Goal: Task Accomplishment & Management: Manage account settings

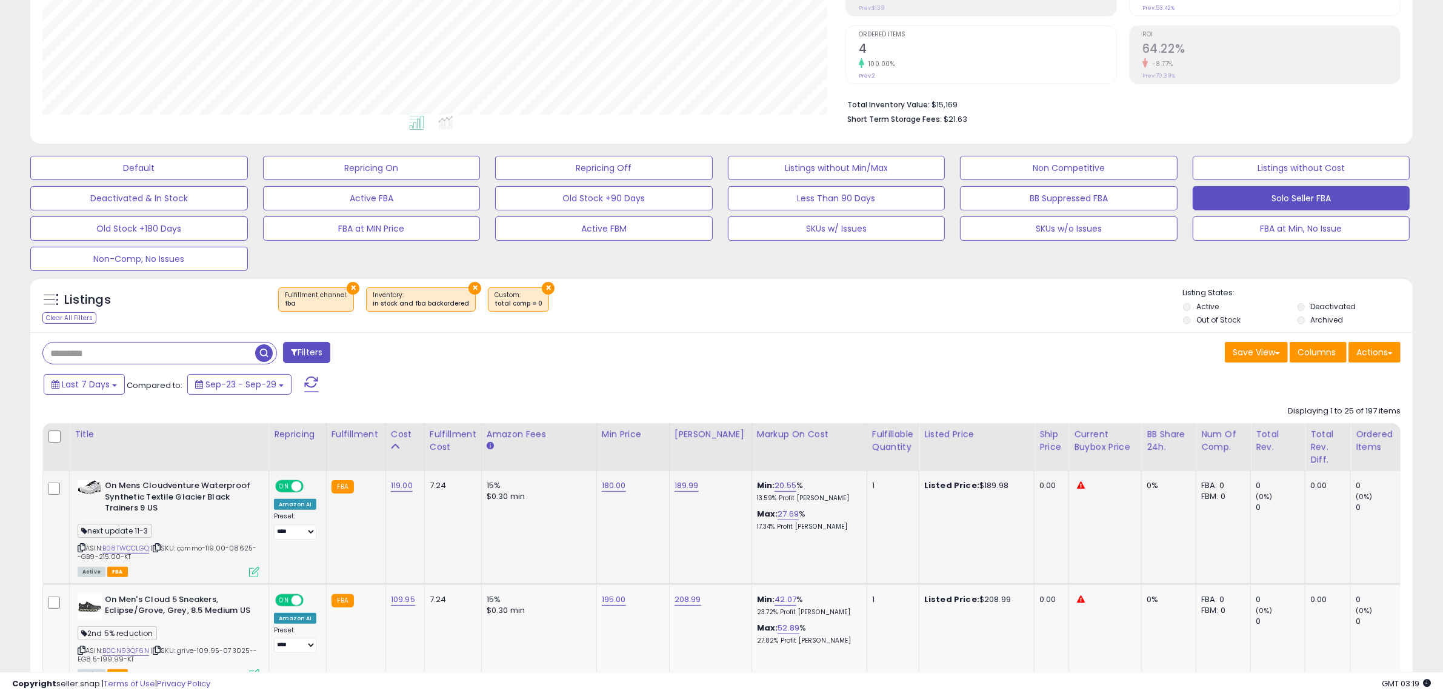
scroll to position [227, 0]
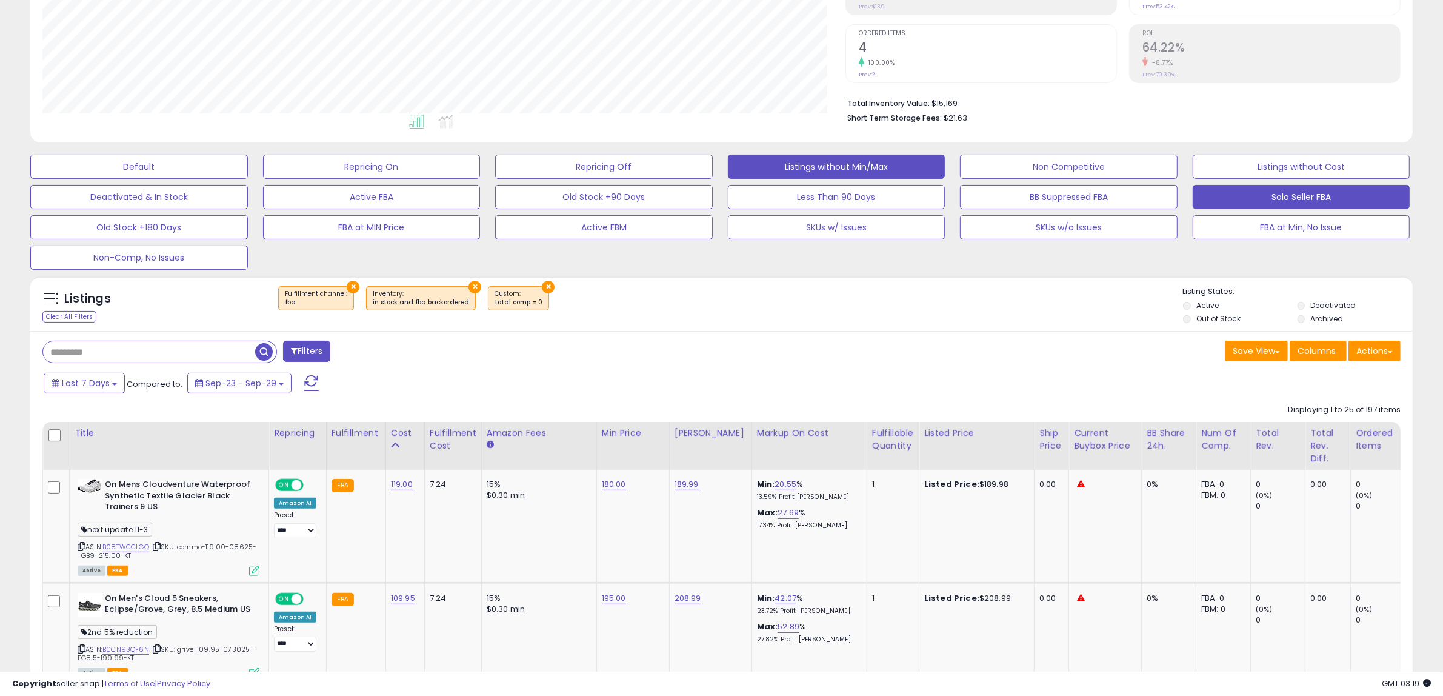
click at [822, 159] on button "Listings without Min/Max" at bounding box center [837, 167] width 218 height 24
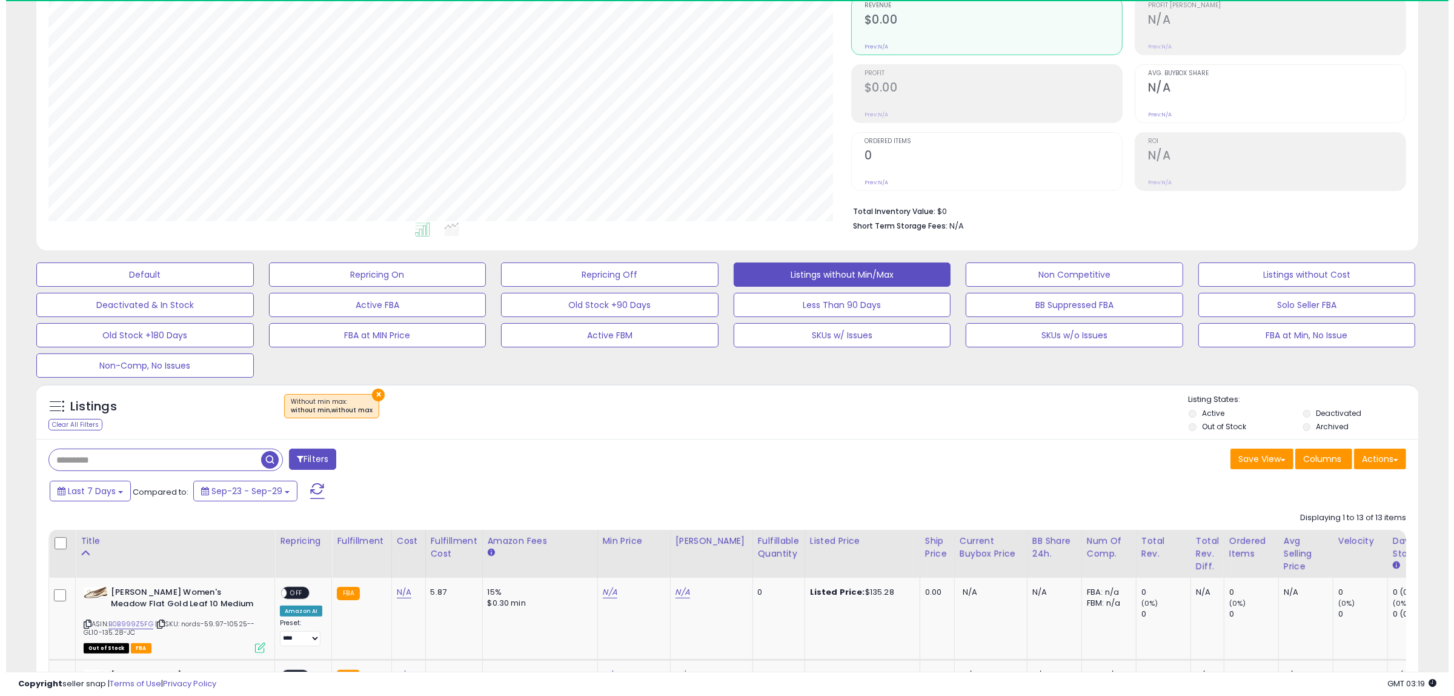
scroll to position [248, 803]
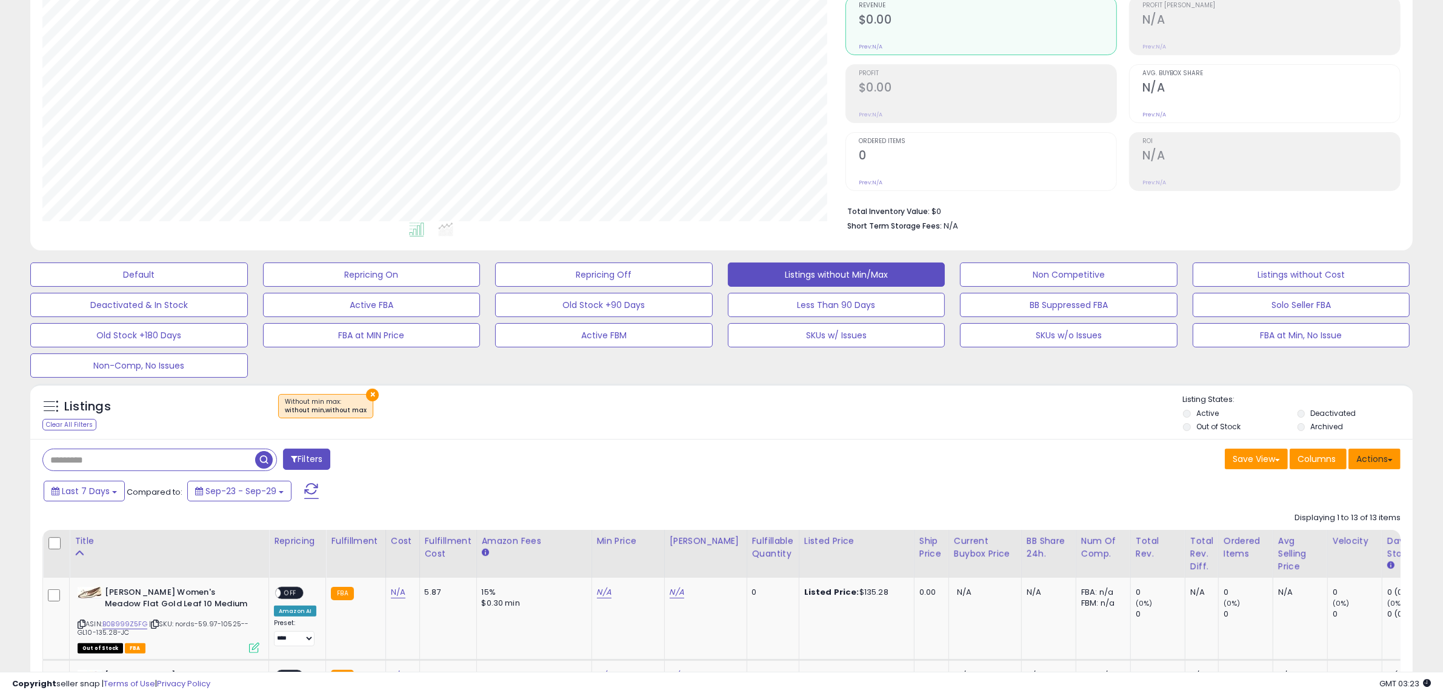
click at [1364, 455] on button "Actions" at bounding box center [1374, 458] width 52 height 21
click at [1338, 481] on link "Import" at bounding box center [1325, 484] width 133 height 19
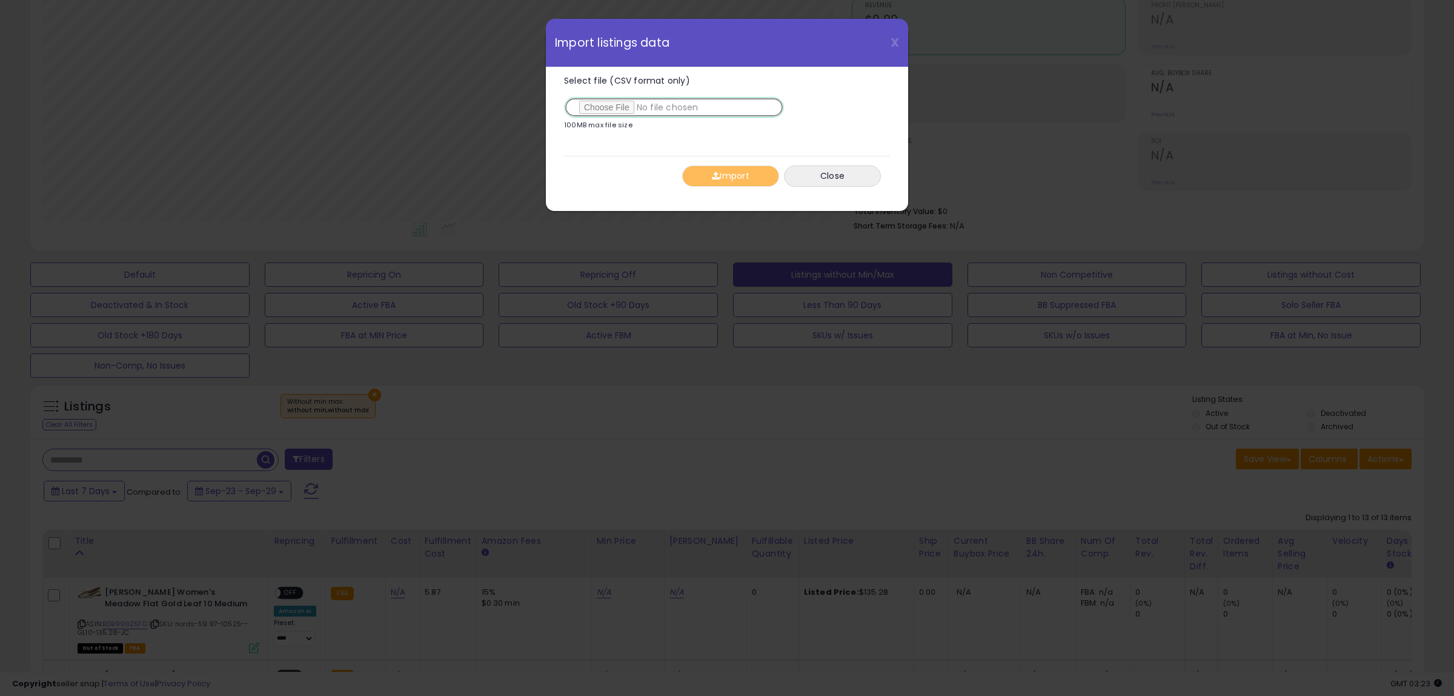
click at [600, 111] on input "Select file (CSV format only)" at bounding box center [674, 107] width 220 height 21
type input "**********"
click at [699, 173] on button "Import" at bounding box center [730, 175] width 97 height 21
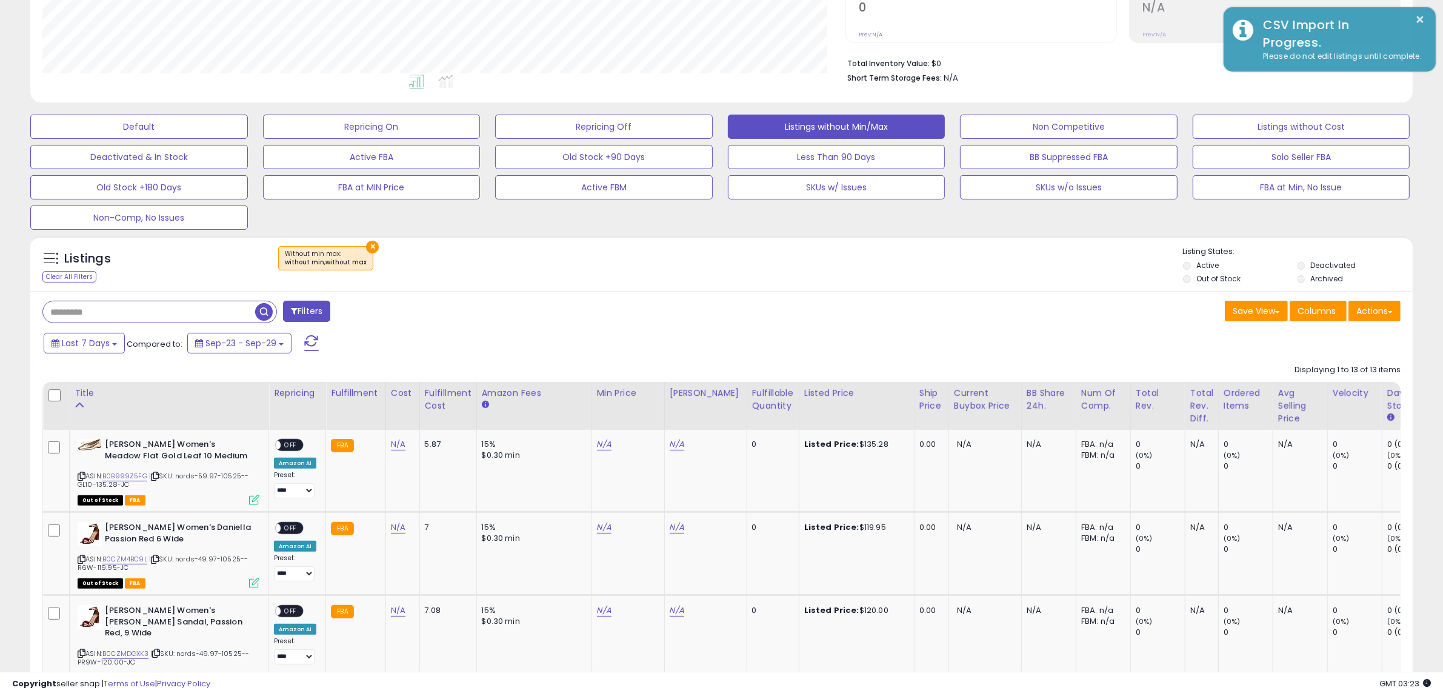
scroll to position [271, 0]
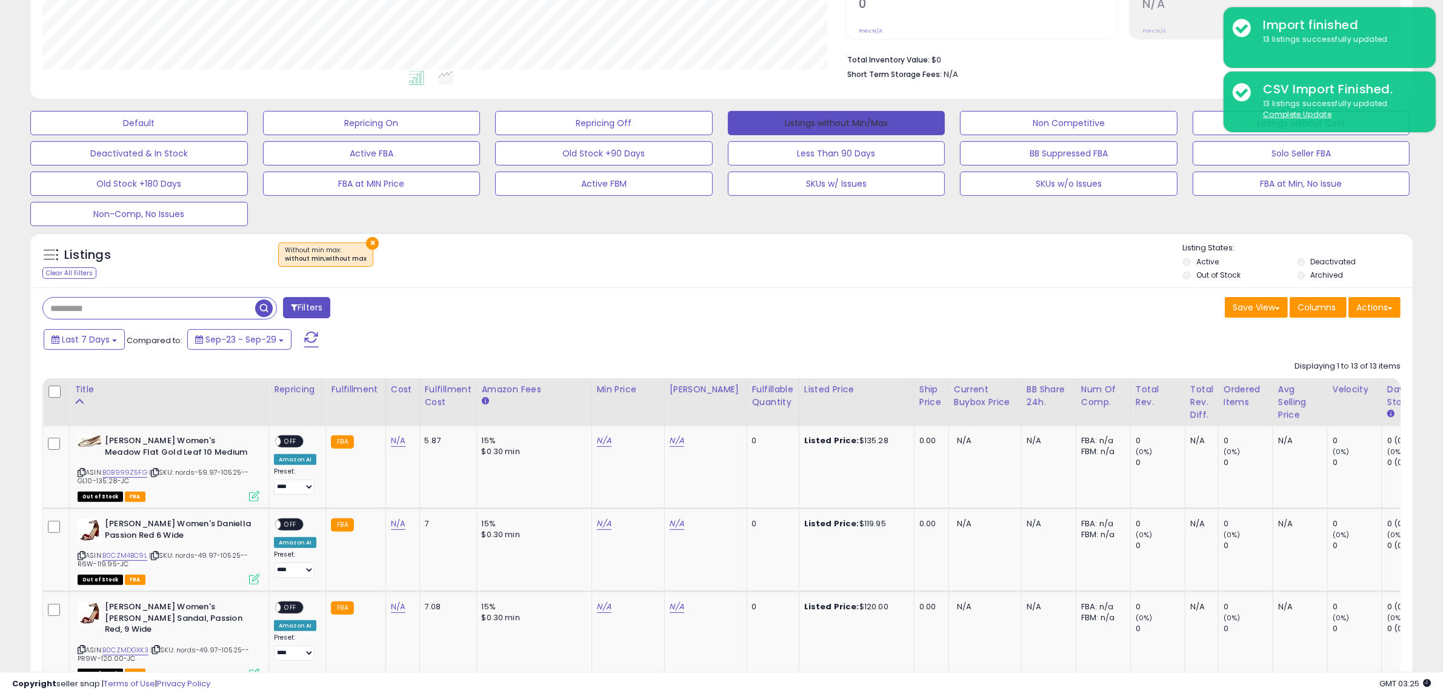
click at [919, 128] on button "Listings without Min/Max" at bounding box center [837, 123] width 218 height 24
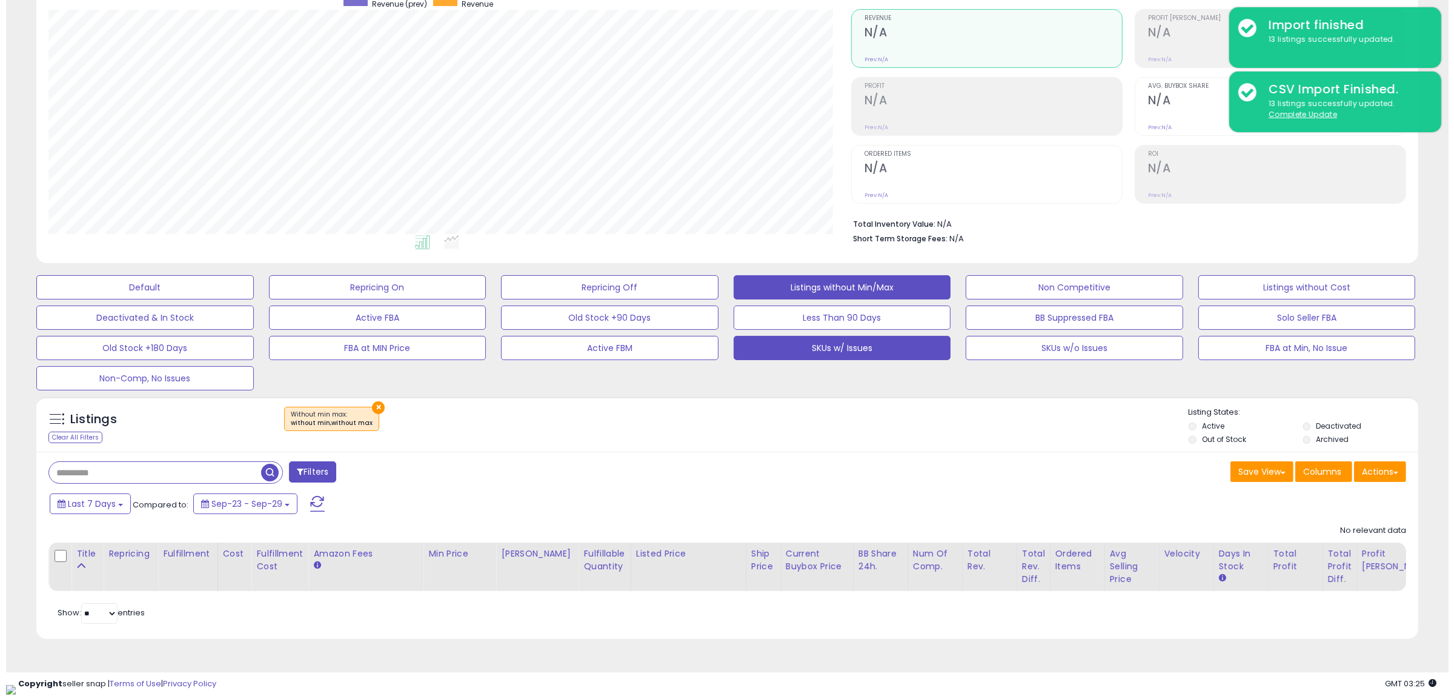
scroll to position [248, 803]
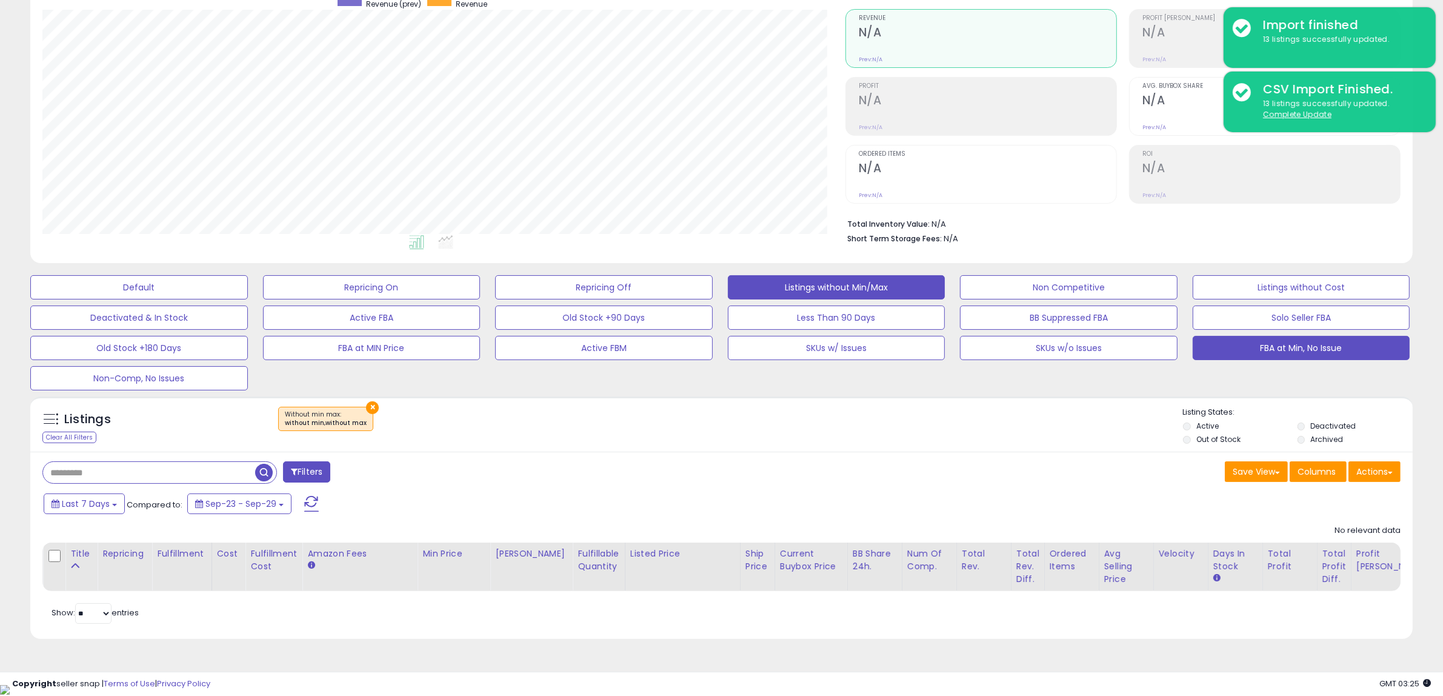
click at [1247, 355] on button "FBA at Min, No Issue" at bounding box center [1302, 348] width 218 height 24
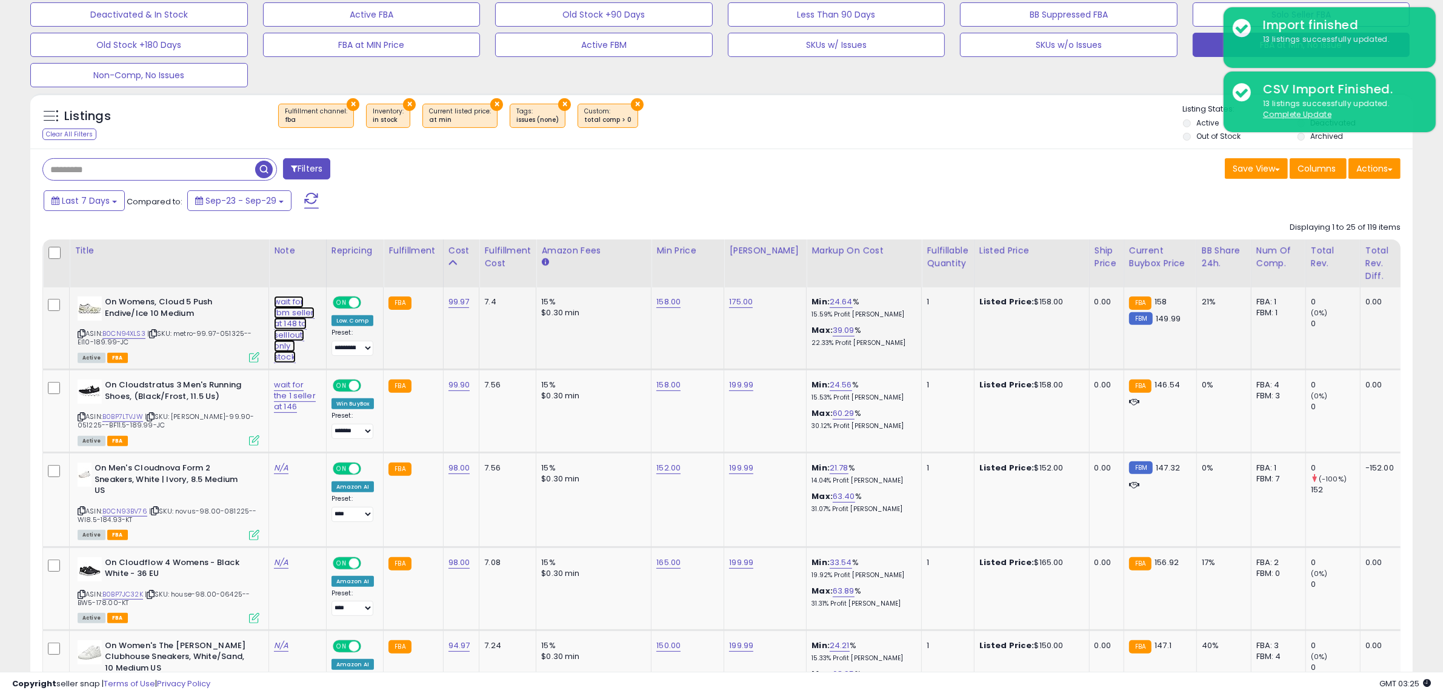
click at [285, 309] on link "wait for fbm seller at 148 to selllout, only 1 stock" at bounding box center [294, 329] width 41 height 67
click at [327, 273] on span at bounding box center [328, 271] width 8 height 8
click at [341, 270] on button "submit" at bounding box center [349, 270] width 21 height 18
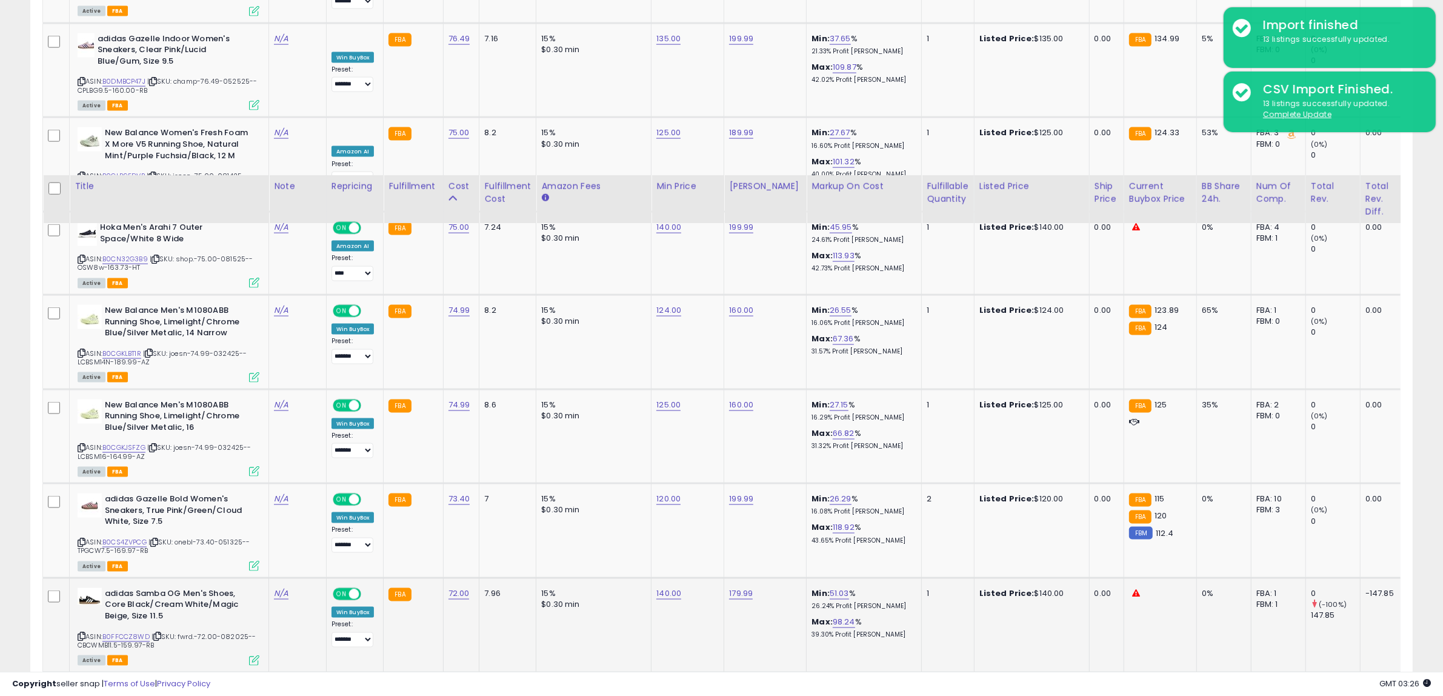
scroll to position [2342, 0]
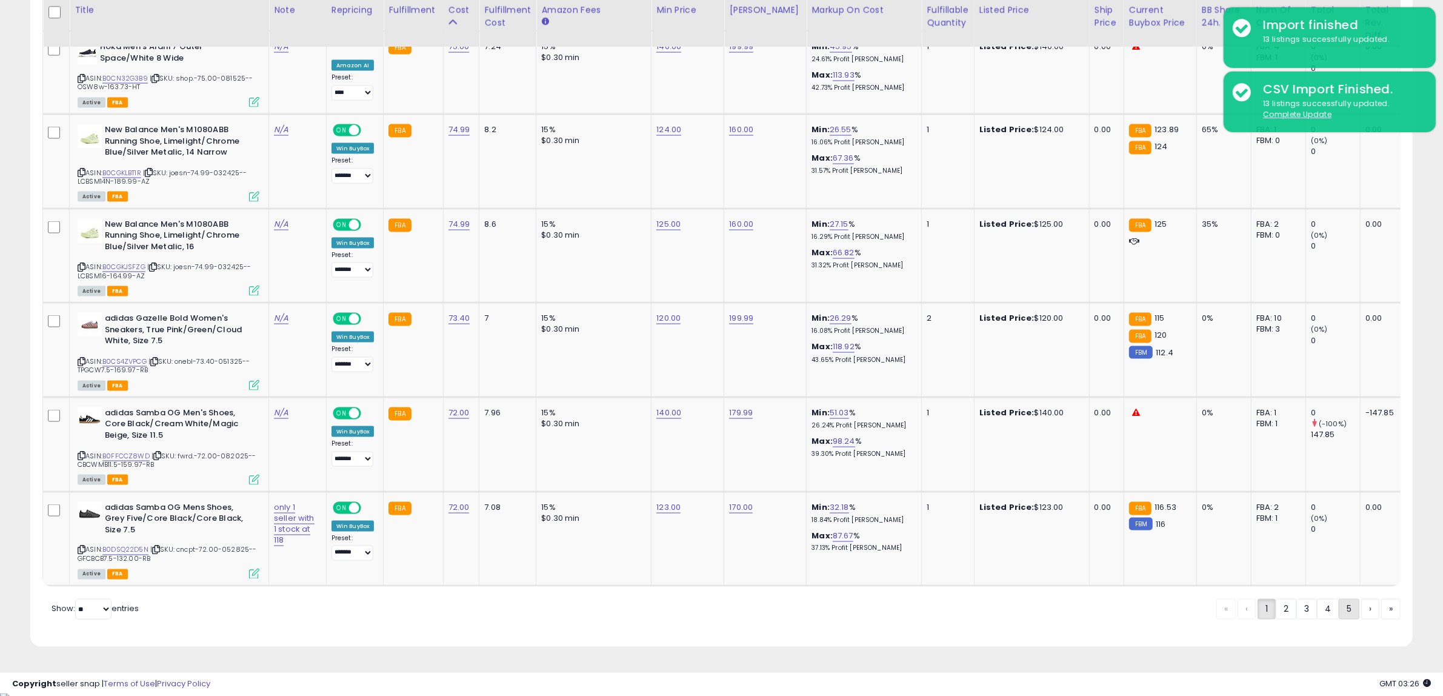
click at [1347, 615] on link "5" at bounding box center [1349, 609] width 21 height 21
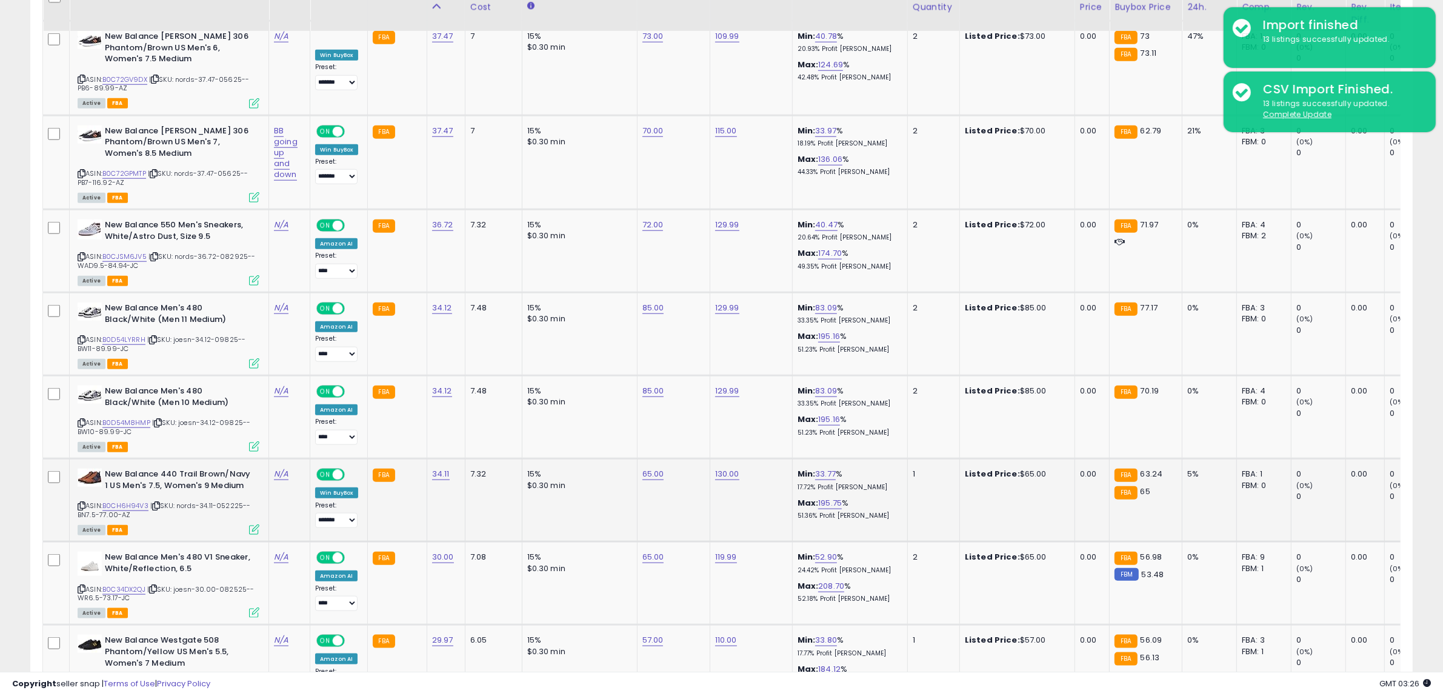
scroll to position [1557, 0]
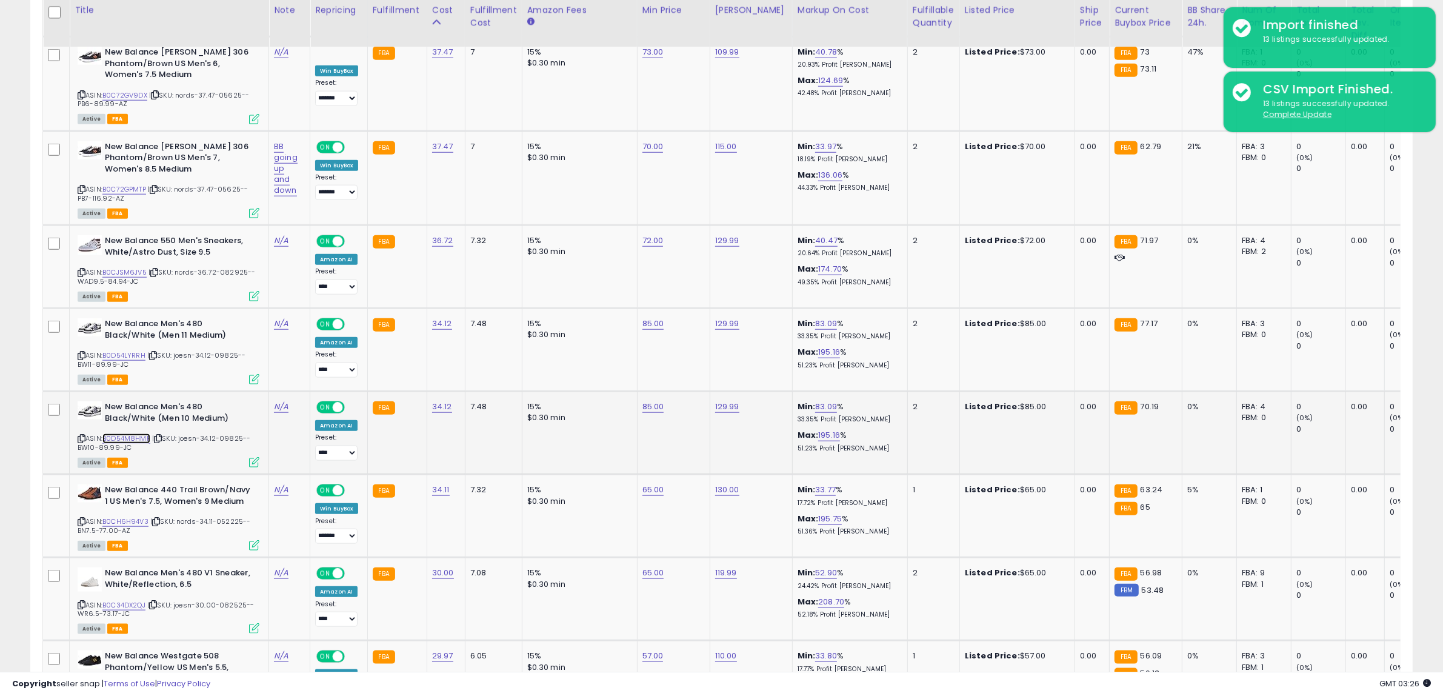
click at [124, 433] on link "B0D54M8HMP" at bounding box center [126, 438] width 48 height 10
click at [645, 401] on link "85.00" at bounding box center [653, 407] width 22 height 12
drag, startPoint x: 642, startPoint y: 383, endPoint x: 412, endPoint y: 374, distance: 230.5
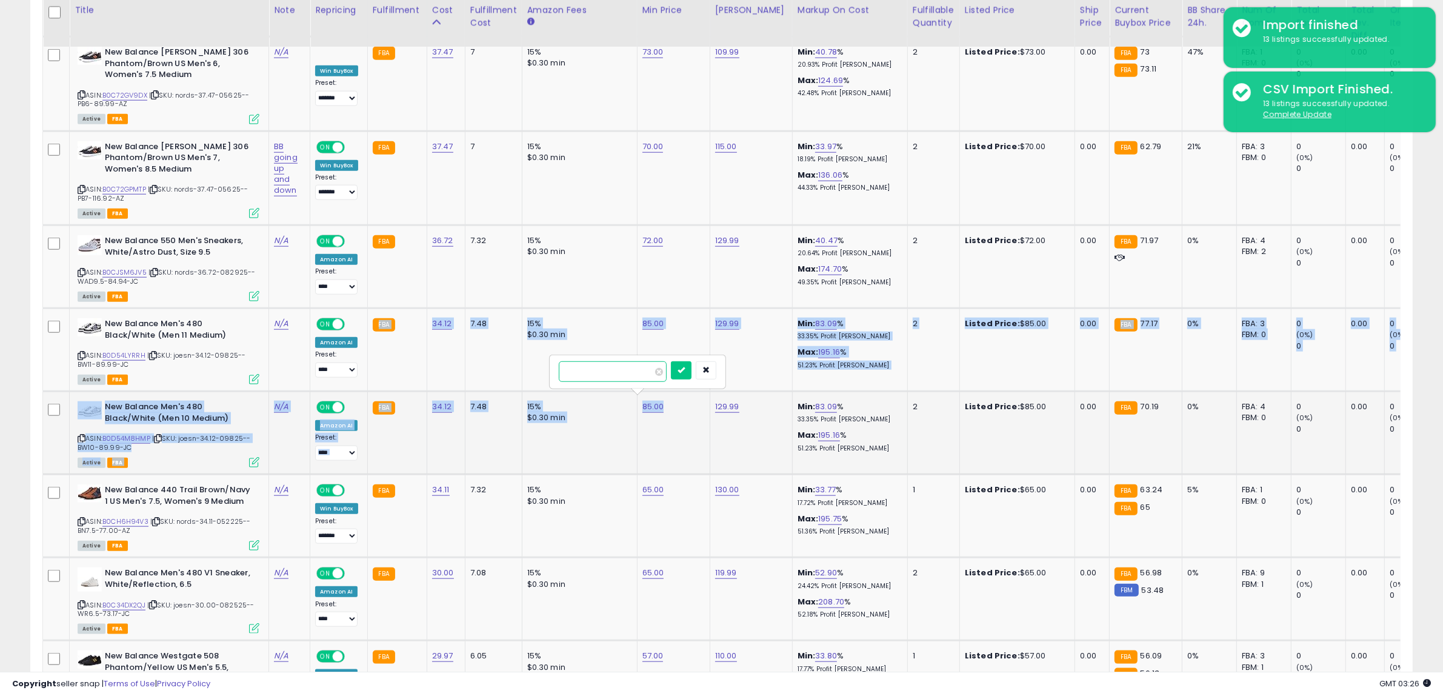
click at [601, 376] on input "*****" at bounding box center [613, 371] width 108 height 21
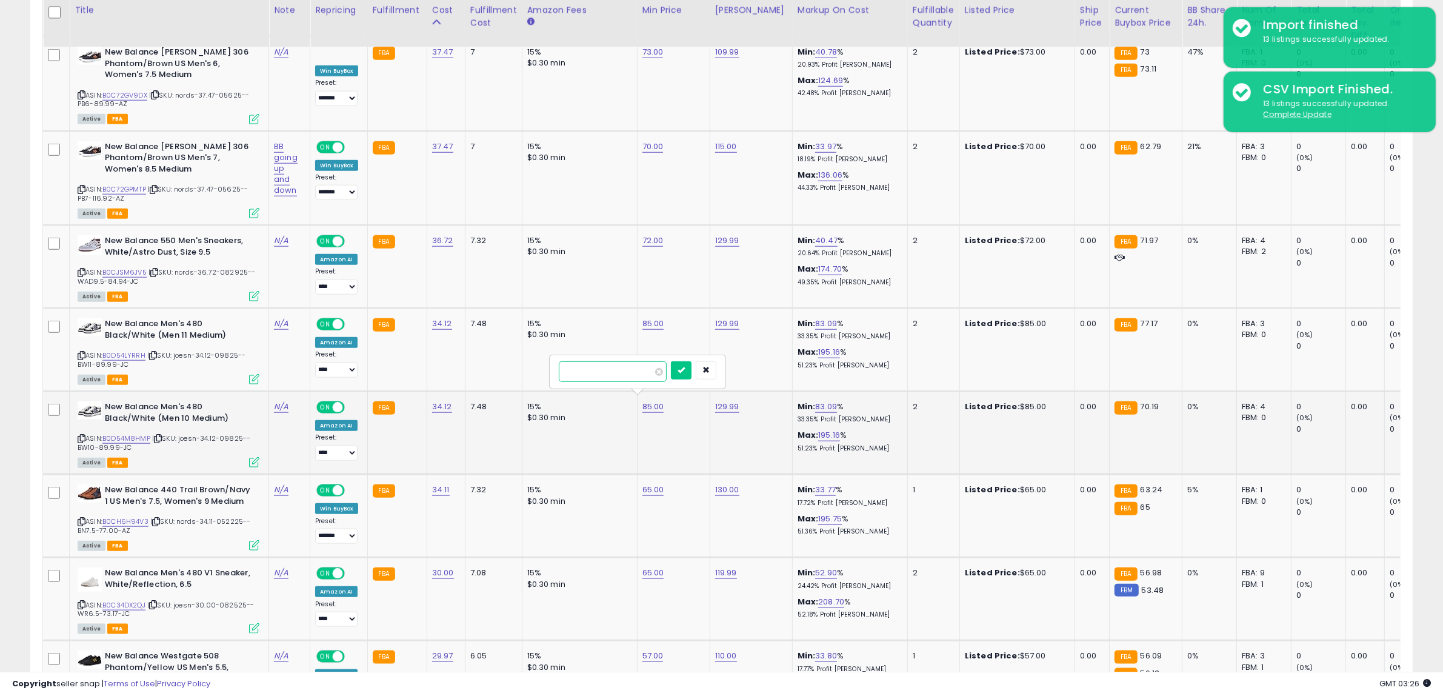
click at [601, 376] on input "*****" at bounding box center [613, 371] width 108 height 21
type input "**"
click button "submit" at bounding box center [681, 370] width 21 height 18
click at [648, 321] on link "85.00" at bounding box center [653, 324] width 22 height 12
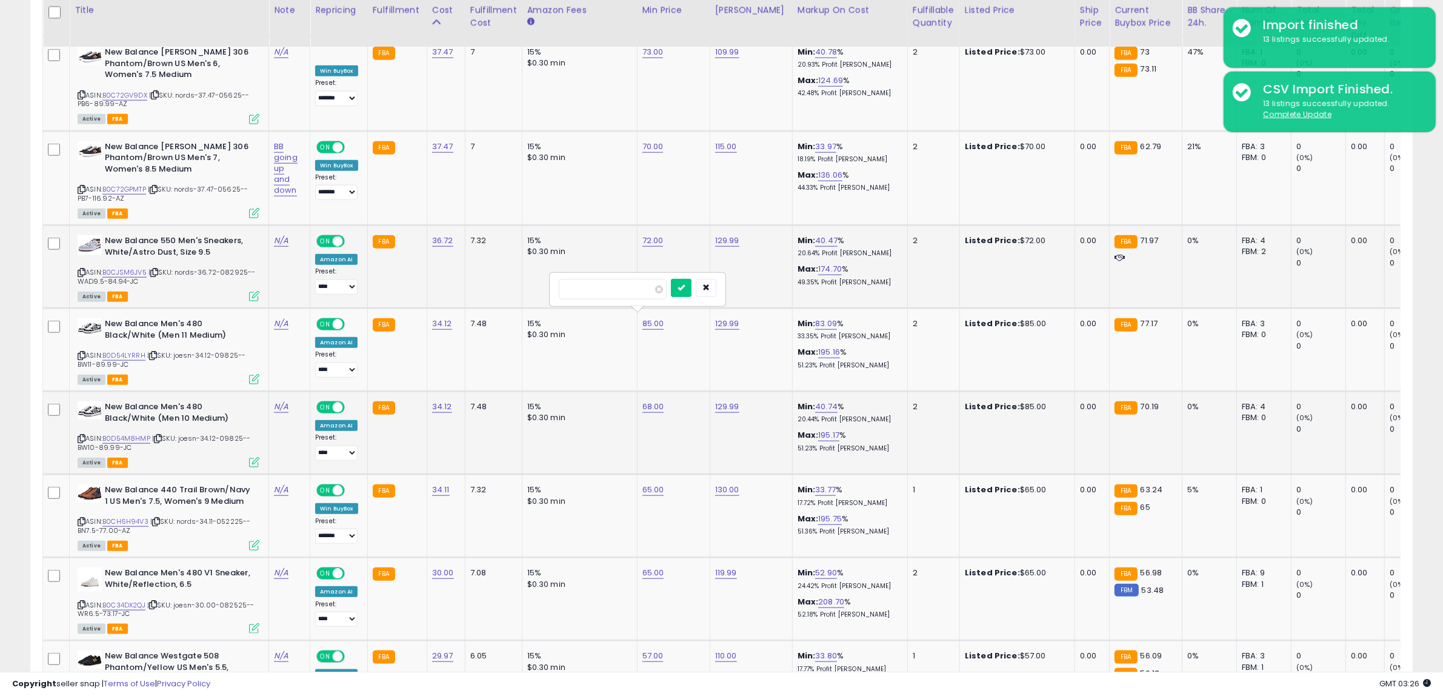
drag, startPoint x: 533, startPoint y: 291, endPoint x: 498, endPoint y: 291, distance: 35.8
type input "**"
click button "submit" at bounding box center [681, 288] width 21 height 18
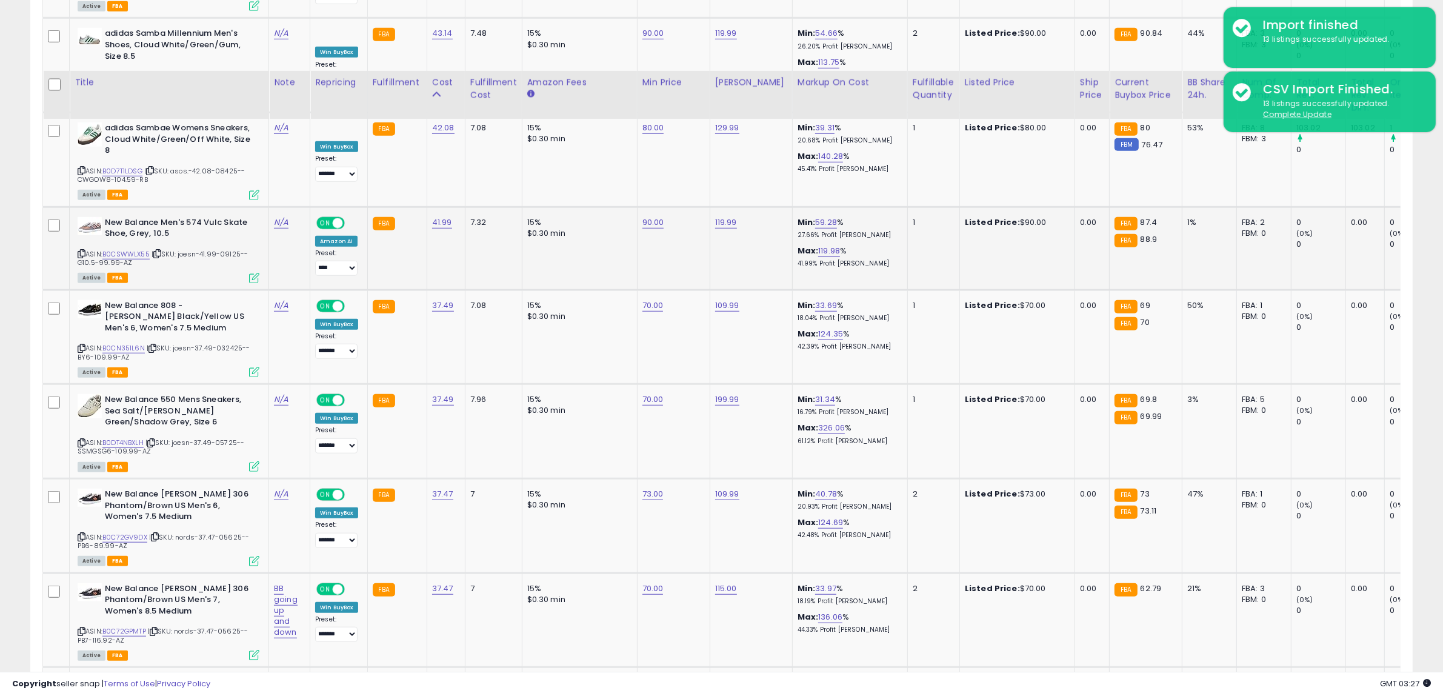
scroll to position [1103, 0]
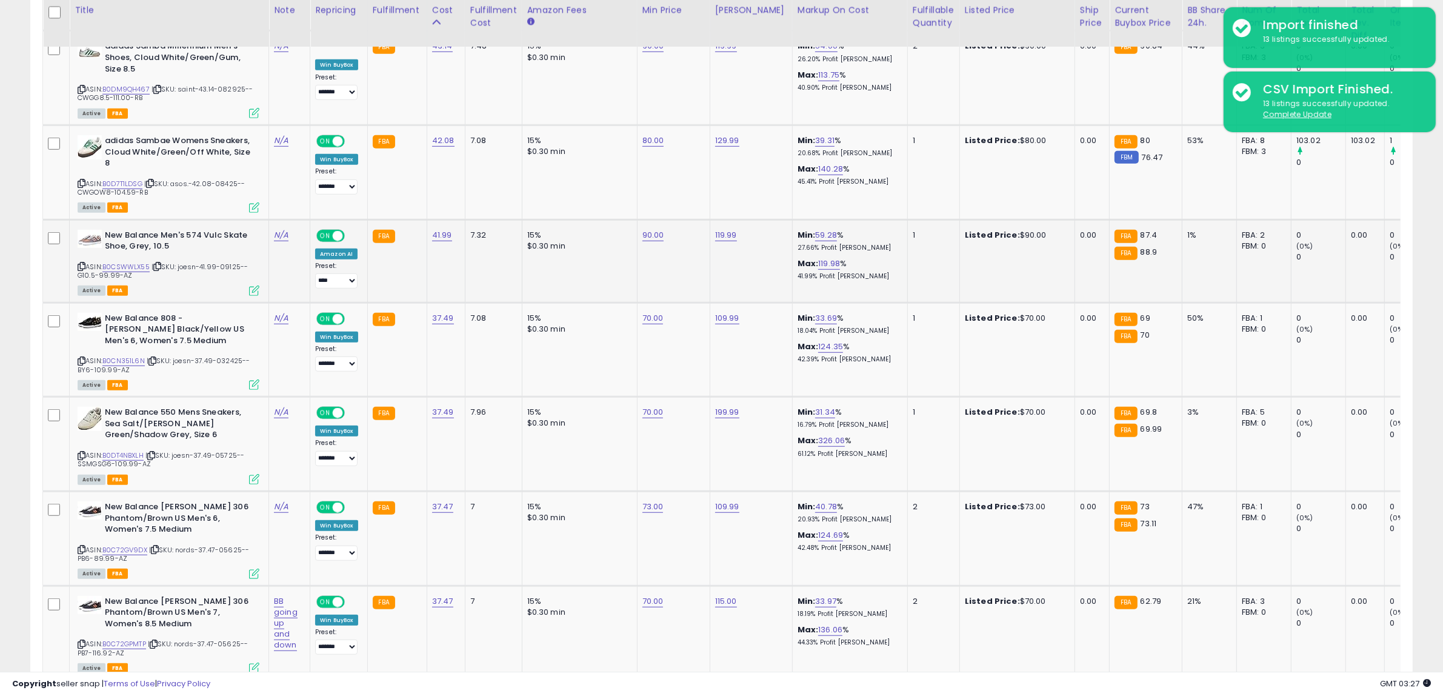
click at [637, 233] on td "90.00" at bounding box center [673, 260] width 73 height 83
click at [644, 234] on link "90.00" at bounding box center [653, 235] width 22 height 12
drag, startPoint x: 619, startPoint y: 200, endPoint x: 255, endPoint y: 215, distance: 364.5
click at [270, 213] on tbody "New Balance, Men's, 574 Vulc, Grey, 5, Medium ASIN: B0CSWV717Y | SKU: joesn-44.…" at bounding box center [990, 392] width 1894 height 1596
type input "**"
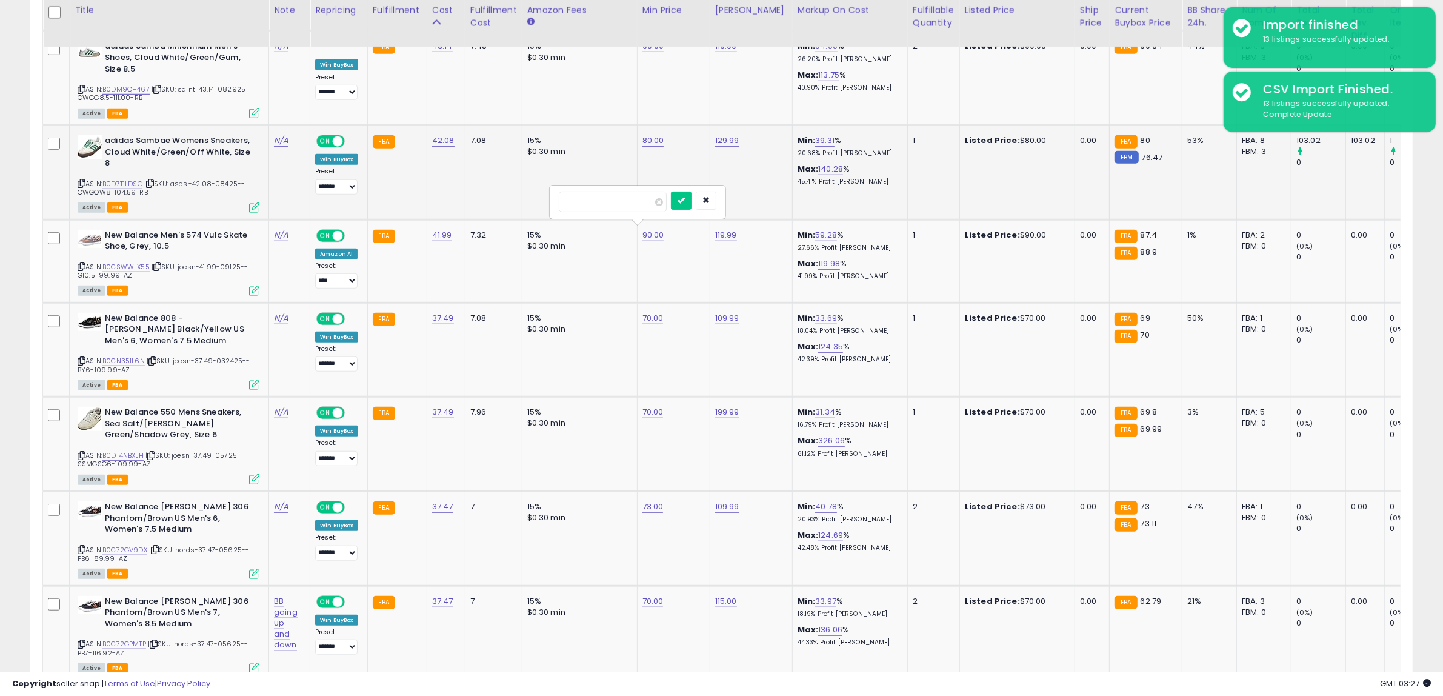
click button "submit" at bounding box center [681, 201] width 21 height 18
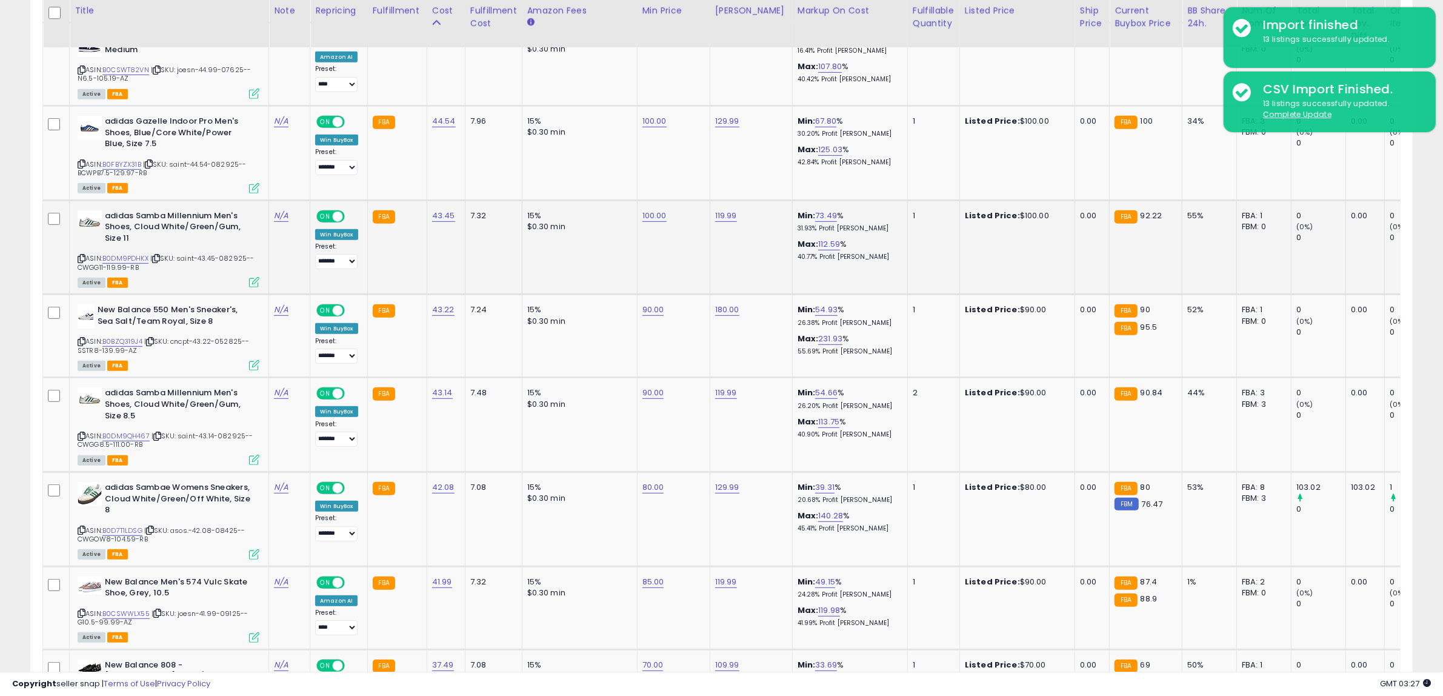
scroll to position [724, 0]
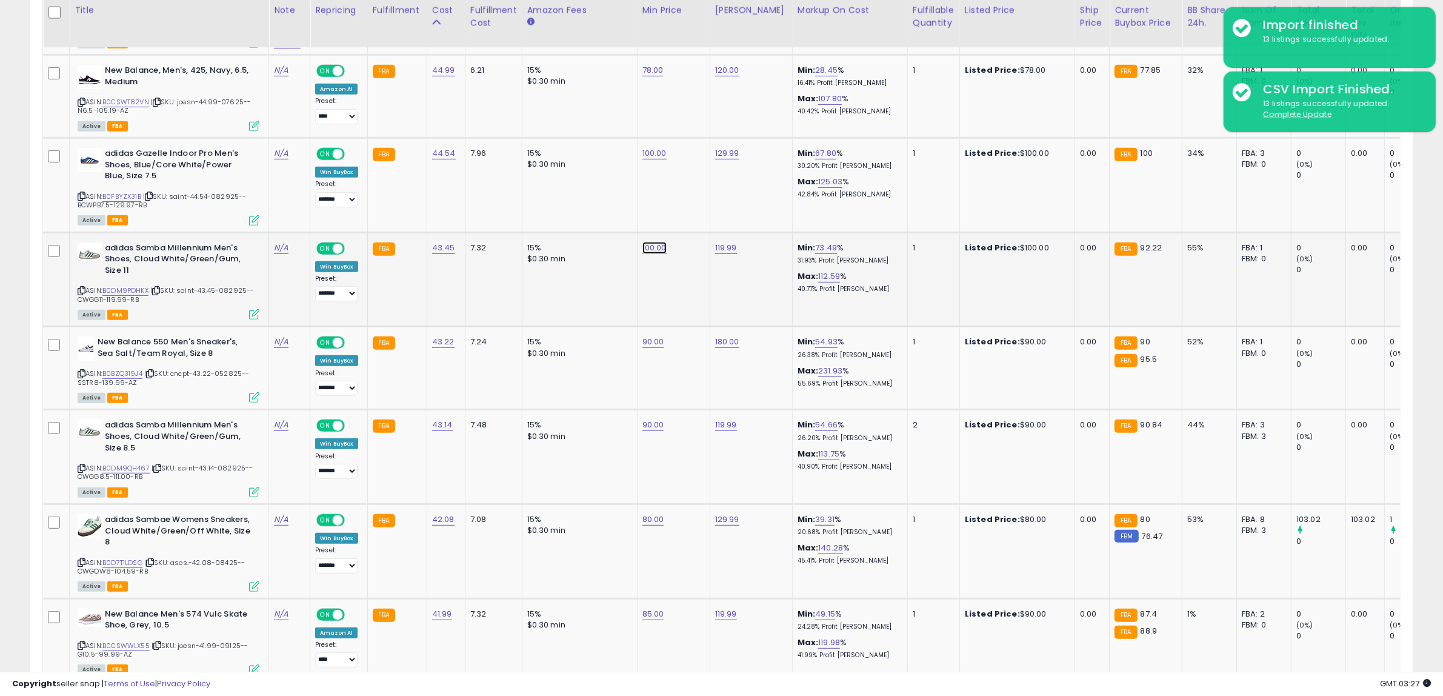
click at [650, 248] on link "100.00" at bounding box center [654, 248] width 24 height 12
drag, startPoint x: 626, startPoint y: 220, endPoint x: 395, endPoint y: 211, distance: 231.1
type input "**"
click button "submit" at bounding box center [682, 215] width 21 height 18
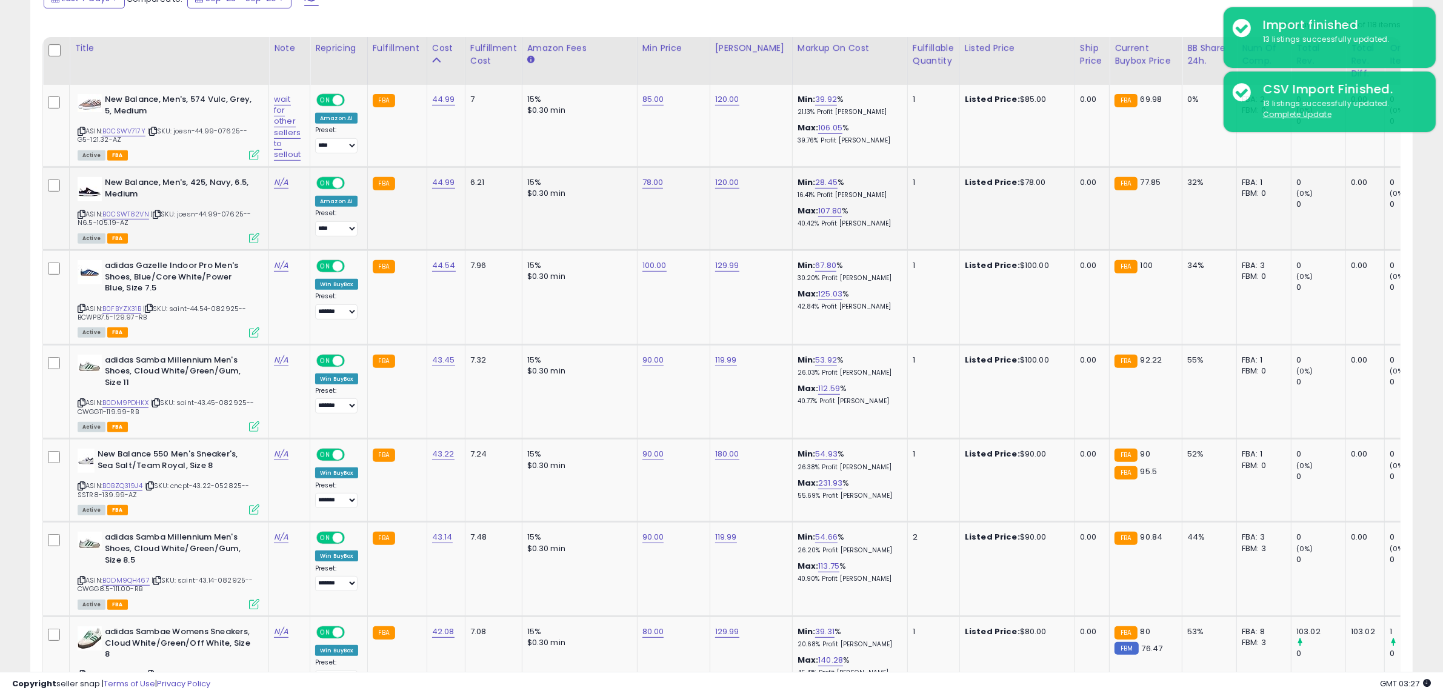
scroll to position [573, 0]
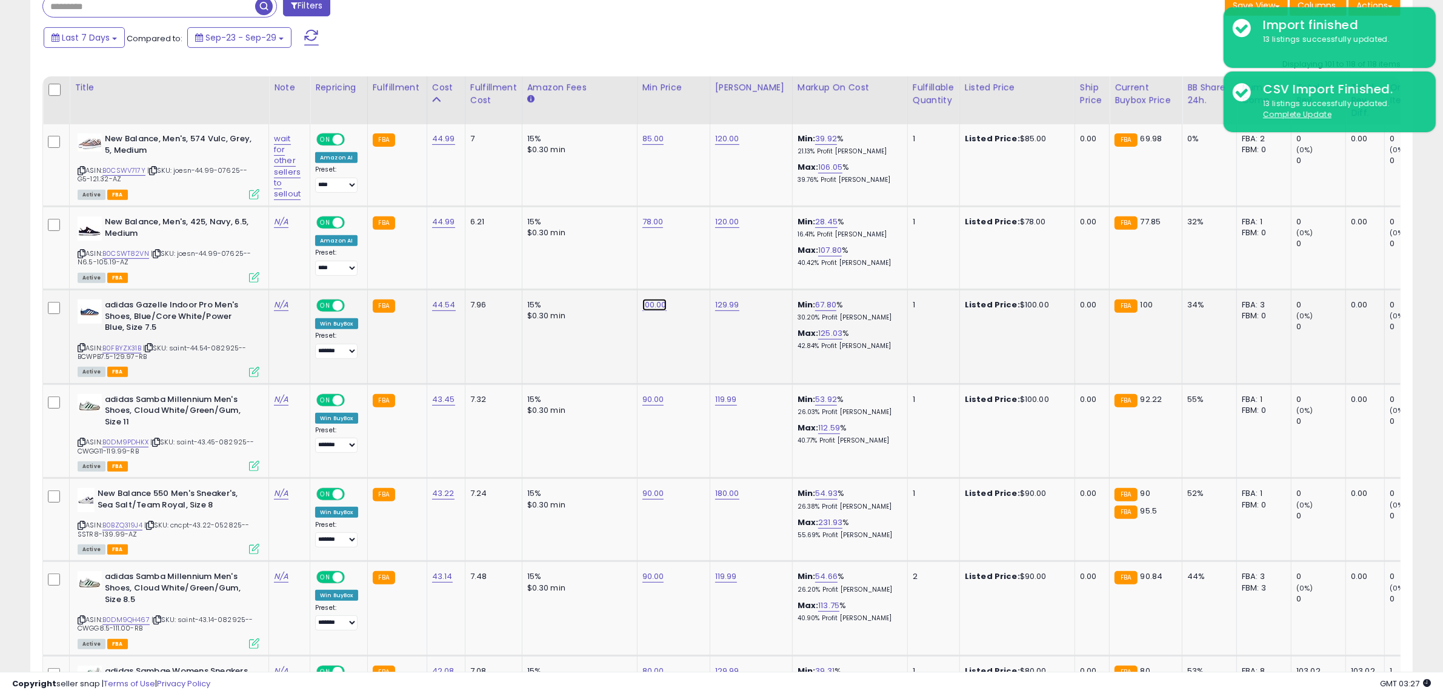
click at [654, 304] on link "100.00" at bounding box center [654, 305] width 24 height 12
drag, startPoint x: 644, startPoint y: 288, endPoint x: 338, endPoint y: 273, distance: 306.4
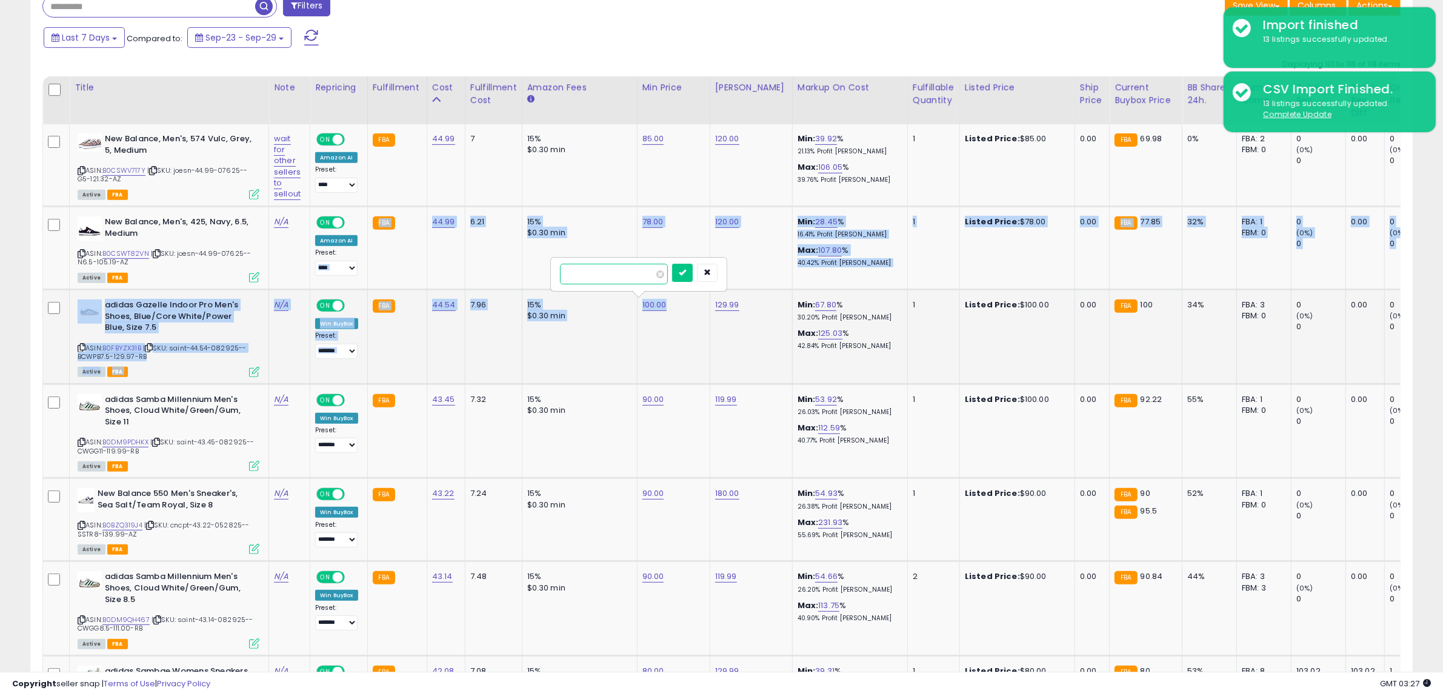
click at [598, 279] on input "******" at bounding box center [614, 274] width 108 height 21
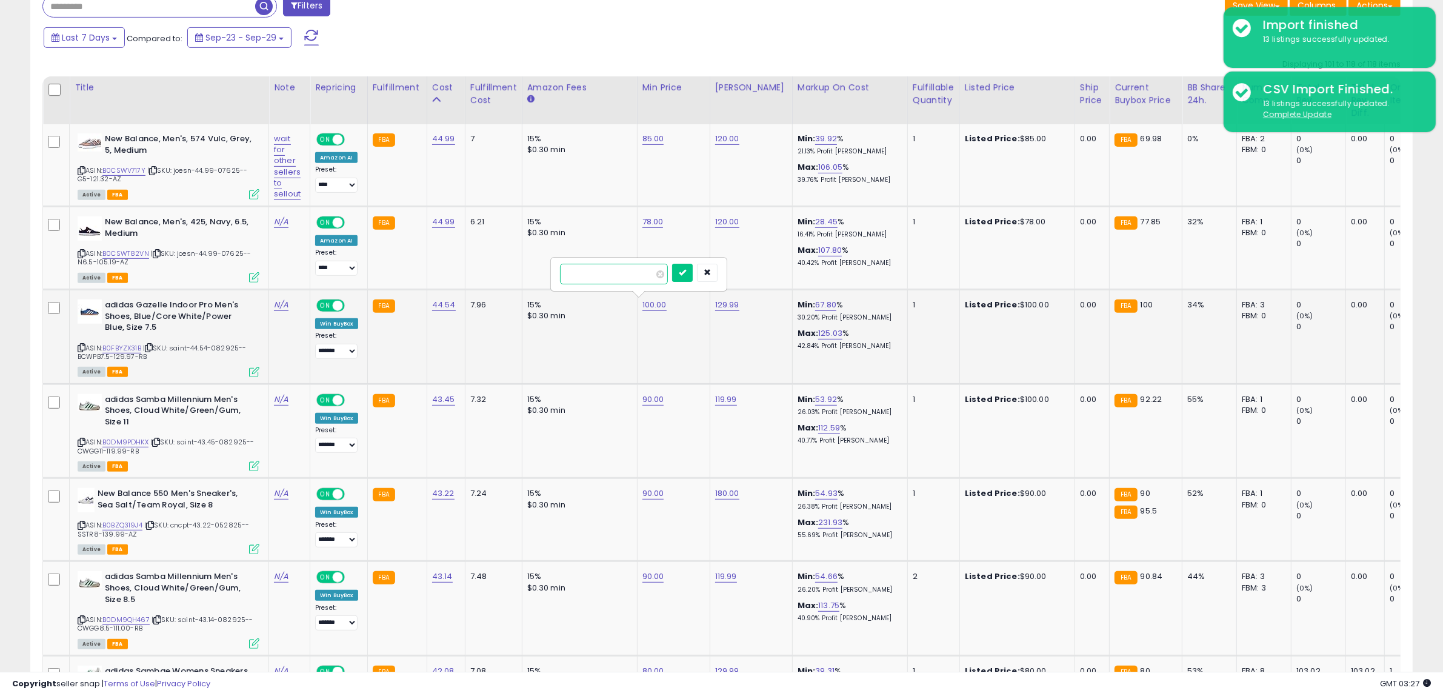
click at [598, 279] on input "******" at bounding box center [614, 274] width 108 height 21
type input "**"
click button "submit" at bounding box center [682, 273] width 21 height 18
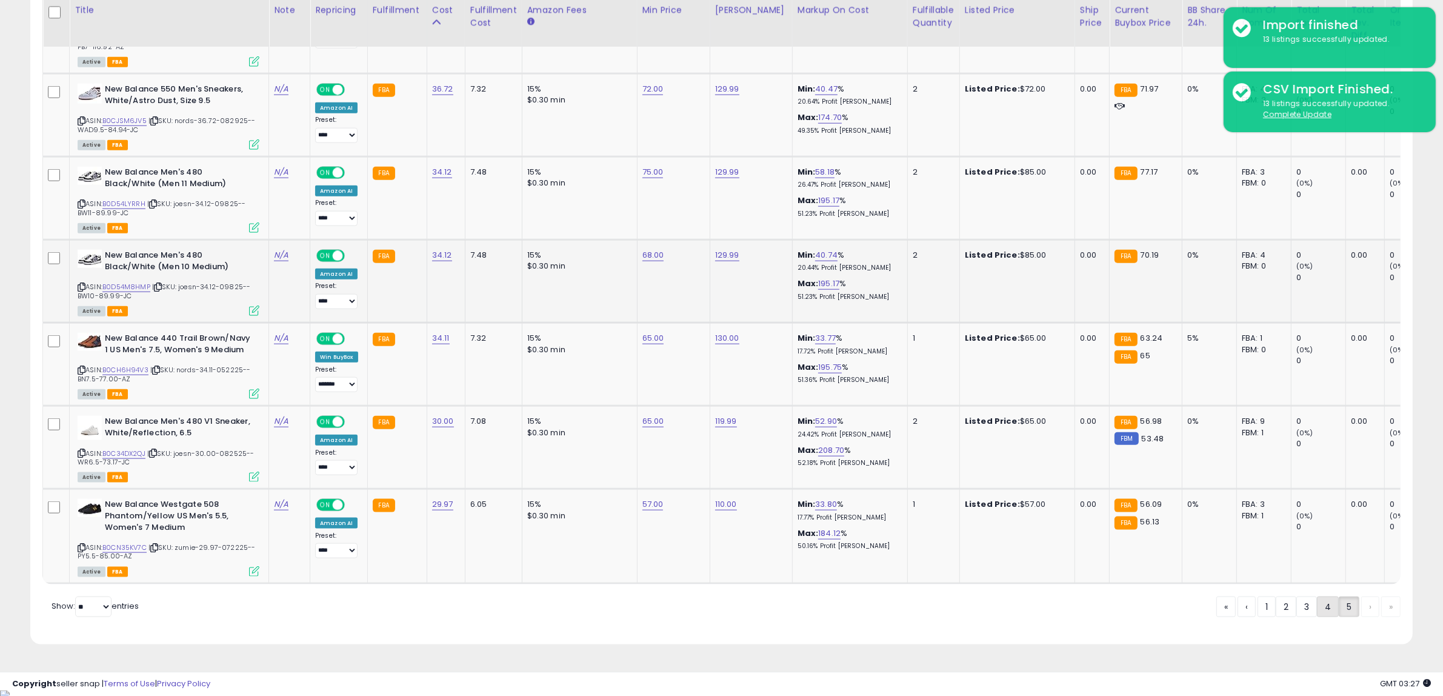
click at [1322, 609] on link "4" at bounding box center [1328, 606] width 22 height 21
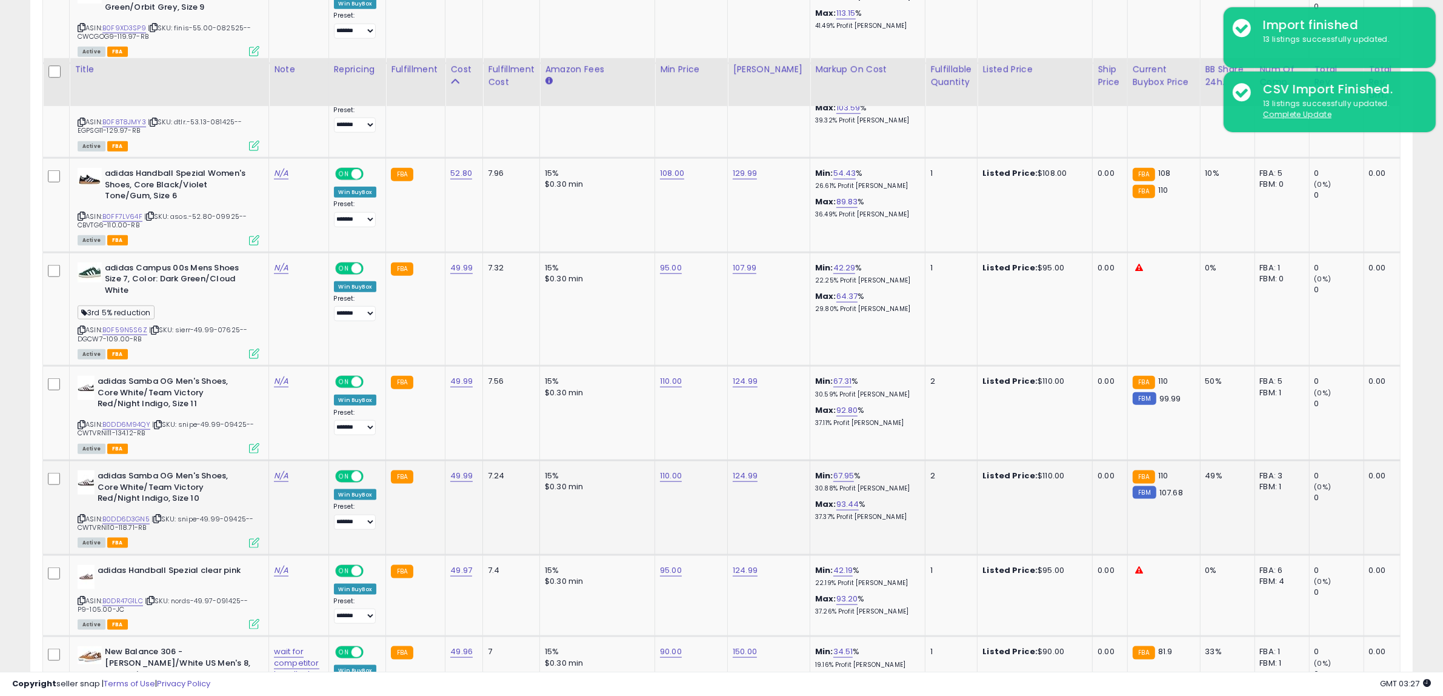
scroll to position [1680, 0]
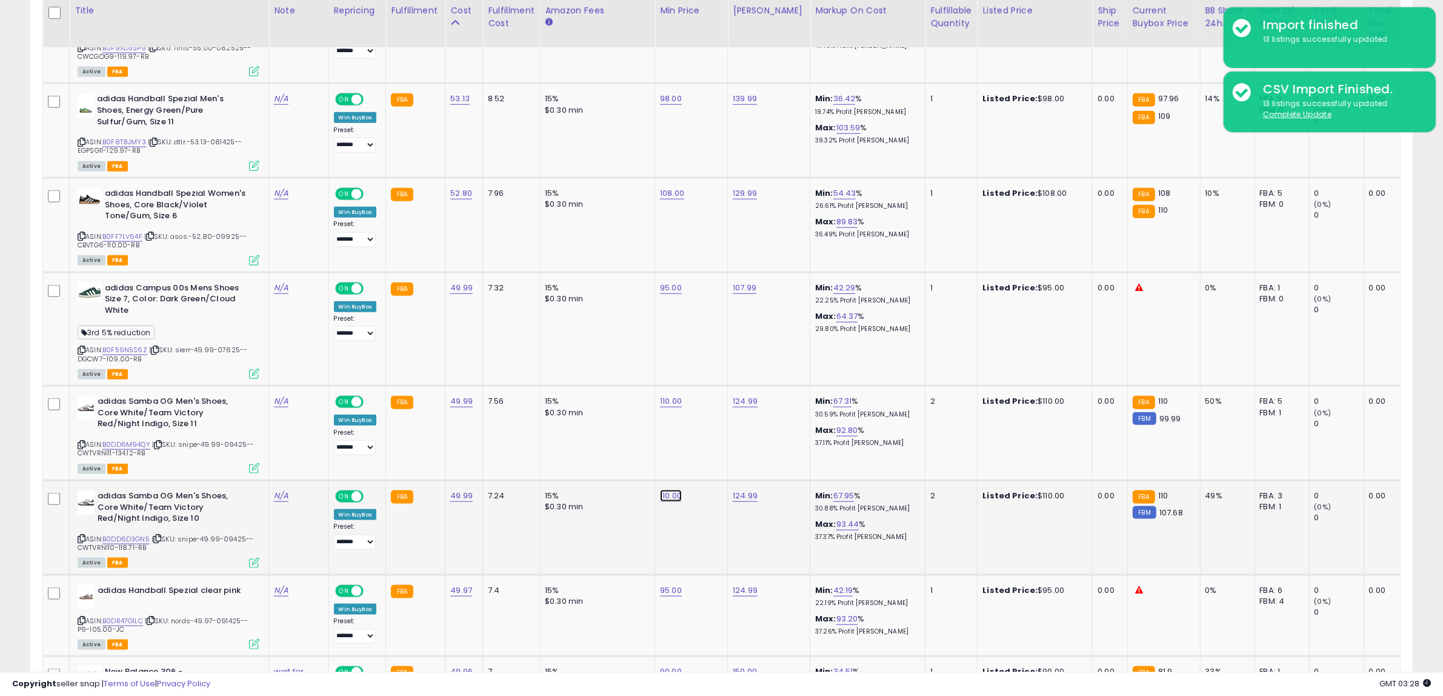
click at [671, 490] on link "110.00" at bounding box center [671, 496] width 22 height 12
drag, startPoint x: 649, startPoint y: 427, endPoint x: 497, endPoint y: 428, distance: 152.1
click at [497, 428] on tbody "New Balance Women's 327 Sneaker, Twilight Haze/Rose Sugar/Deep Plum, 5 ASIN: B0…" at bounding box center [999, 196] width 1913 height 2360
type input "***"
click button "submit" at bounding box center [699, 425] width 21 height 18
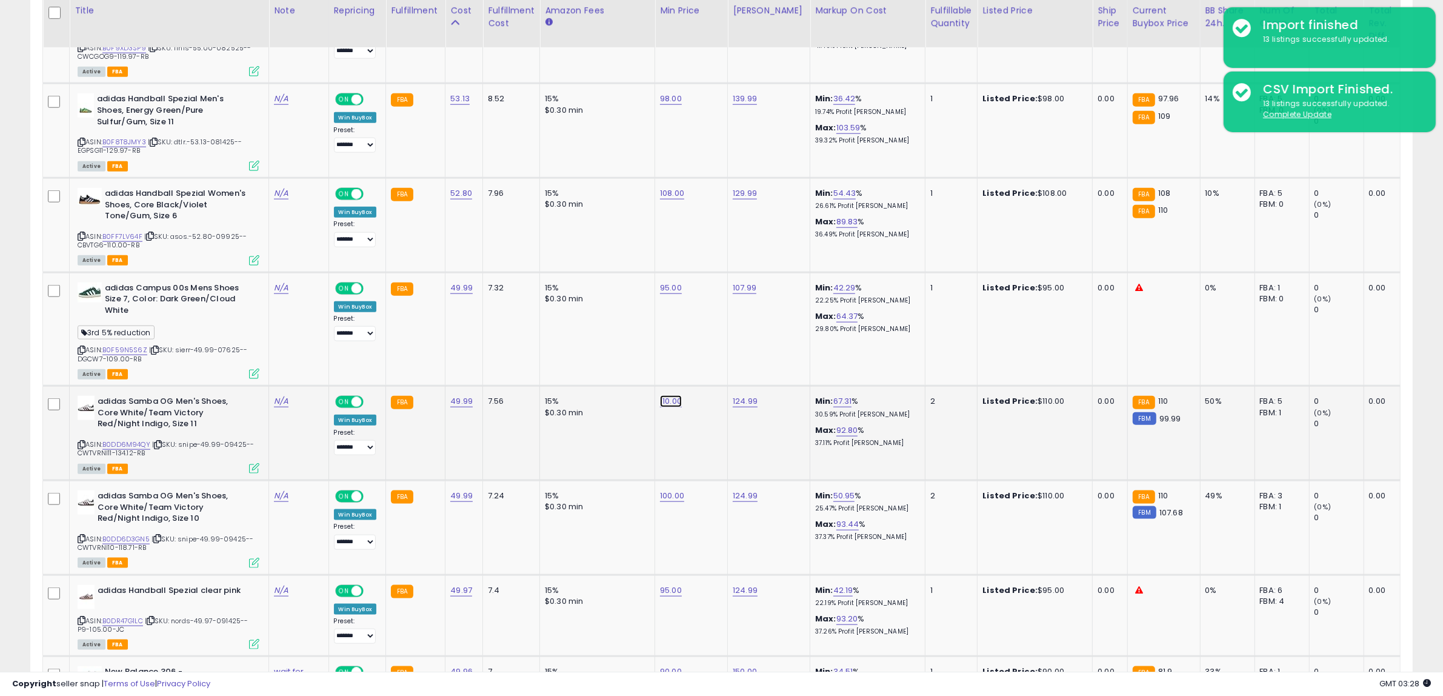
click at [673, 395] on link "110.00" at bounding box center [671, 401] width 22 height 12
drag, startPoint x: 567, startPoint y: 329, endPoint x: 473, endPoint y: 329, distance: 93.9
click at [481, 329] on tbody "New Balance Women's 327 Sneaker, Twilight Haze/Rose Sugar/Deep Plum, 5 ASIN: B0…" at bounding box center [999, 196] width 1913 height 2360
type input "***"
click button "submit" at bounding box center [699, 331] width 21 height 18
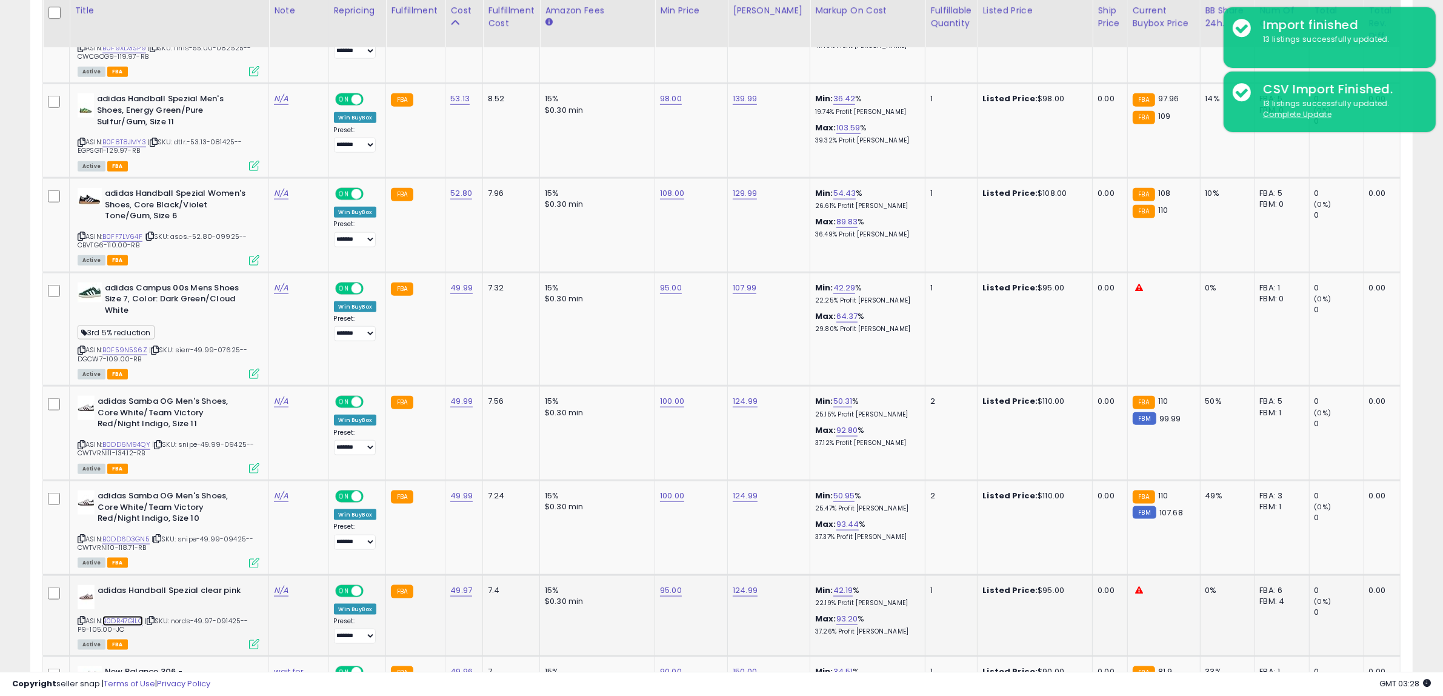
click at [131, 616] on link "B0DR47G1LC" at bounding box center [122, 621] width 41 height 10
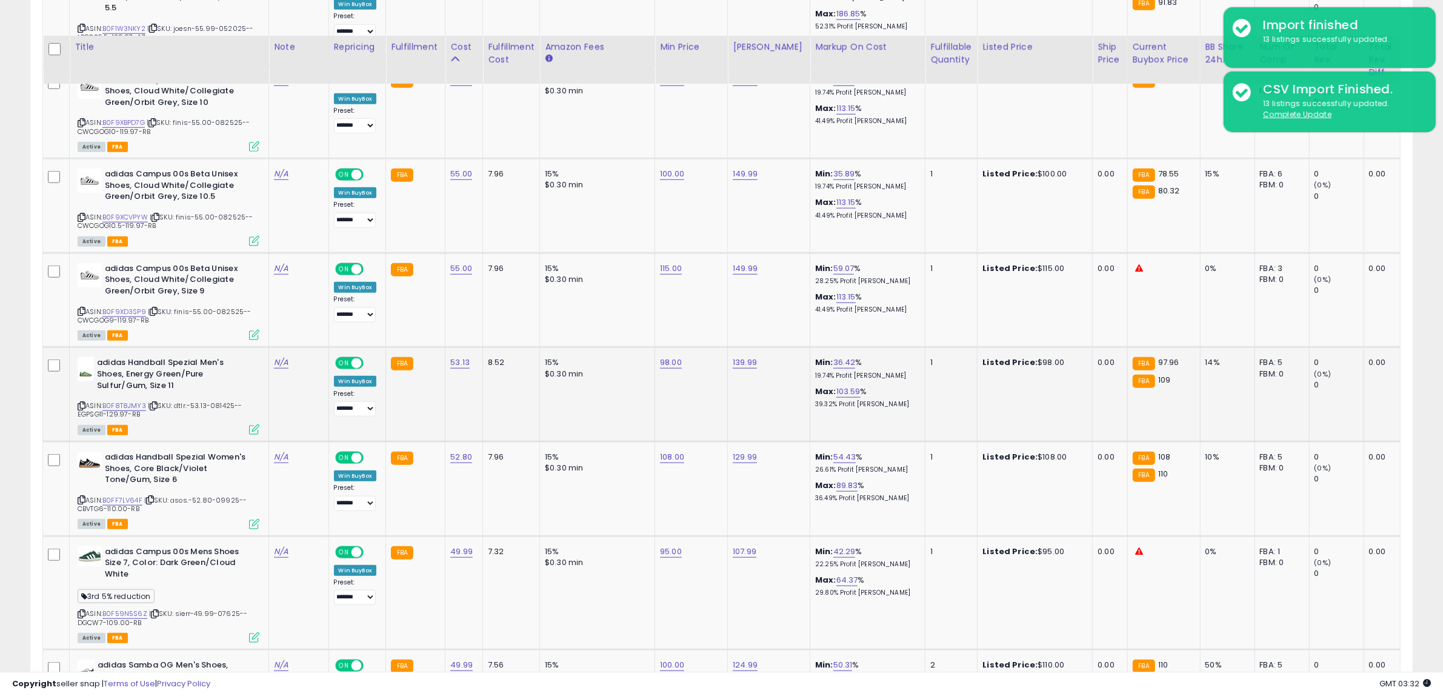
scroll to position [1377, 0]
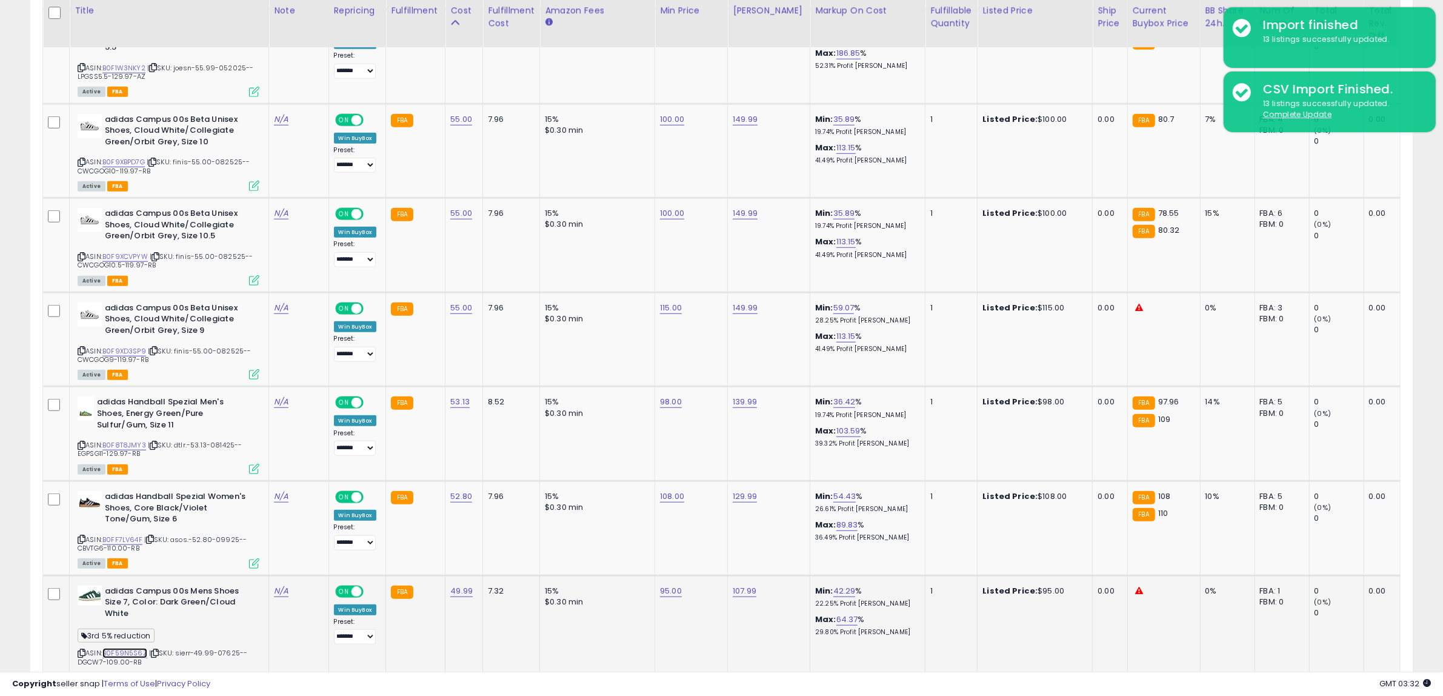
click at [129, 648] on link "B0F59N5S6Z" at bounding box center [124, 653] width 45 height 10
click at [125, 346] on link "B0F9XD3SP9" at bounding box center [124, 351] width 44 height 10
click at [667, 302] on link "115.00" at bounding box center [671, 308] width 22 height 12
drag, startPoint x: 655, startPoint y: 242, endPoint x: 462, endPoint y: 262, distance: 194.4
click at [462, 292] on tr "adidas Campus 00s Beta Unisex Shoes, Cloud White/Collegiate Green/Orbit Grey, S…" at bounding box center [999, 339] width 1913 height 95
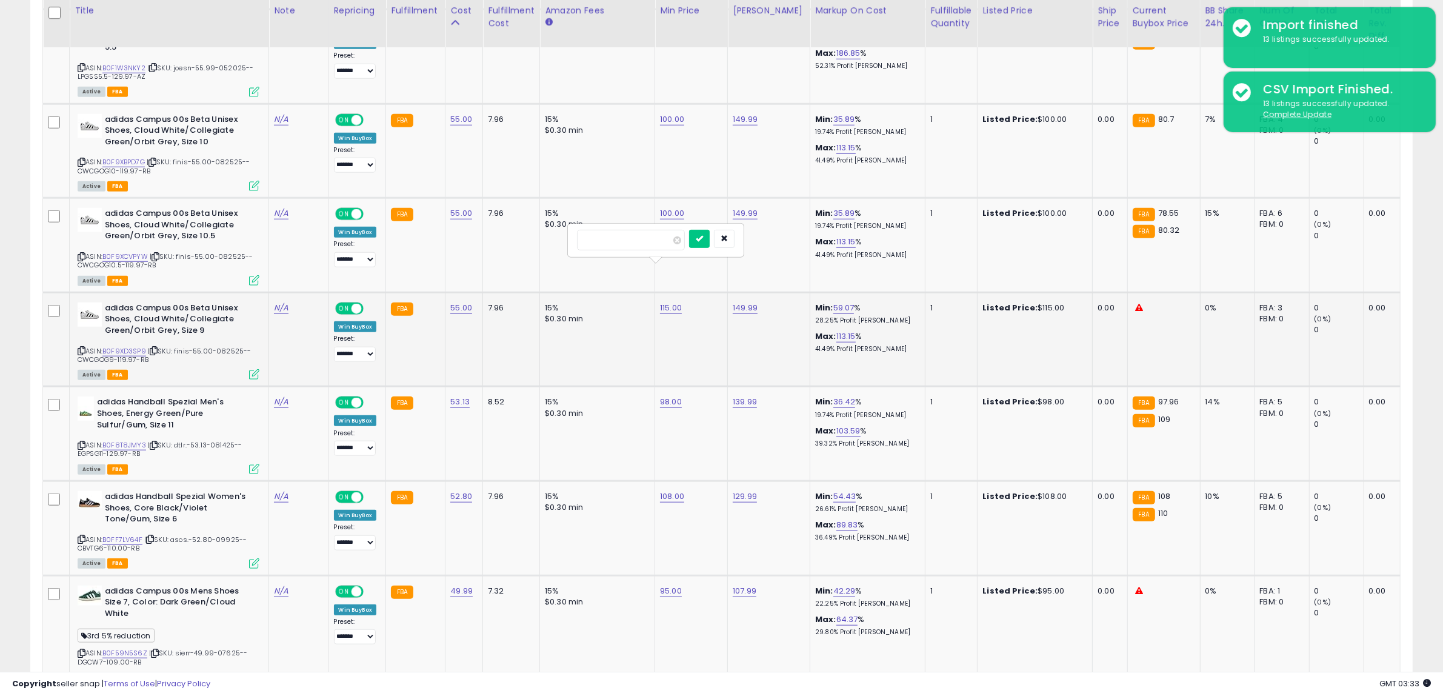
type input "***"
click button "submit" at bounding box center [699, 239] width 21 height 18
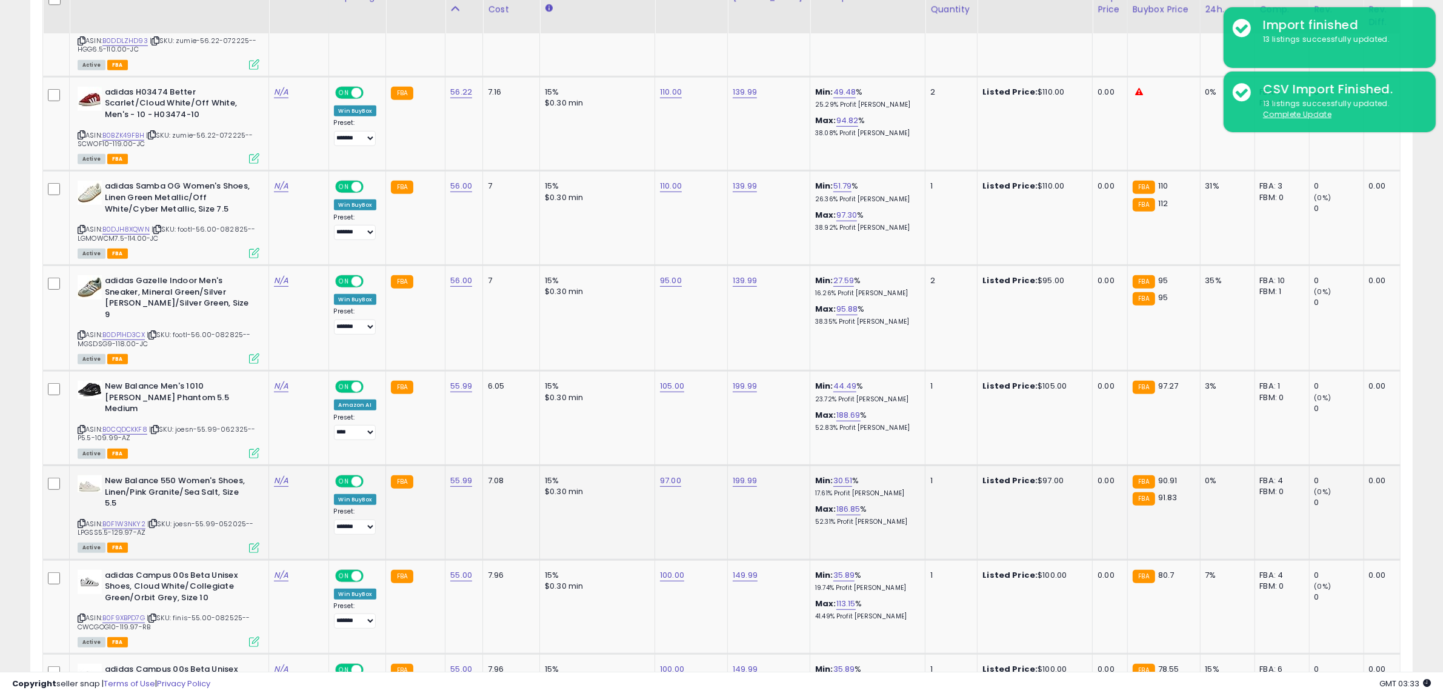
scroll to position [923, 0]
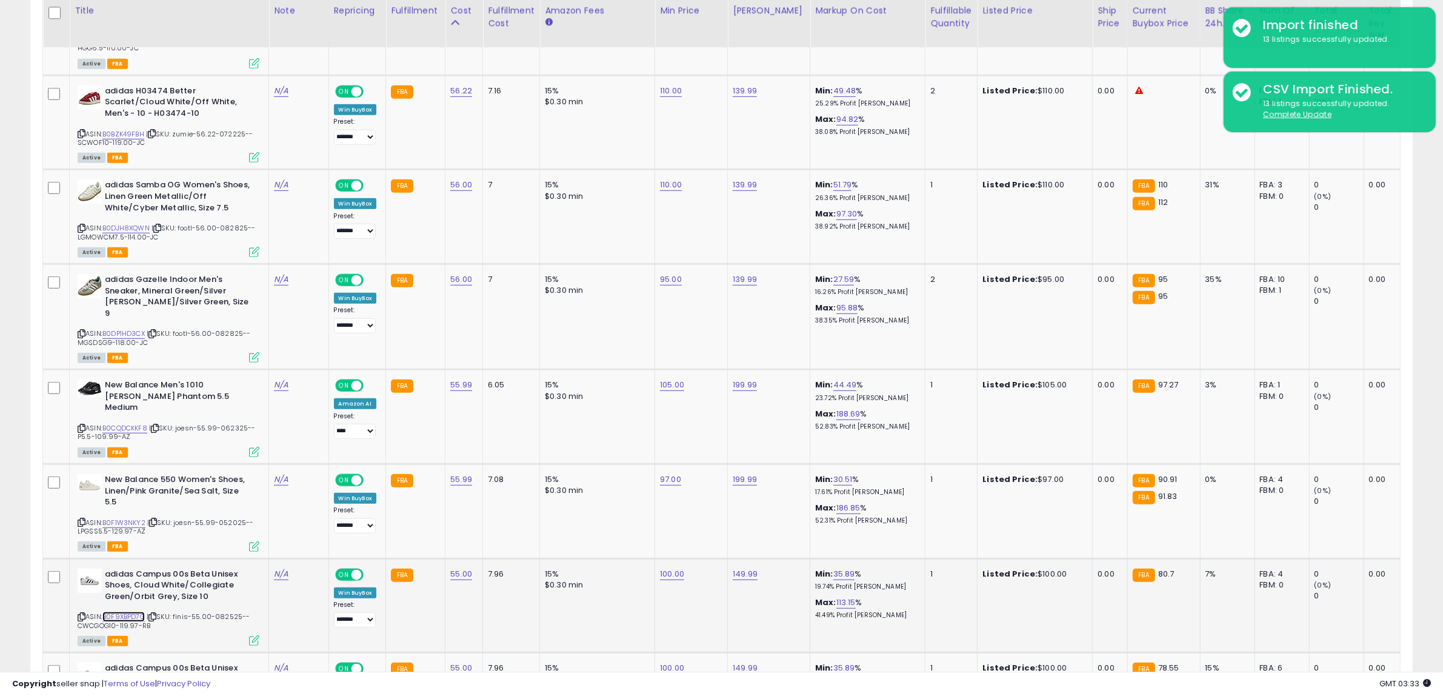
click at [120, 611] on link "B0F9XBPD7G" at bounding box center [123, 616] width 42 height 10
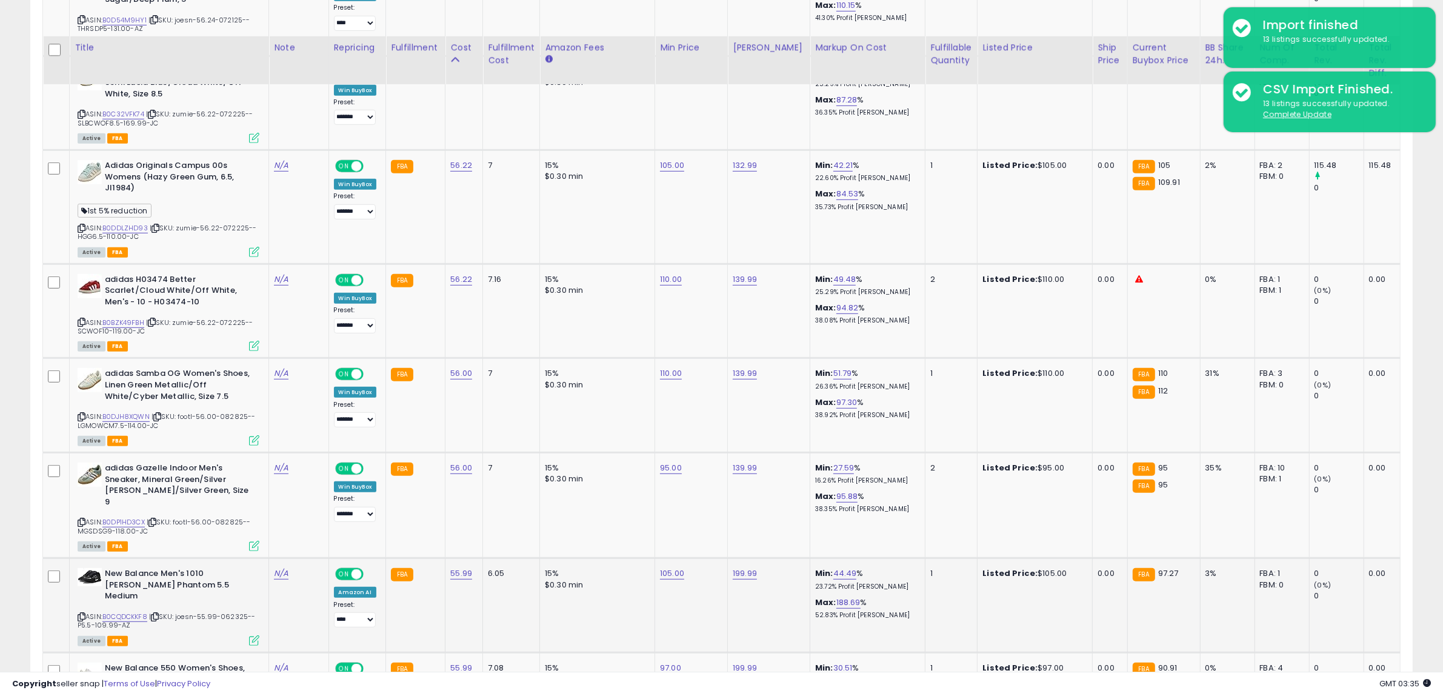
scroll to position [696, 0]
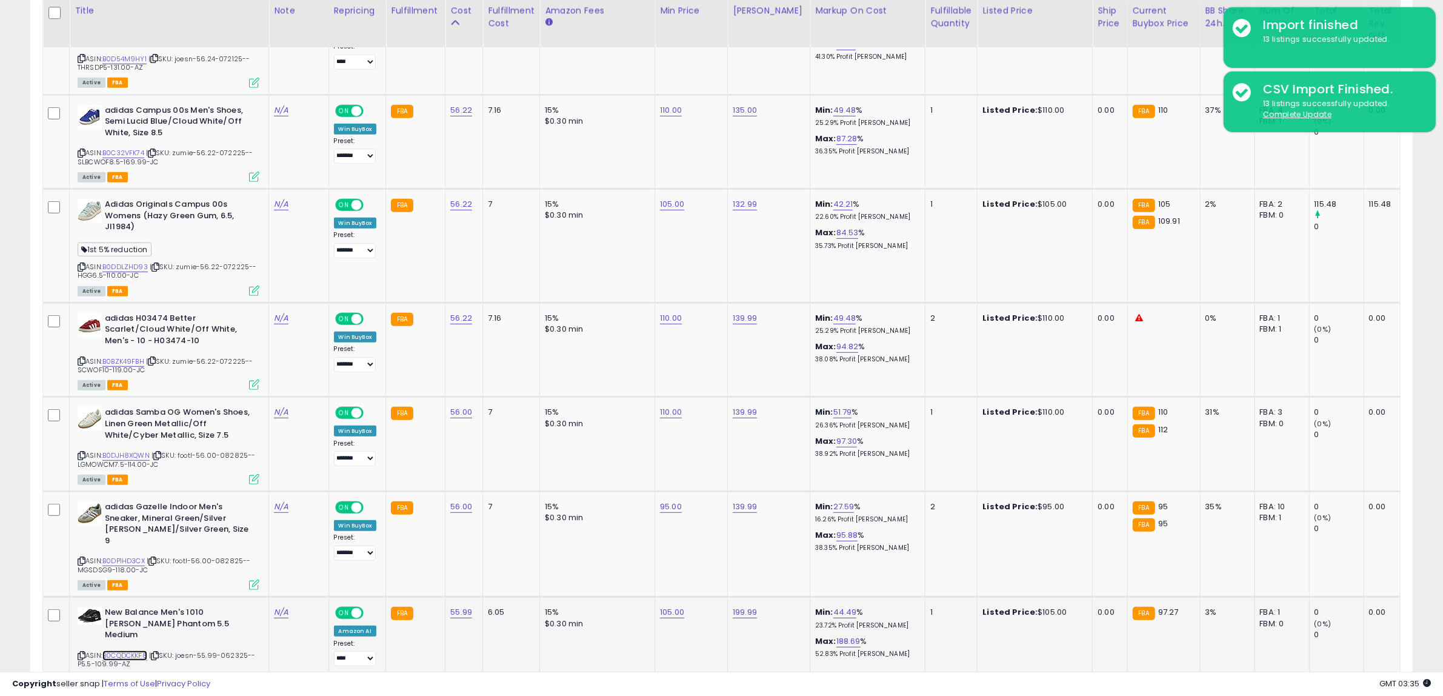
click at [140, 650] on link "B0CQDCKKF8" at bounding box center [124, 655] width 45 height 10
click at [679, 606] on link "105.00" at bounding box center [672, 612] width 24 height 12
drag, startPoint x: 665, startPoint y: 576, endPoint x: 465, endPoint y: 565, distance: 199.7
type input "**"
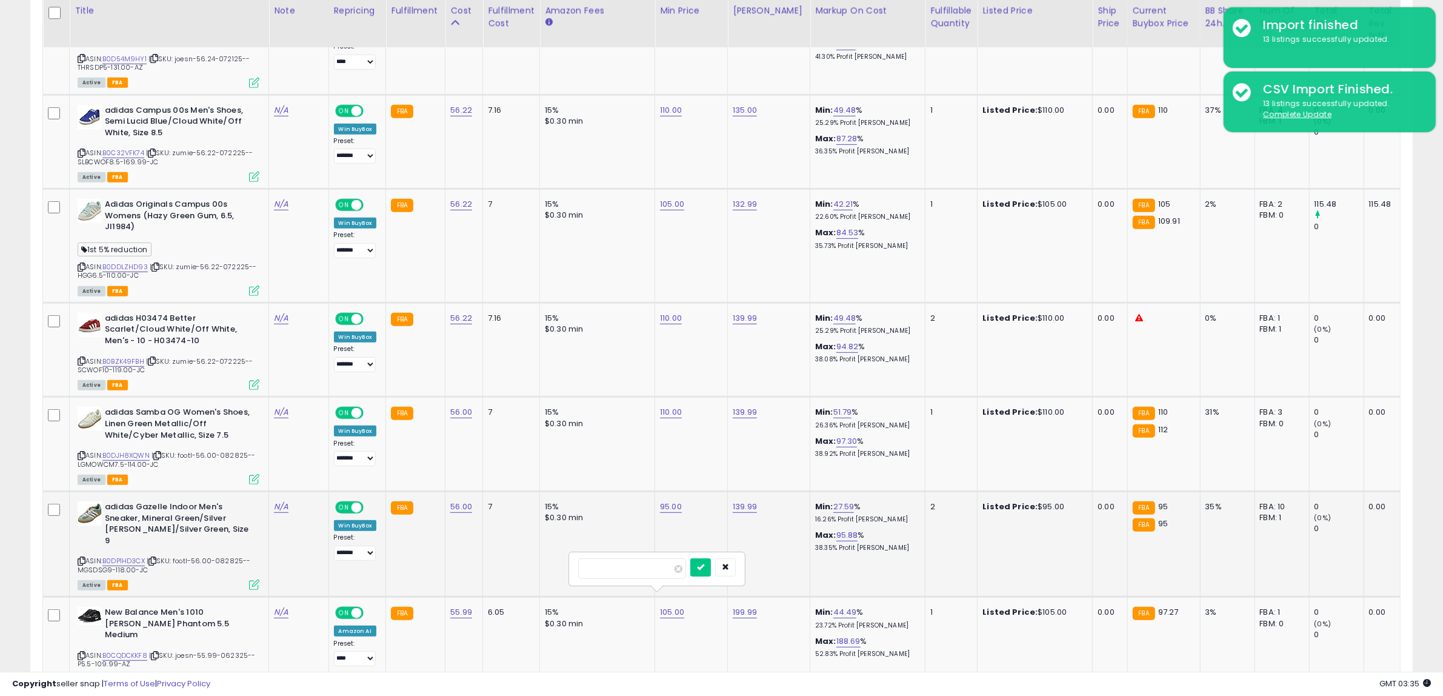
click button "submit" at bounding box center [700, 567] width 21 height 18
click at [670, 606] on link "96.00" at bounding box center [671, 612] width 22 height 12
drag, startPoint x: 649, startPoint y: 571, endPoint x: 347, endPoint y: 571, distance: 301.8
type input "**"
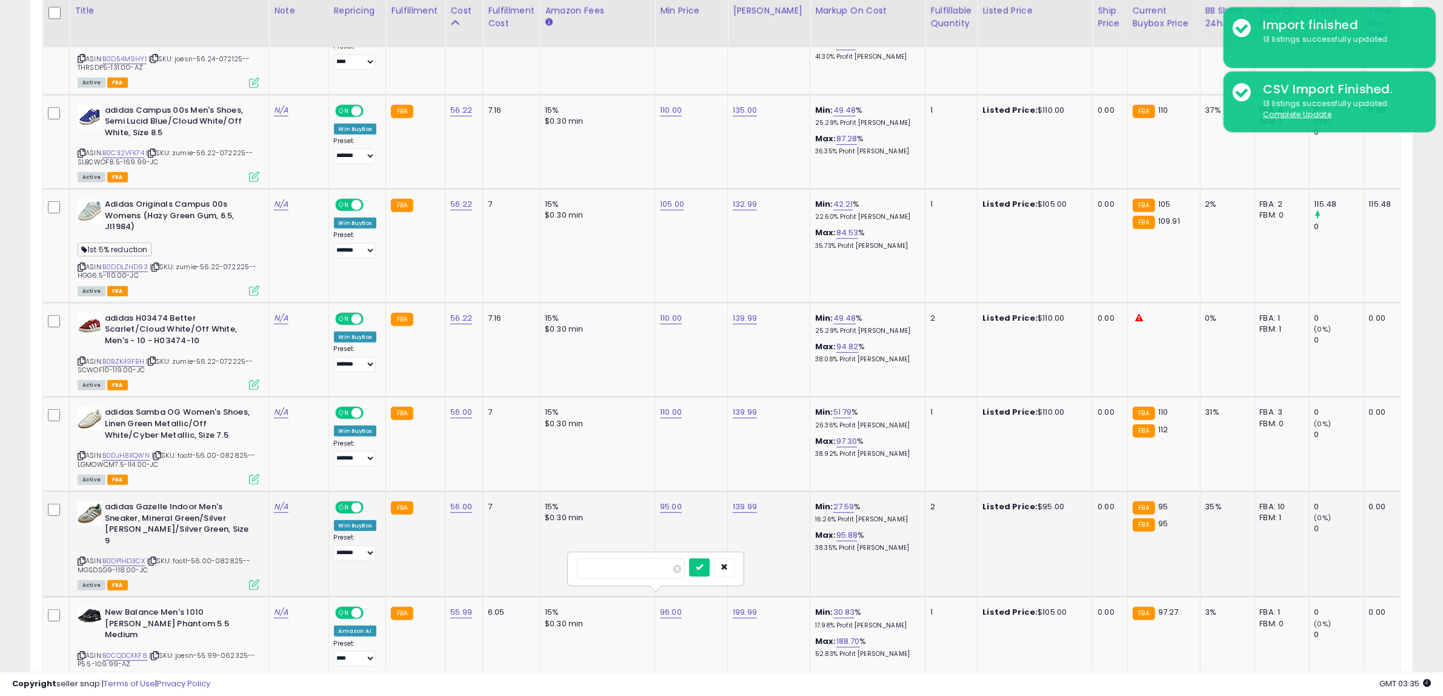
click button "submit" at bounding box center [699, 567] width 21 height 18
click at [676, 413] on link "110.00" at bounding box center [671, 412] width 22 height 12
drag, startPoint x: 620, startPoint y: 381, endPoint x: 375, endPoint y: 399, distance: 246.1
click at [383, 397] on tr "adidas Samba OG Women's Shoes, Linen Green Metallic/Off White/Cyber Metallic, S…" at bounding box center [999, 444] width 1913 height 95
type input "***"
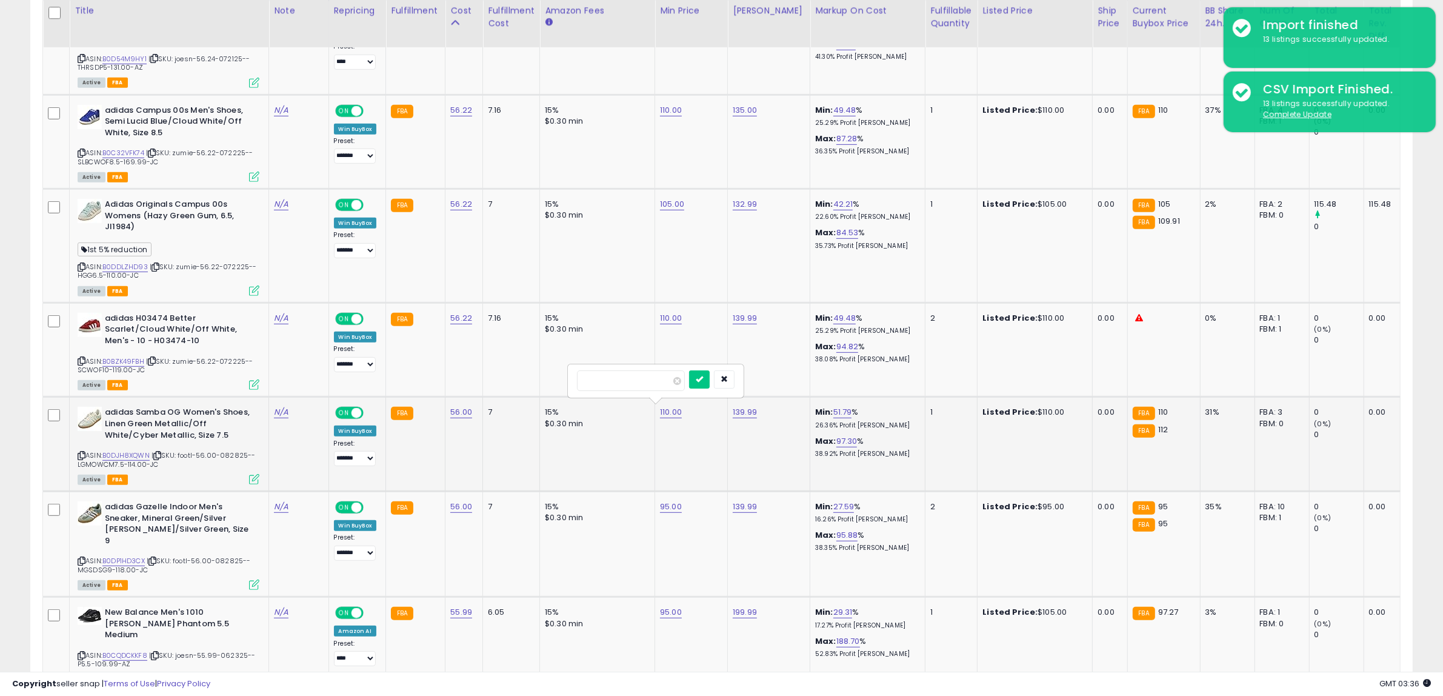
click button "submit" at bounding box center [699, 379] width 21 height 18
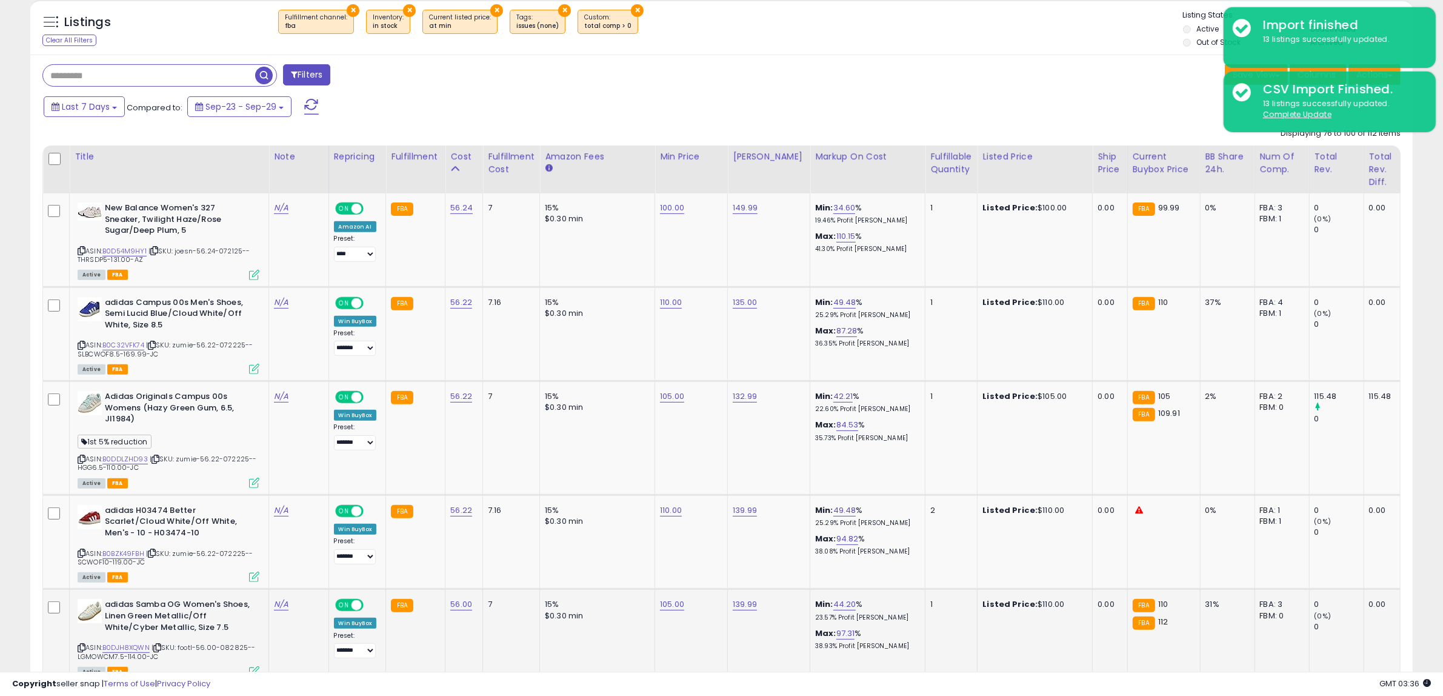
scroll to position [468, 0]
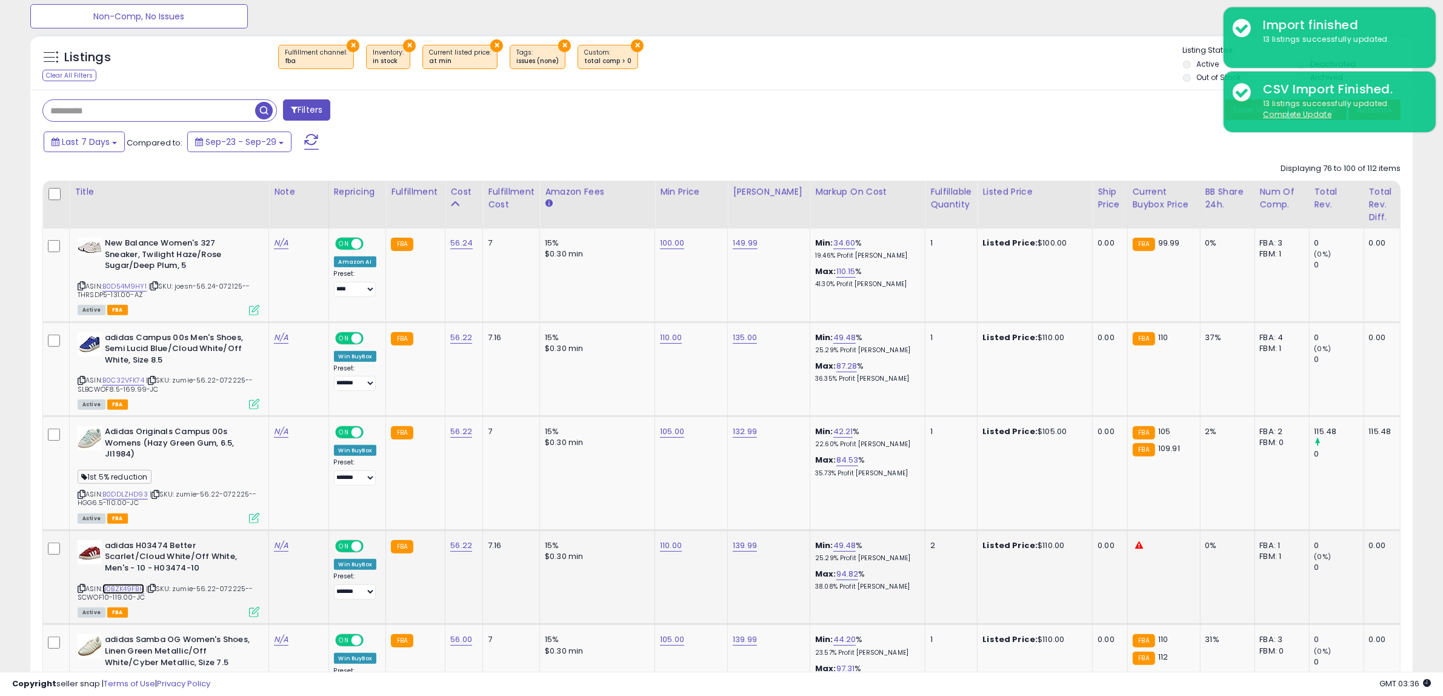
click at [135, 585] on link "B0BZK49FBH" at bounding box center [123, 589] width 42 height 10
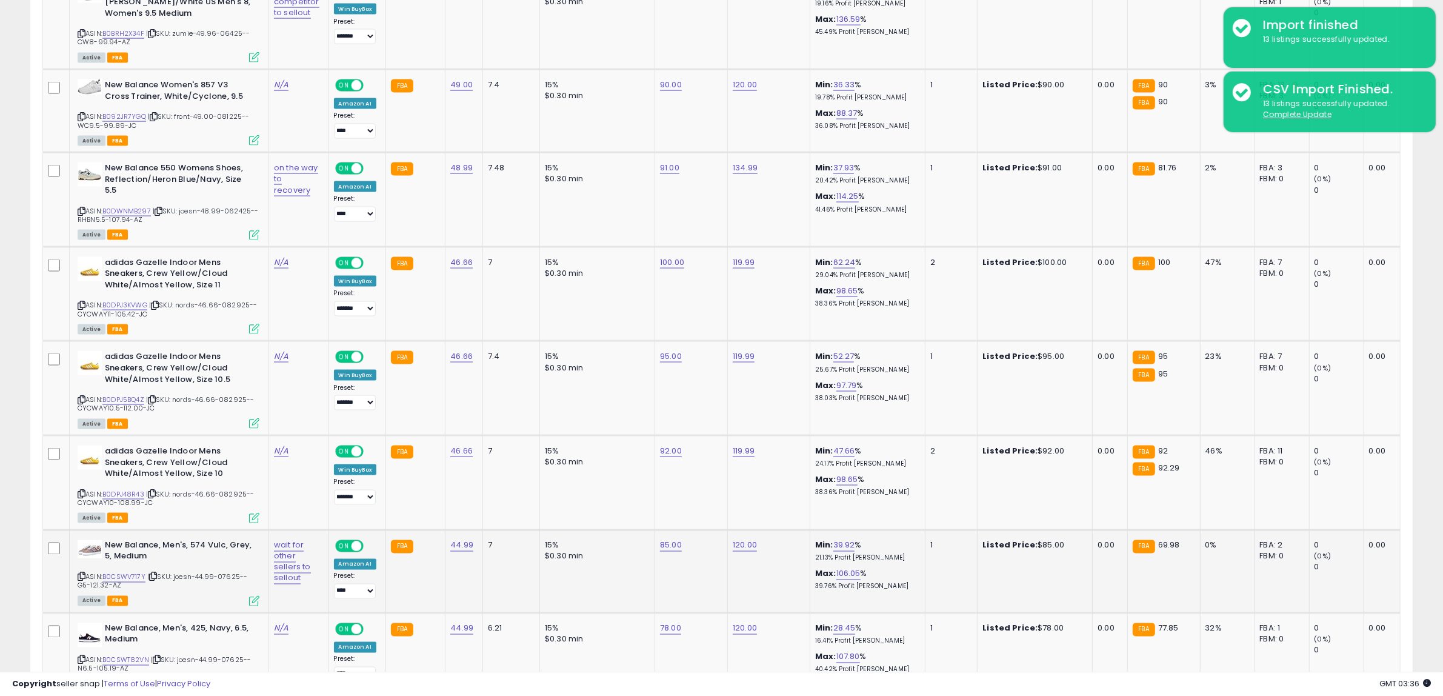
scroll to position [2438, 0]
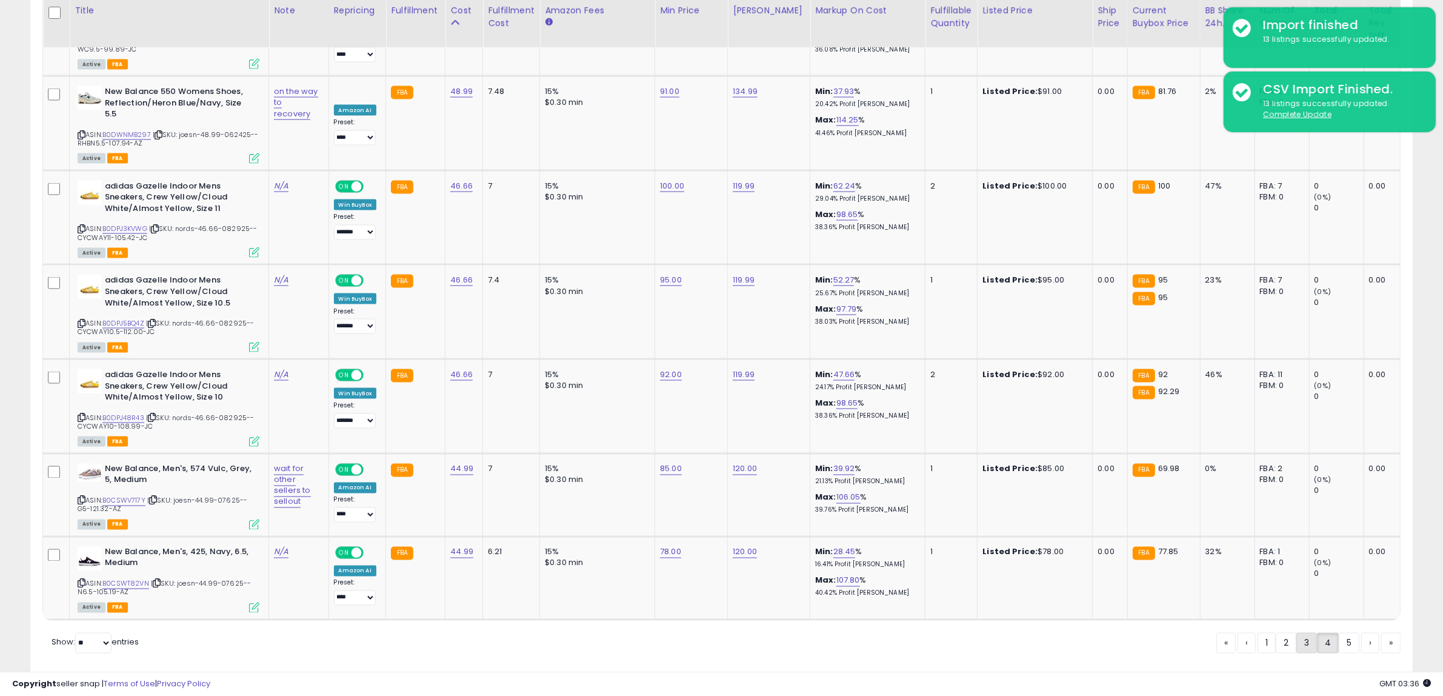
click at [1301, 633] on link "3" at bounding box center [1306, 643] width 21 height 21
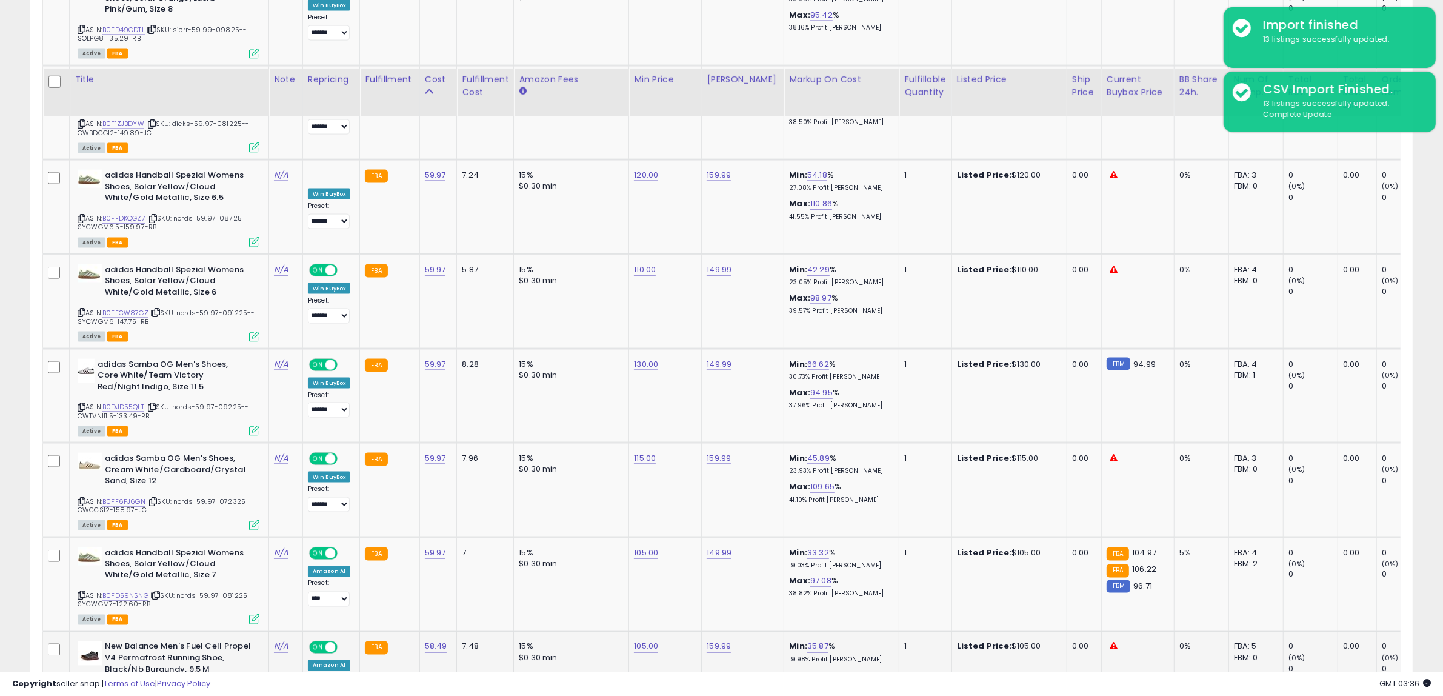
scroll to position [2313, 0]
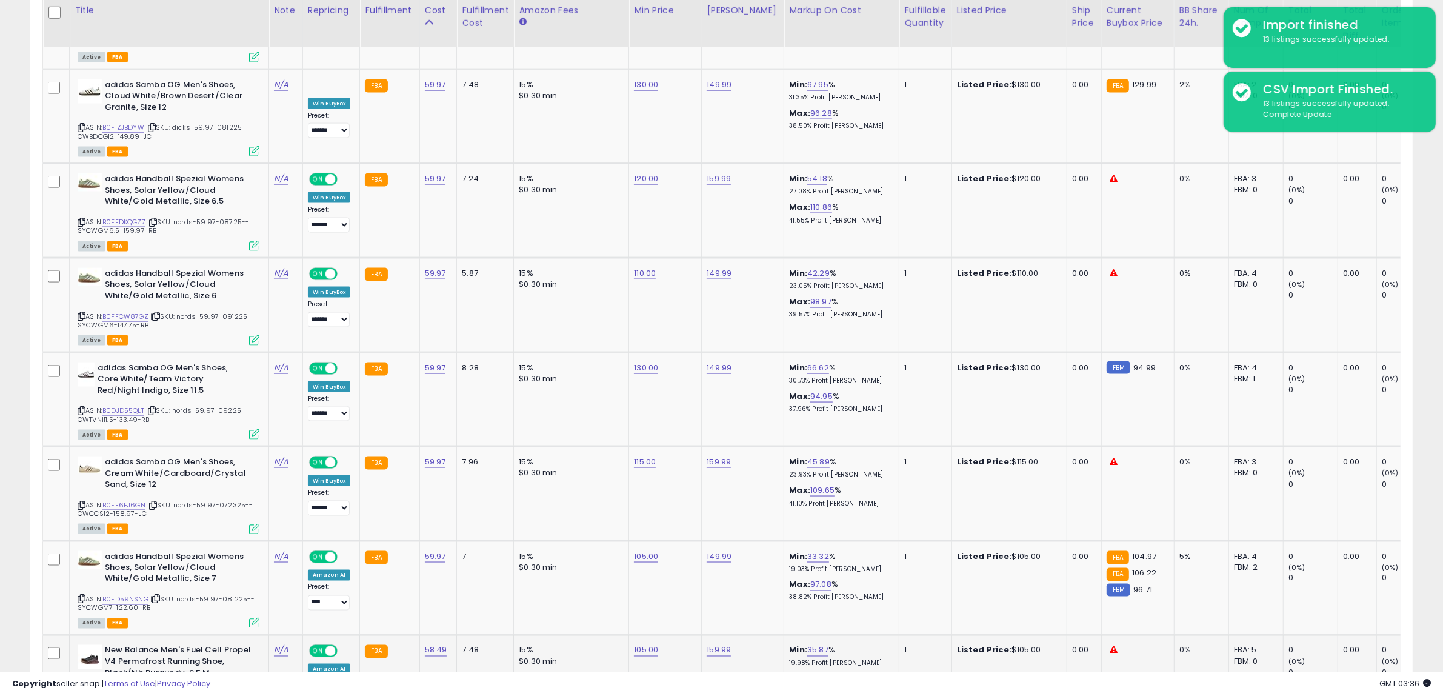
click at [137, 688] on link "B0BJ7JW53H" at bounding box center [123, 693] width 43 height 10
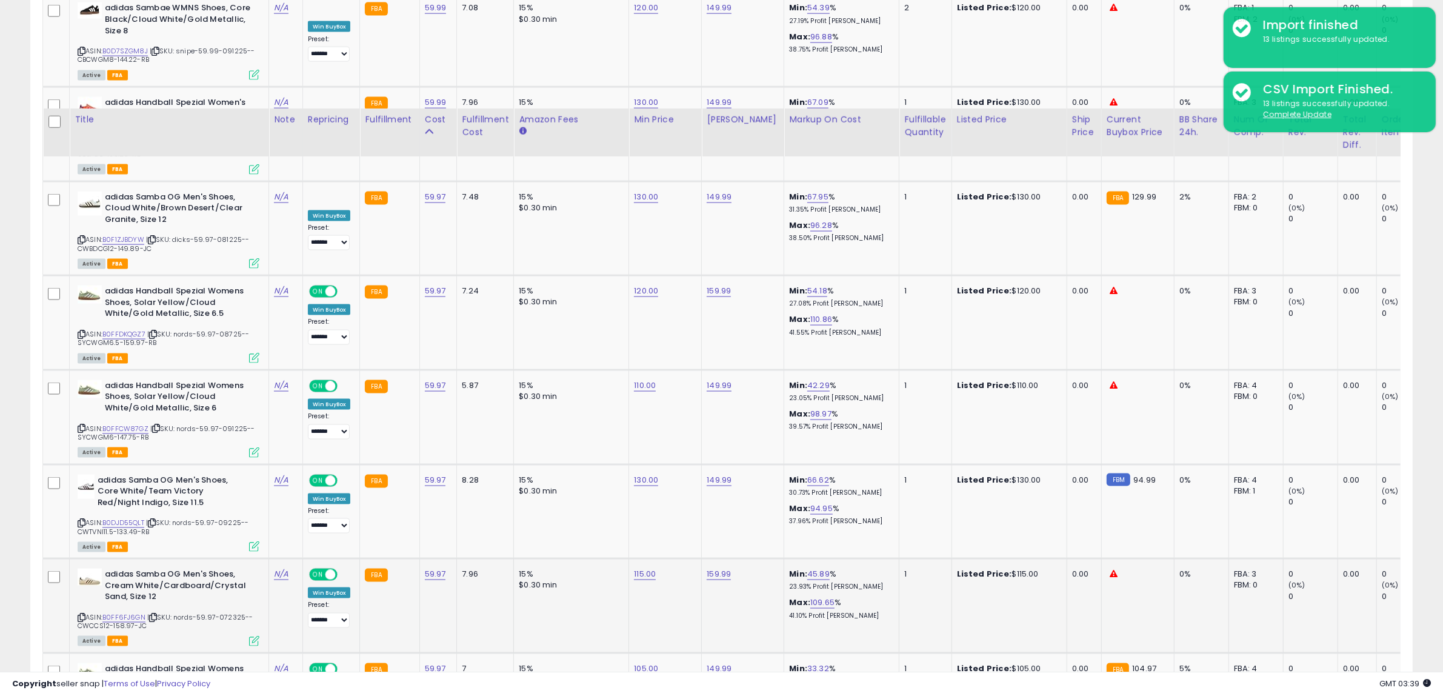
scroll to position [2162, 0]
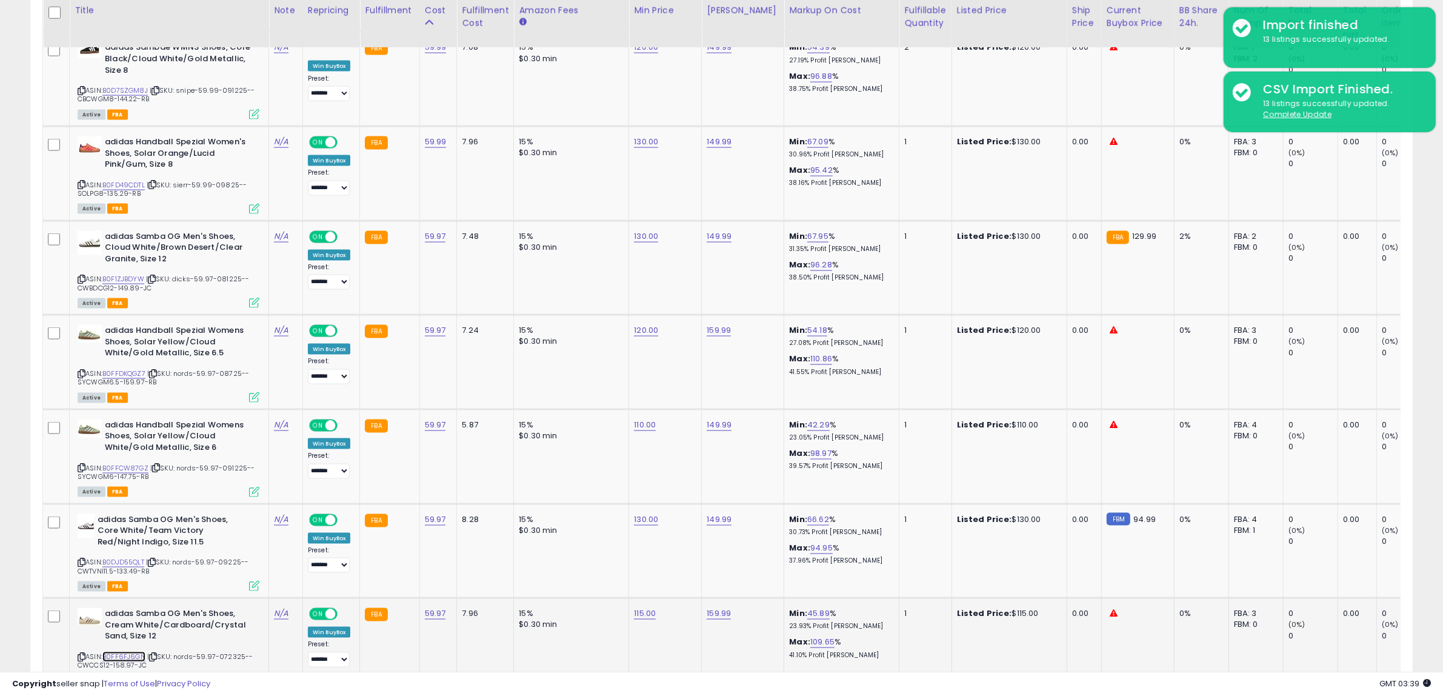
click at [142, 651] on link "B0FF6FJ6GN" at bounding box center [123, 656] width 43 height 10
click at [641, 513] on link "130.00" at bounding box center [646, 519] width 24 height 12
drag, startPoint x: 616, startPoint y: 407, endPoint x: 499, endPoint y: 398, distance: 117.9
type input "***"
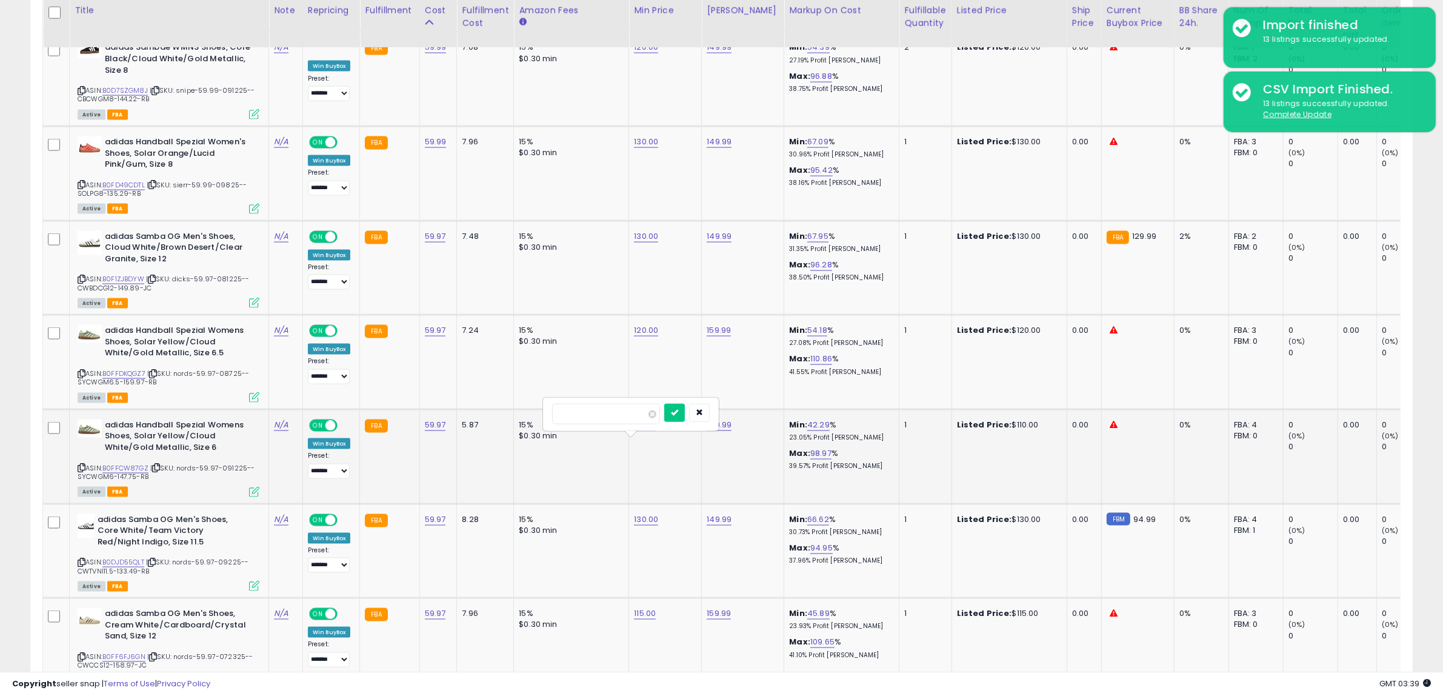
click button "submit" at bounding box center [674, 413] width 21 height 18
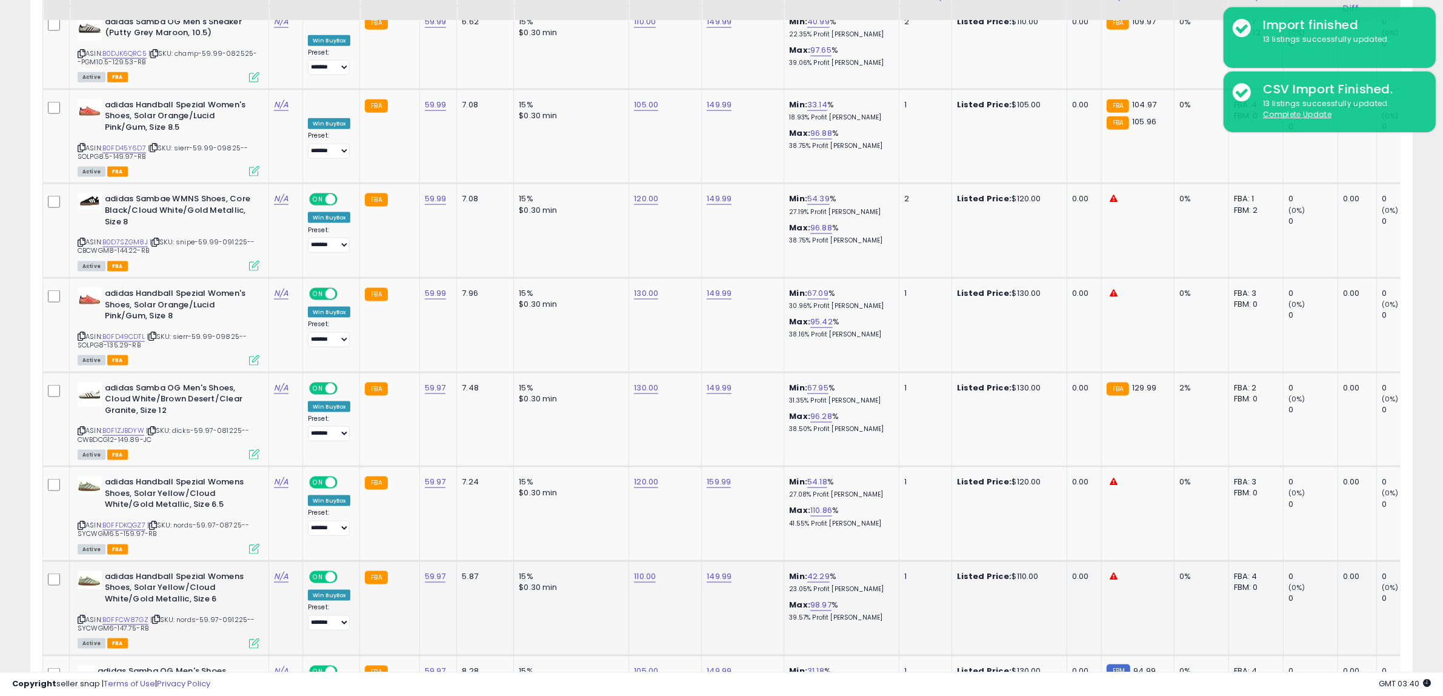
scroll to position [1934, 0]
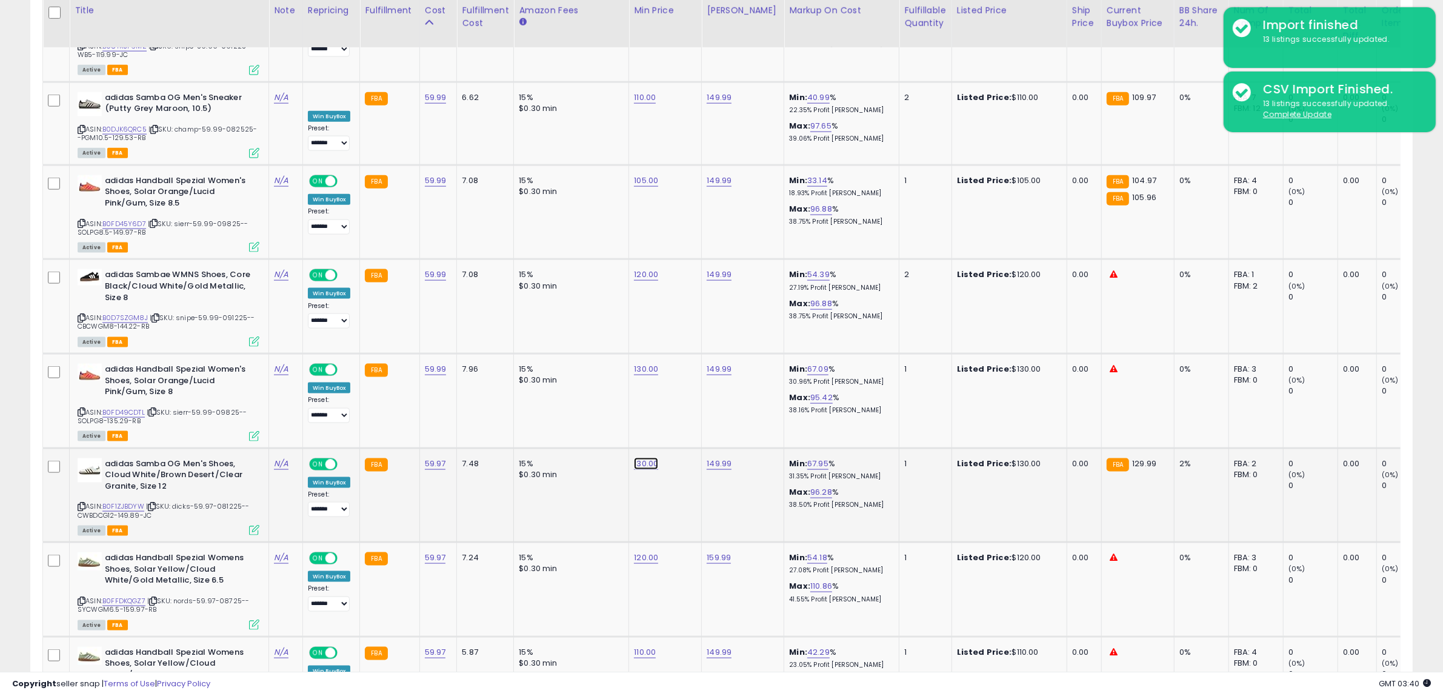
click at [643, 458] on link "130.00" at bounding box center [646, 464] width 24 height 12
drag, startPoint x: 634, startPoint y: 364, endPoint x: 512, endPoint y: 362, distance: 122.4
type input "***"
click button "submit" at bounding box center [674, 358] width 21 height 18
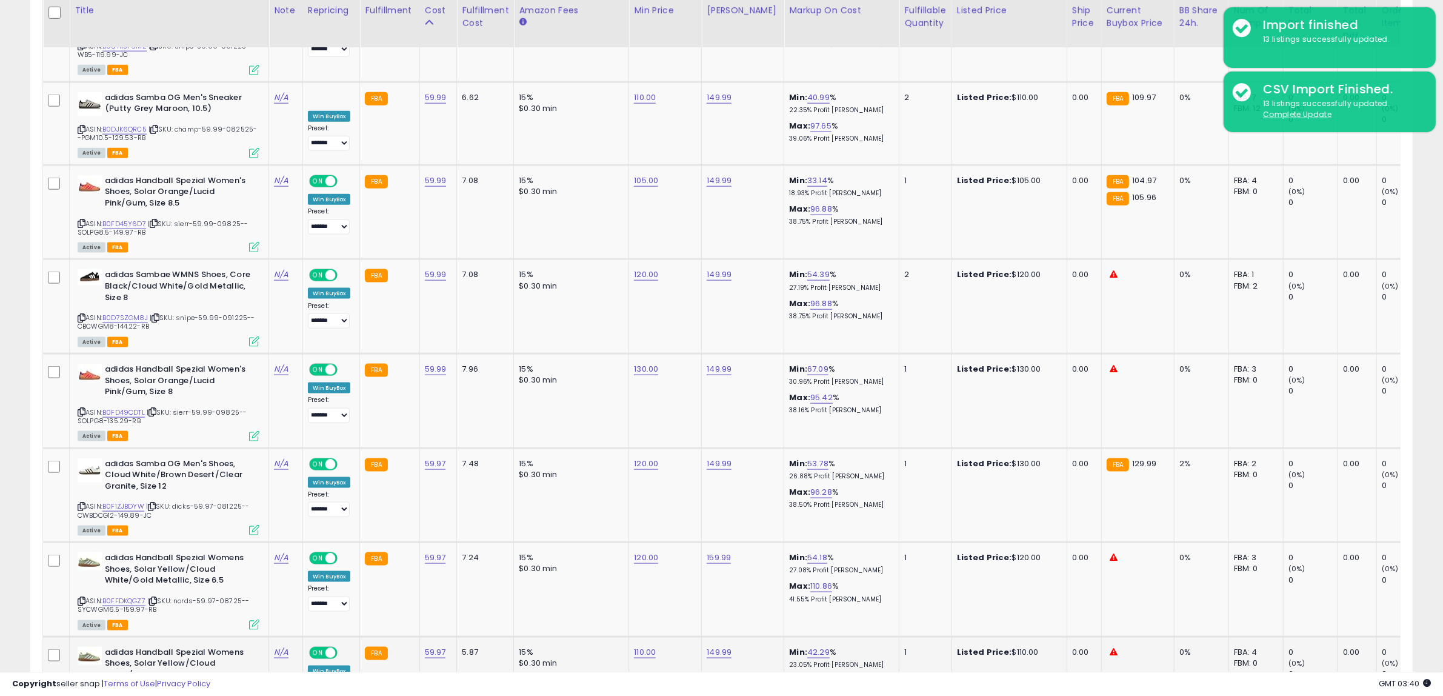
click at [138, 690] on link "B0FFCW87GZ" at bounding box center [125, 695] width 46 height 10
click at [125, 596] on link "B0FFDKQGZ7" at bounding box center [123, 601] width 43 height 10
click at [641, 458] on link "120.00" at bounding box center [646, 464] width 24 height 12
click at [639, 448] on td "120.00 ******" at bounding box center [665, 495] width 73 height 95
click at [710, 358] on button "button" at bounding box center [699, 358] width 21 height 18
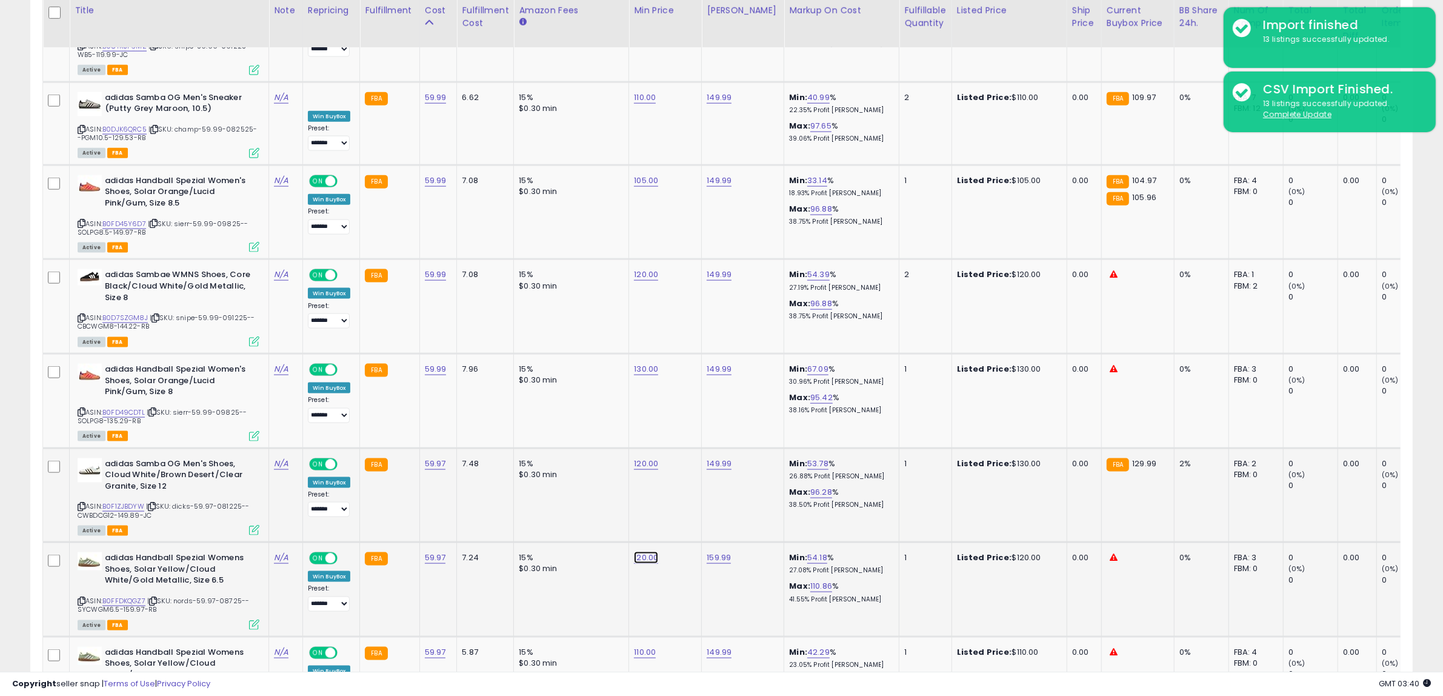
click at [652, 551] on link "120.00" at bounding box center [646, 557] width 24 height 12
drag, startPoint x: 628, startPoint y: 453, endPoint x: 456, endPoint y: 453, distance: 172.7
type input "***"
click button "submit" at bounding box center [674, 452] width 21 height 18
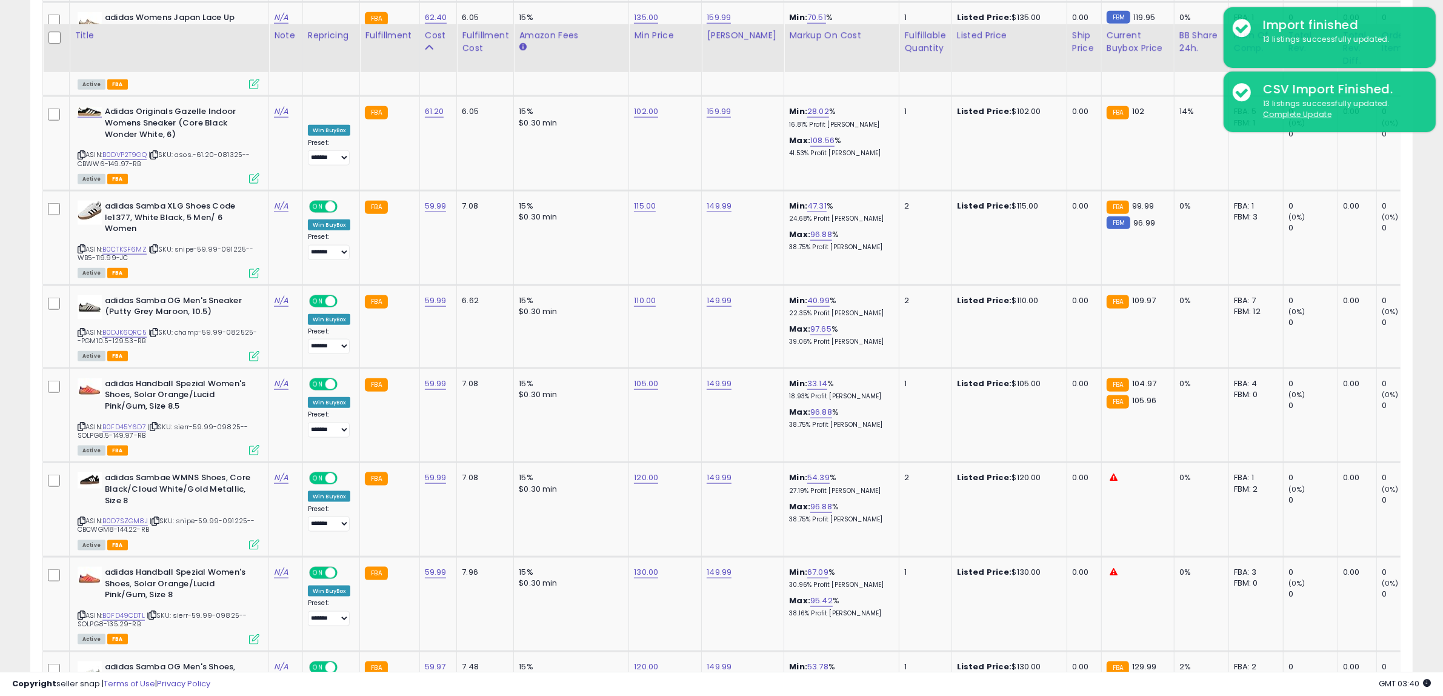
scroll to position [1707, 0]
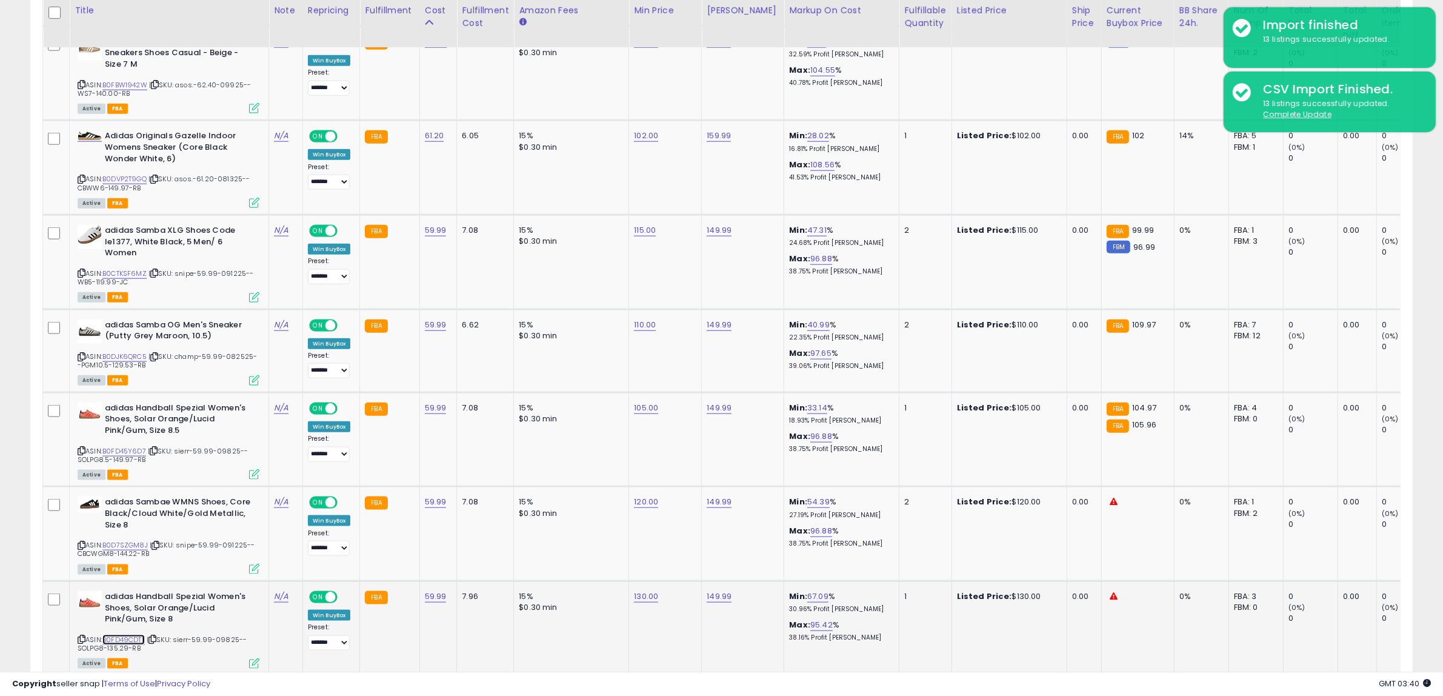
click at [132, 634] on link "B0FD49CDTL" at bounding box center [123, 639] width 42 height 10
click at [120, 540] on link "B0D7SZGM8J" at bounding box center [124, 545] width 45 height 10
click at [643, 590] on link "130.00" at bounding box center [646, 596] width 24 height 12
drag, startPoint x: 625, startPoint y: 491, endPoint x: 305, endPoint y: 522, distance: 322.1
click at [305, 581] on tr "adidas Handball Spezial Women's Shoes, Solar Orange/Lucid Pink/Gum, Size 8 ASIN…" at bounding box center [987, 628] width 1889 height 95
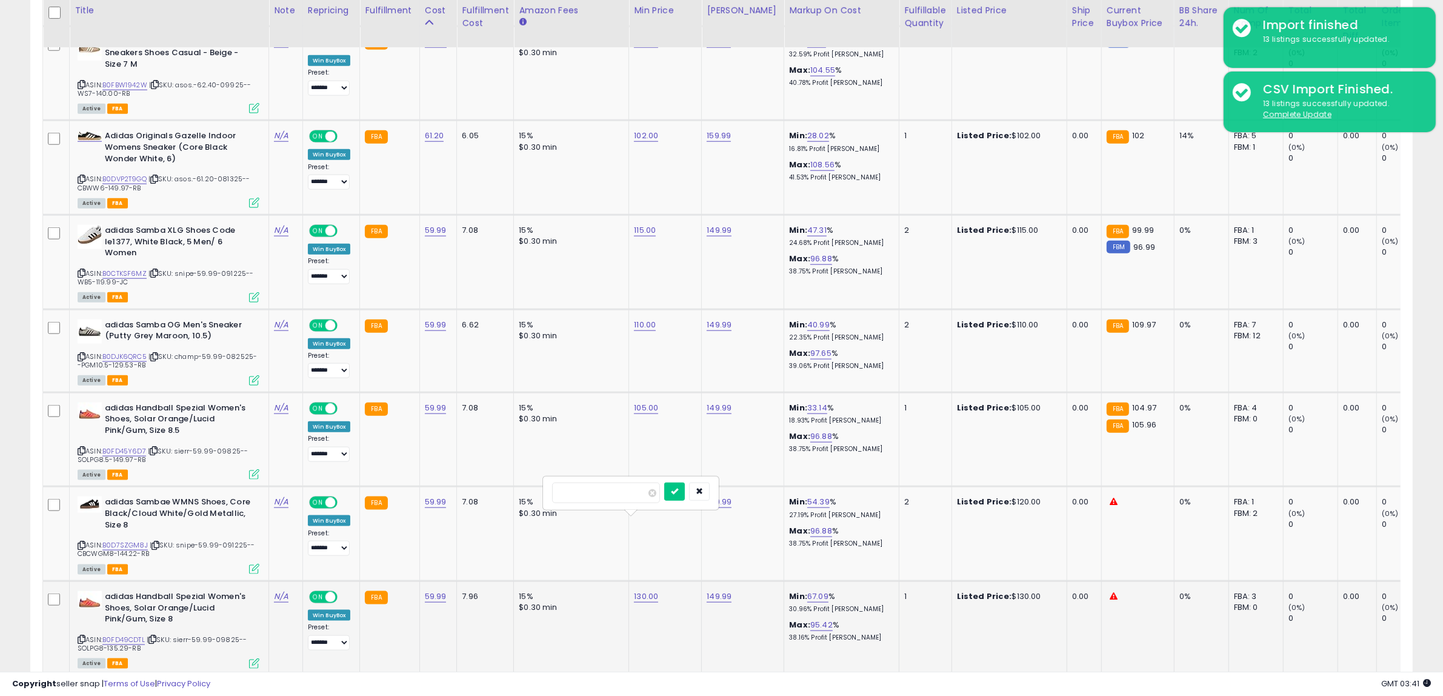
type input "***"
click button "submit" at bounding box center [674, 491] width 21 height 18
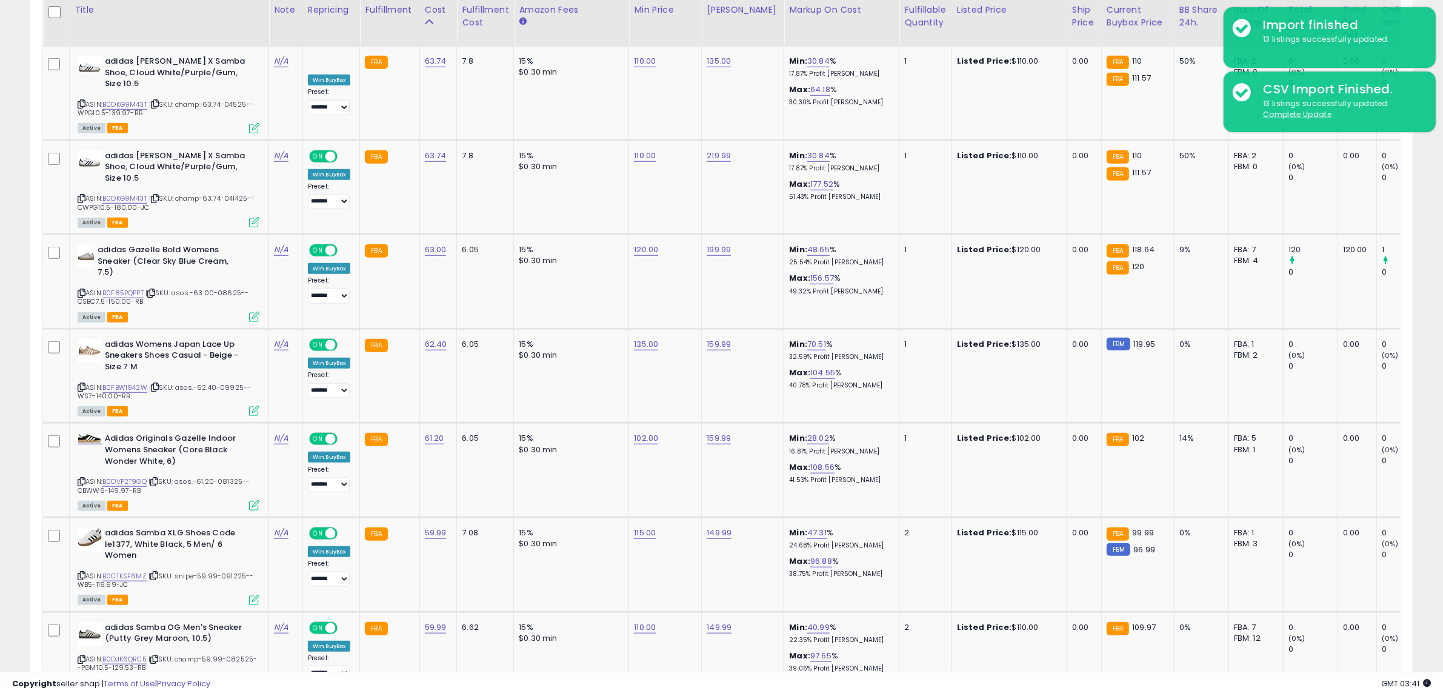
scroll to position [1404, 0]
click at [134, 571] on link "B0CTKSF6MZ" at bounding box center [124, 576] width 44 height 10
click at [643, 527] on link "115.00" at bounding box center [645, 533] width 22 height 12
click at [277, 518] on tr "adidas Samba XLG Shoes Code Ie1377, White Black, 5 Men/ 6 Women ASIN: B0CTKSF6M…" at bounding box center [987, 565] width 1889 height 95
type input "***"
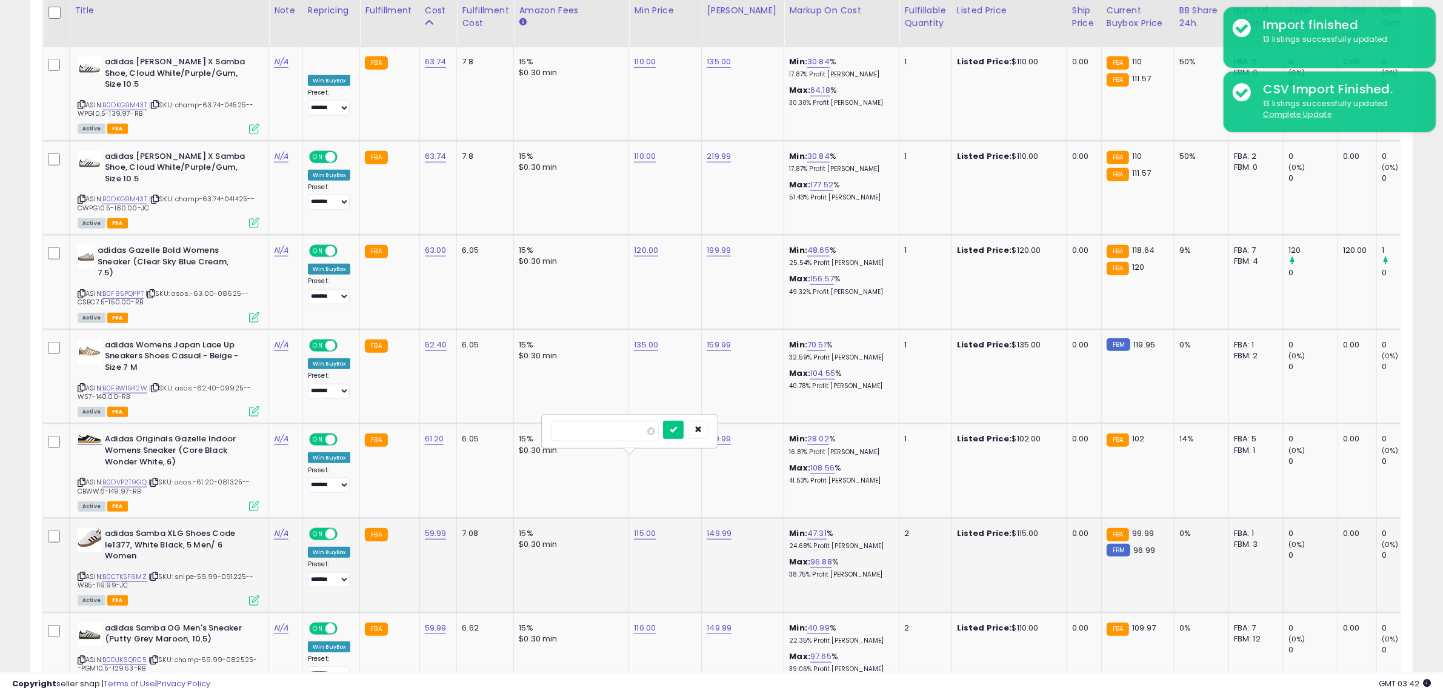
click button "submit" at bounding box center [673, 430] width 21 height 18
click at [656, 339] on div "135.00" at bounding box center [663, 344] width 58 height 11
click at [641, 339] on link "135.00" at bounding box center [646, 345] width 24 height 12
click at [346, 253] on tbody "adidas Samba OG Womens Sneaker (Cream [PERSON_NAME], 6) ASIN: B0F6YNVSVQ | SKU:…" at bounding box center [987, 466] width 1889 height 2346
type input "***"
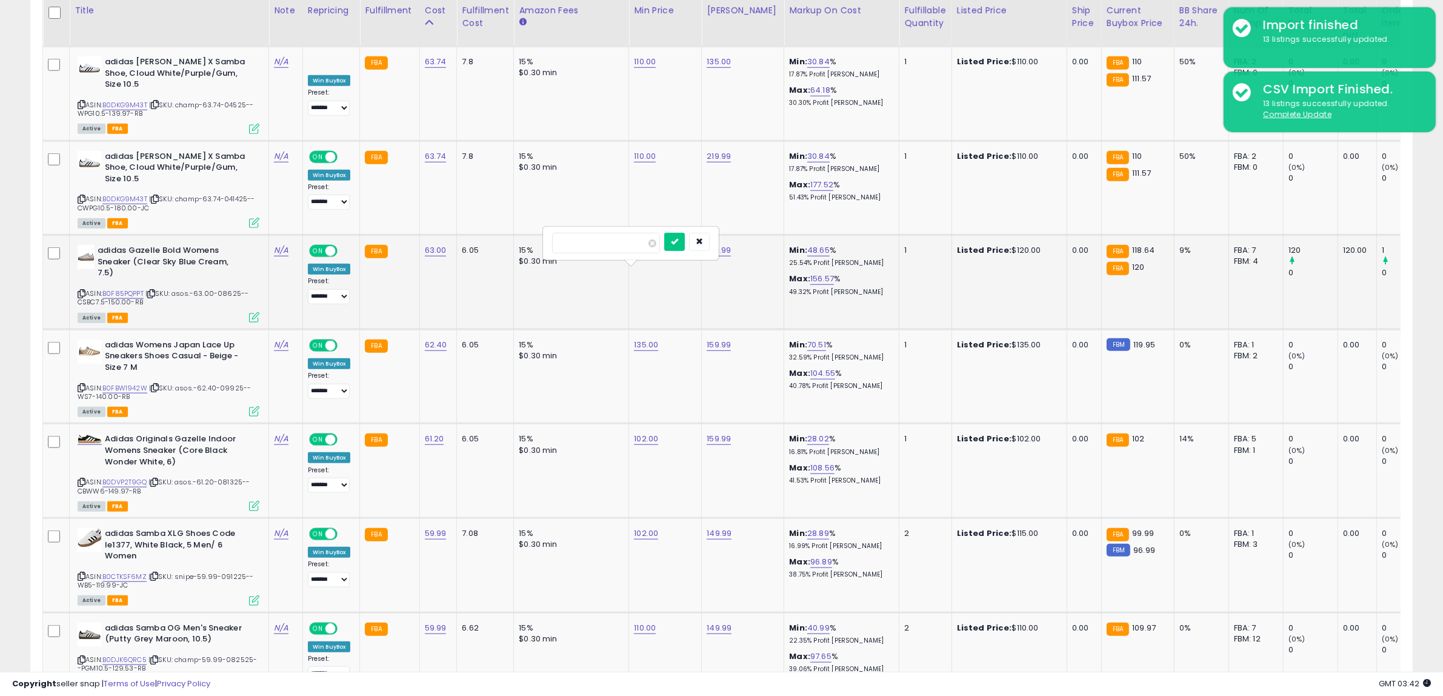
click button "submit" at bounding box center [674, 242] width 21 height 18
click at [648, 244] on link "120.00" at bounding box center [646, 250] width 24 height 12
drag, startPoint x: 598, startPoint y: 148, endPoint x: 371, endPoint y: 164, distance: 227.2
click at [371, 235] on tr "adidas Gazelle Bold Womens Sneaker (Clear Sky Blue Cream, 7.5) ASIN: B0F85PQPPT…" at bounding box center [987, 282] width 1889 height 95
type input "***"
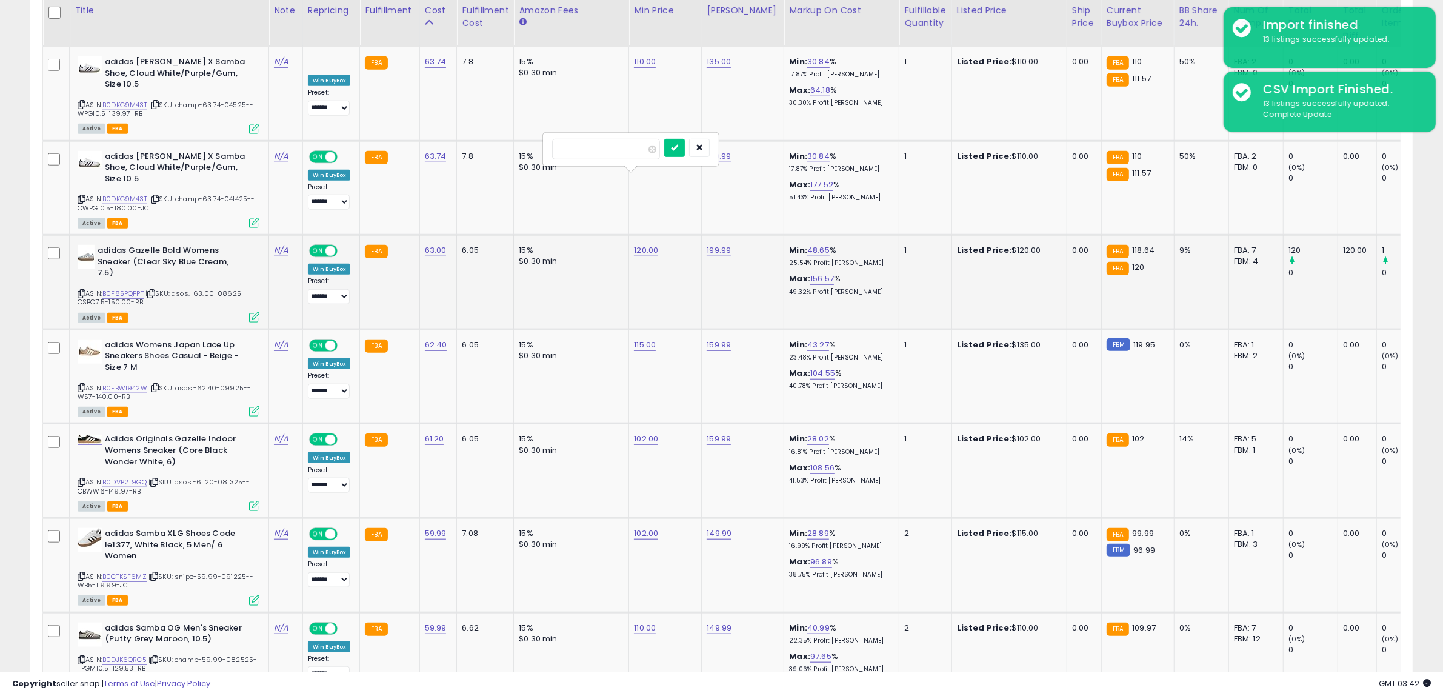
click button "submit" at bounding box center [674, 148] width 21 height 18
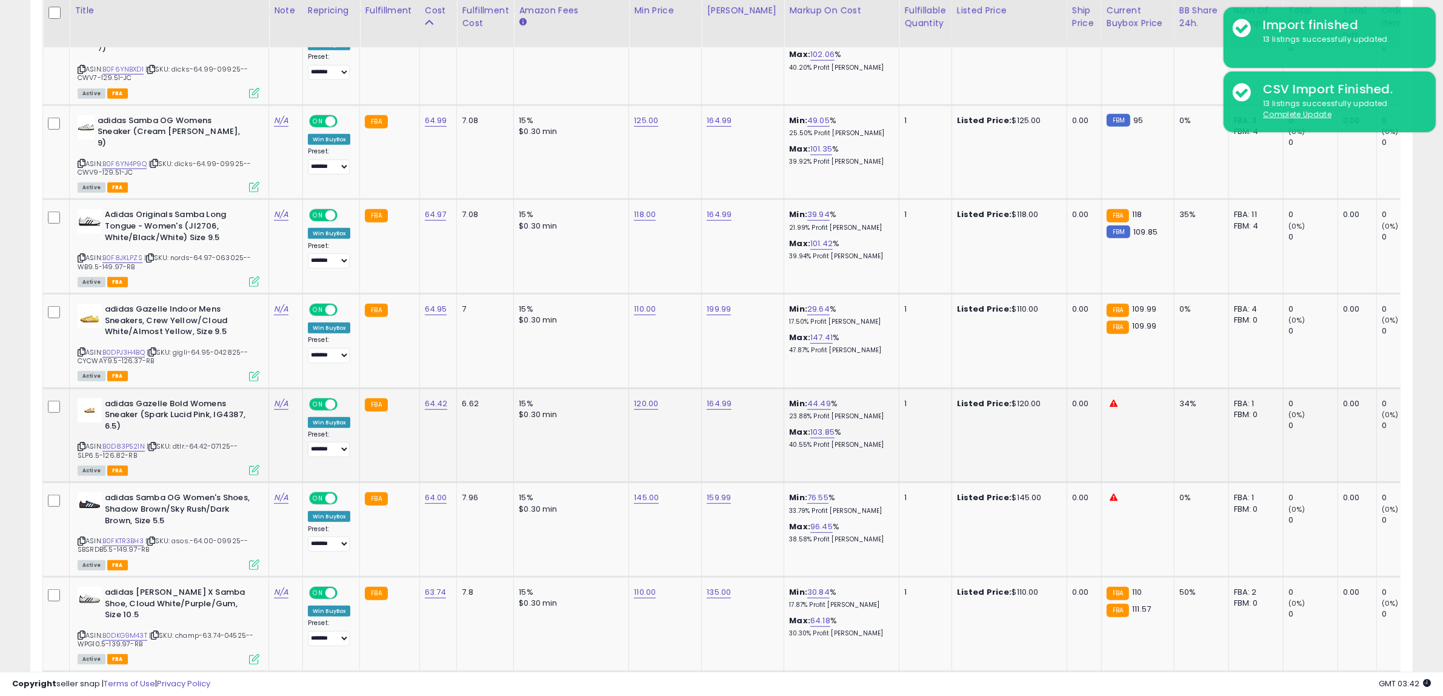
scroll to position [798, 0]
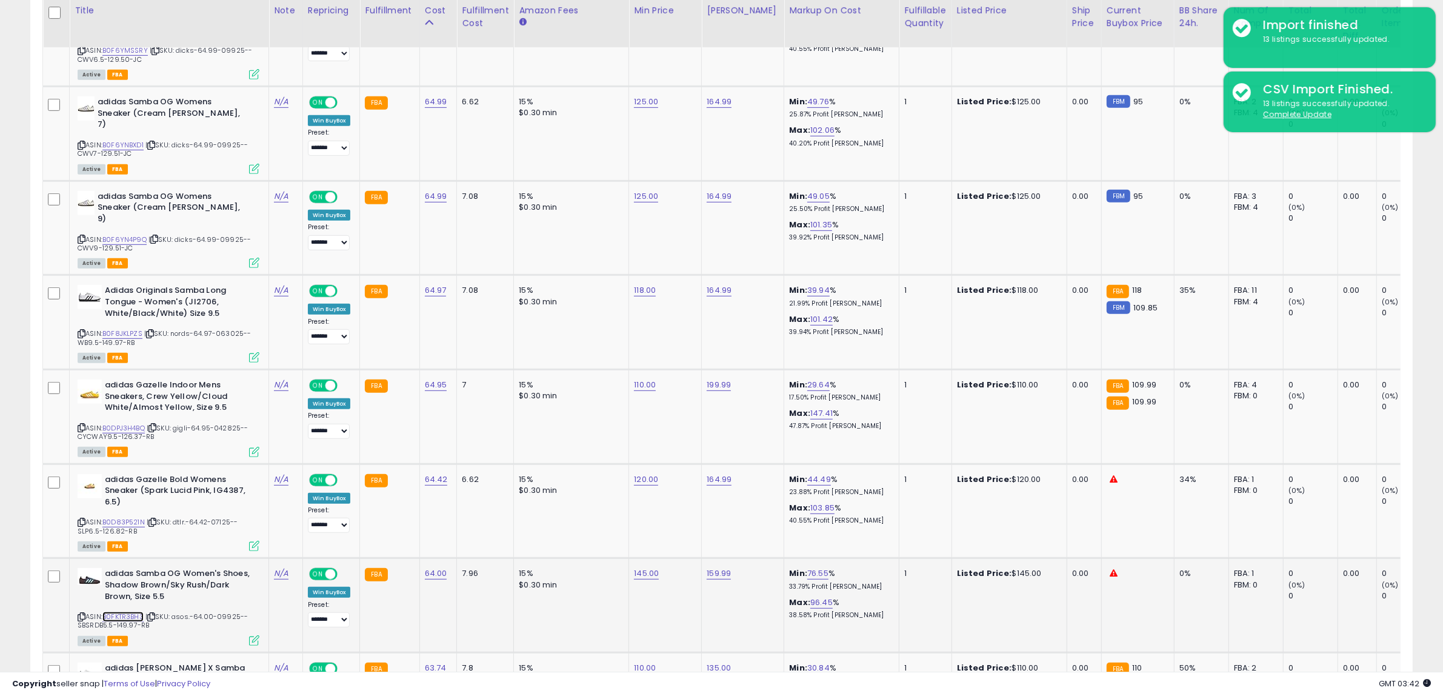
click at [122, 611] on link "B0FKTR3BH3" at bounding box center [122, 616] width 41 height 10
click at [642, 567] on link "145.00" at bounding box center [646, 573] width 25 height 12
drag, startPoint x: 596, startPoint y: 495, endPoint x: 373, endPoint y: 522, distance: 224.7
click at [373, 558] on tr "adidas Samba OG Women's Shoes, Shadow Brown/Sky Rush/Dark Brown, Size 5.5 ASIN:…" at bounding box center [987, 605] width 1889 height 95
type input "***"
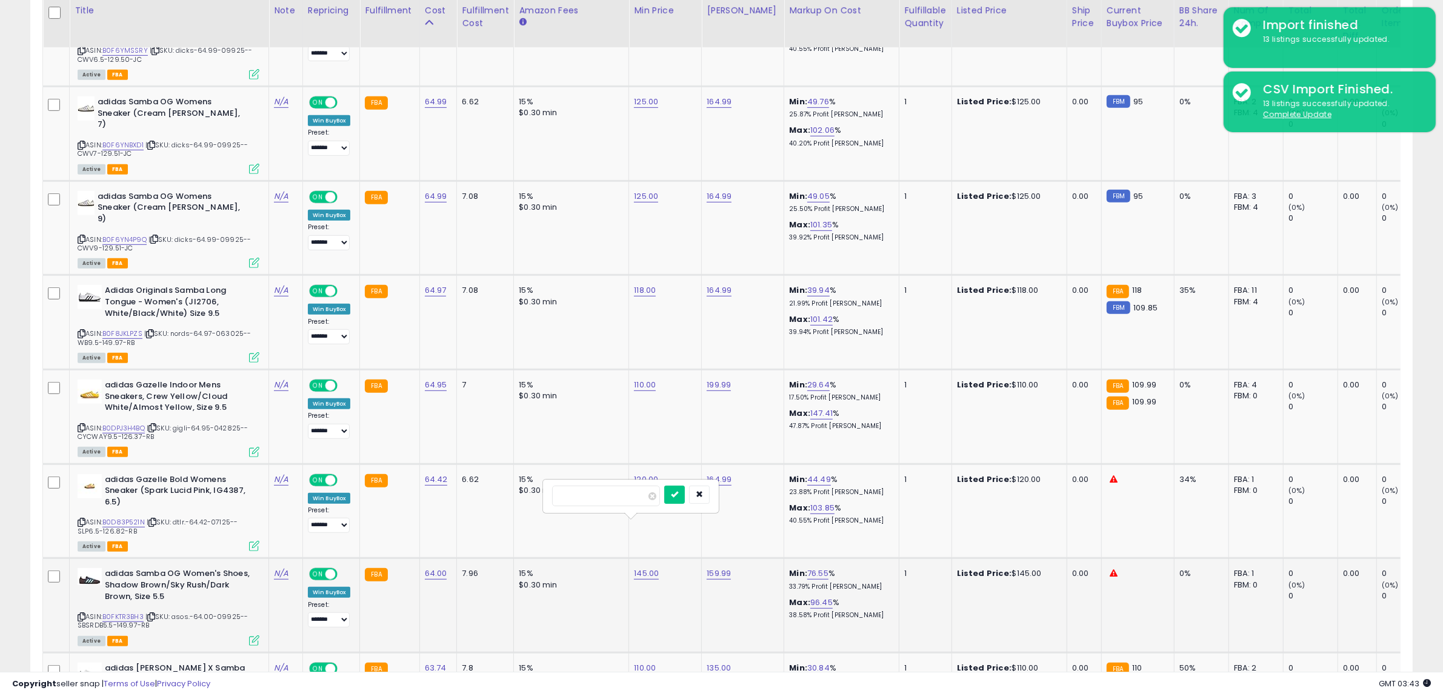
click button "submit" at bounding box center [674, 494] width 21 height 18
click at [116, 517] on link "B0D83P521N" at bounding box center [123, 522] width 42 height 10
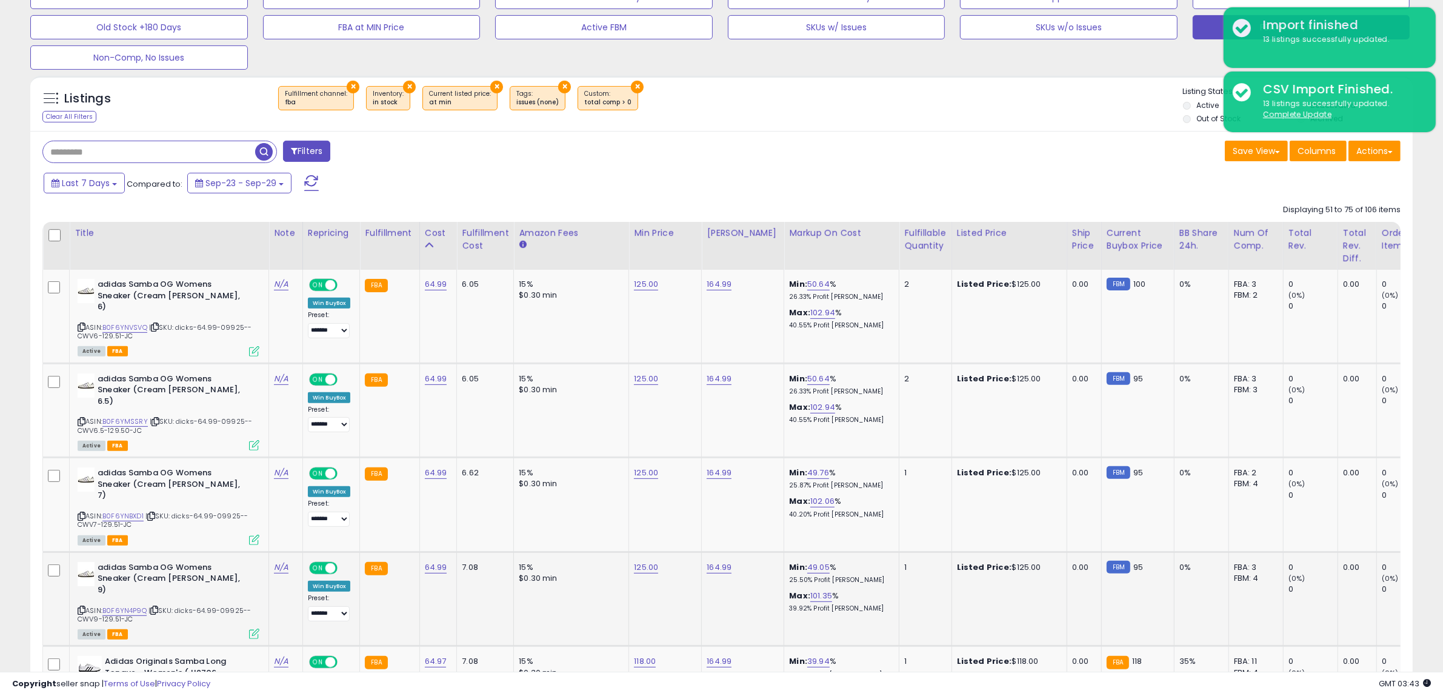
scroll to position [419, 0]
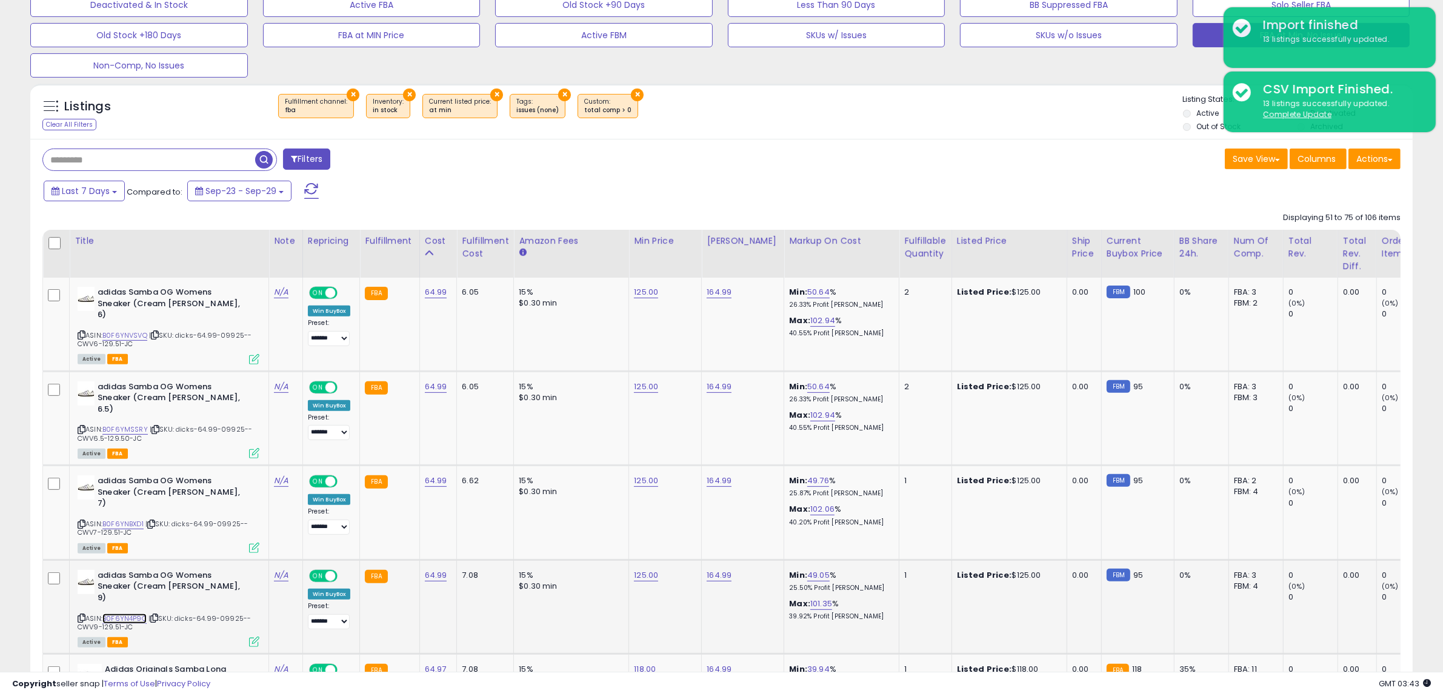
click at [131, 613] on link "B0F6YN4P9Q" at bounding box center [124, 618] width 44 height 10
click at [641, 569] on link "125.00" at bounding box center [646, 575] width 24 height 12
drag, startPoint x: 547, startPoint y: 514, endPoint x: 380, endPoint y: 514, distance: 167.3
type input "***"
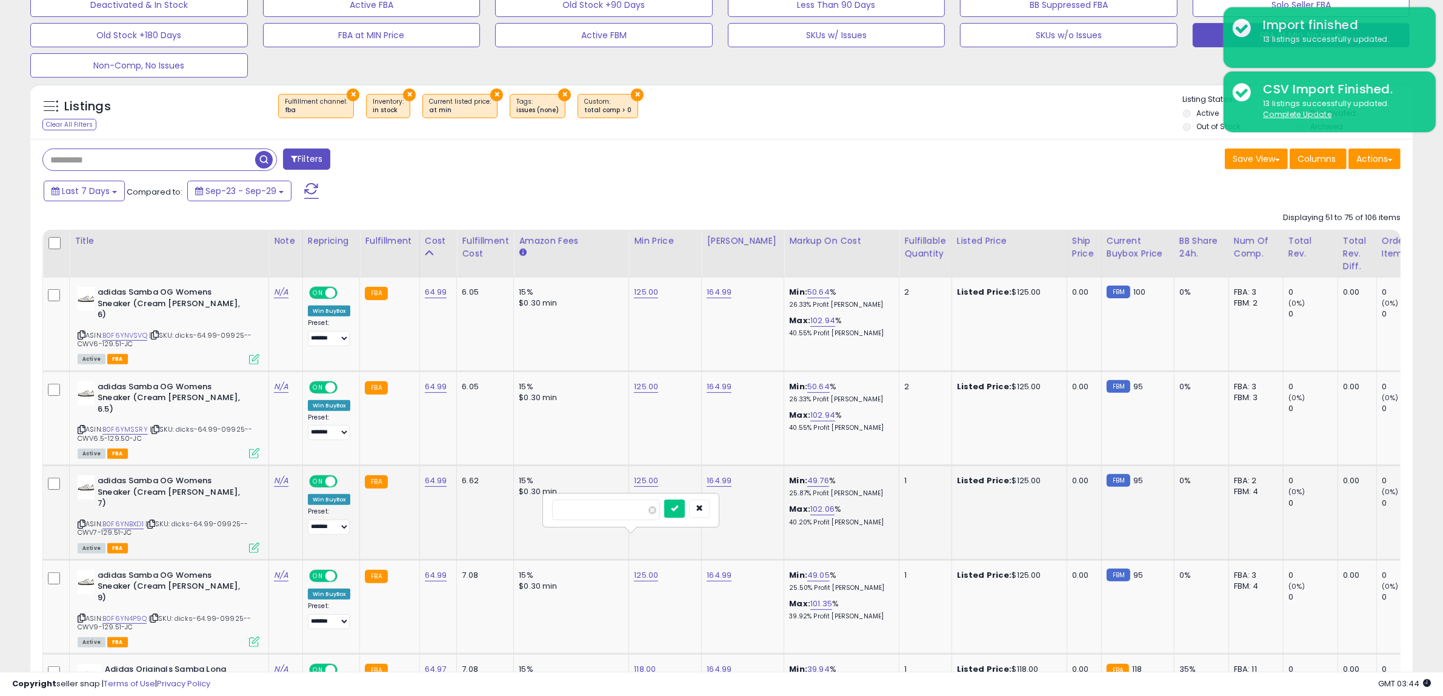
click button "submit" at bounding box center [674, 508] width 21 height 18
click at [644, 475] on link "125.00" at bounding box center [646, 481] width 24 height 12
drag, startPoint x: 601, startPoint y: 424, endPoint x: 276, endPoint y: 443, distance: 325.4
click at [276, 465] on tr "adidas Samba OG Womens Sneaker (Cream [PERSON_NAME], 7) ASIN: B0F6YNBXD1 | SKU:…" at bounding box center [987, 512] width 1889 height 95
type input "***"
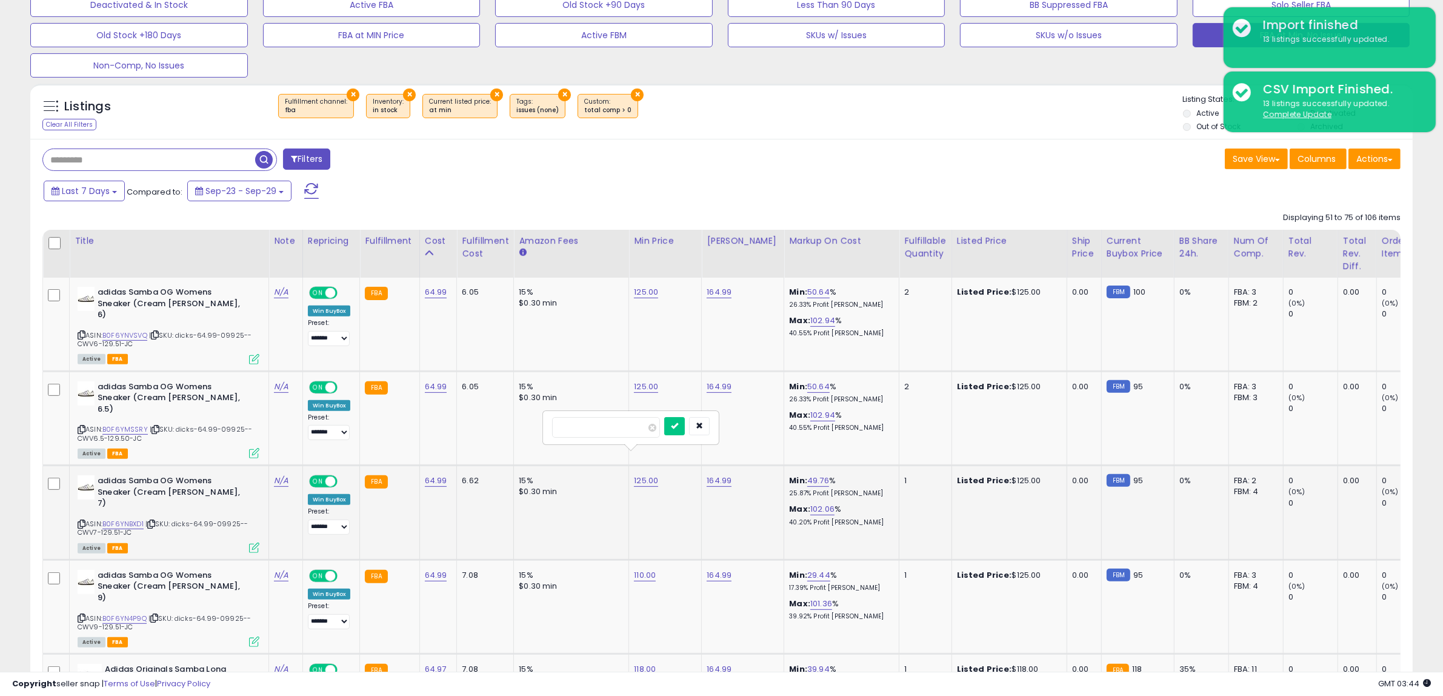
click button "submit" at bounding box center [674, 426] width 21 height 18
click at [641, 371] on td "125.00" at bounding box center [665, 418] width 73 height 95
click at [642, 381] on link "125.00" at bounding box center [646, 387] width 24 height 12
drag, startPoint x: 593, startPoint y: 341, endPoint x: 290, endPoint y: 364, distance: 303.8
click at [290, 371] on tr "adidas Samba OG Womens Sneaker (Cream [PERSON_NAME], 6.5) ASIN: B0F6YMSSRY | SK…" at bounding box center [987, 418] width 1889 height 95
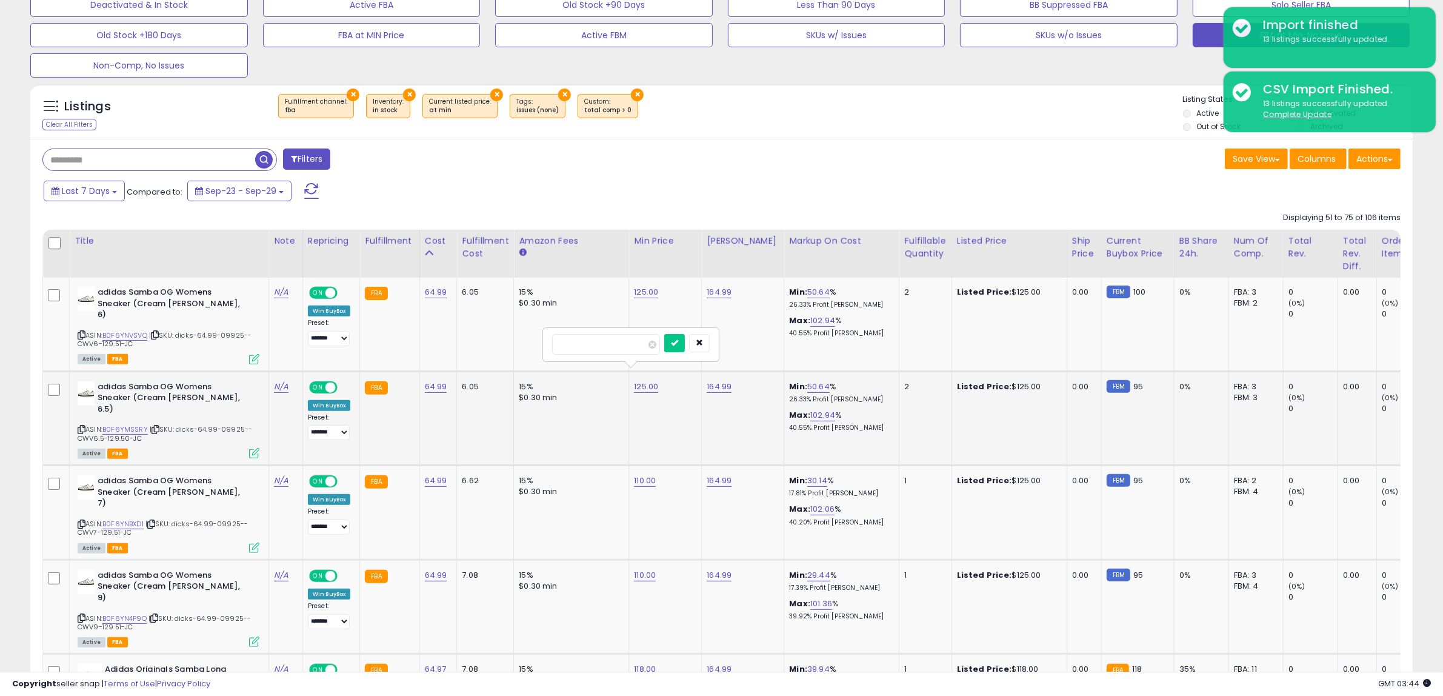
type input "***"
click button "submit" at bounding box center [674, 343] width 21 height 18
click at [651, 292] on link "125.00" at bounding box center [646, 292] width 24 height 12
drag, startPoint x: 609, startPoint y: 259, endPoint x: 381, endPoint y: 270, distance: 228.7
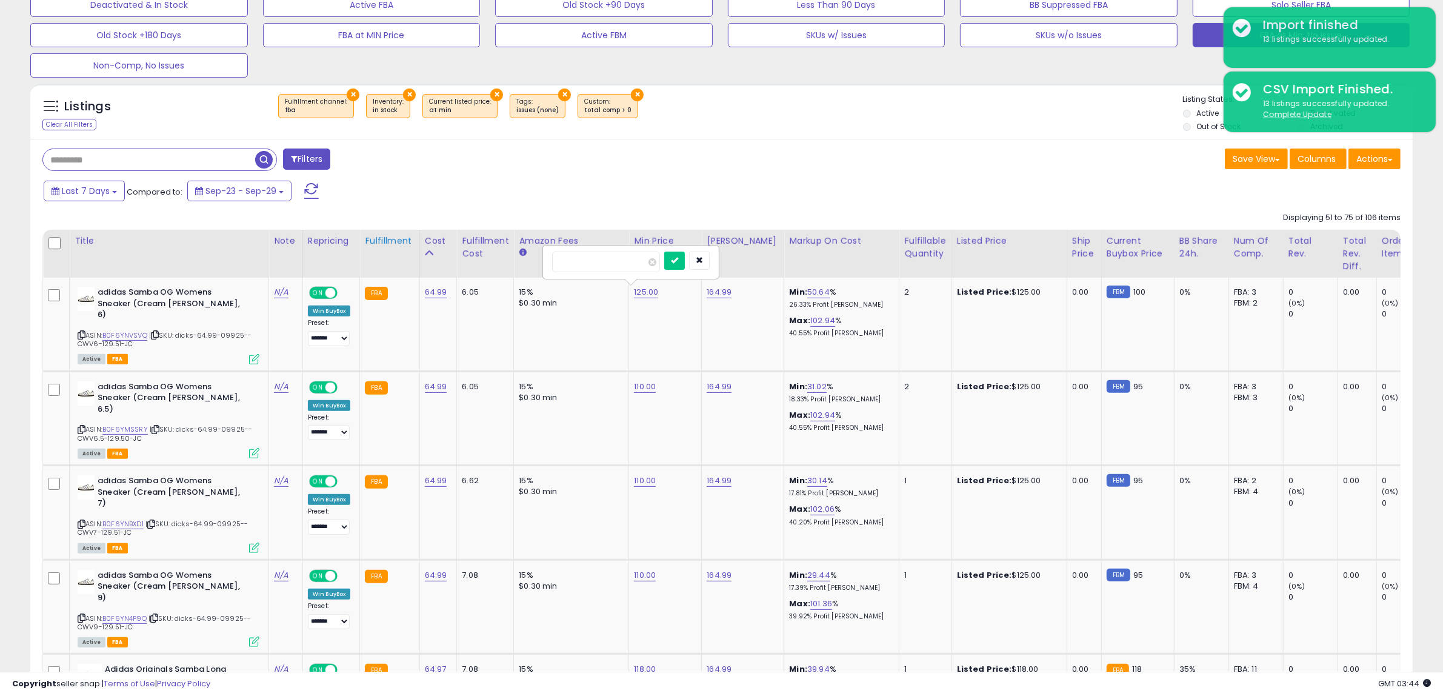
type input "***"
click button "submit" at bounding box center [674, 260] width 21 height 18
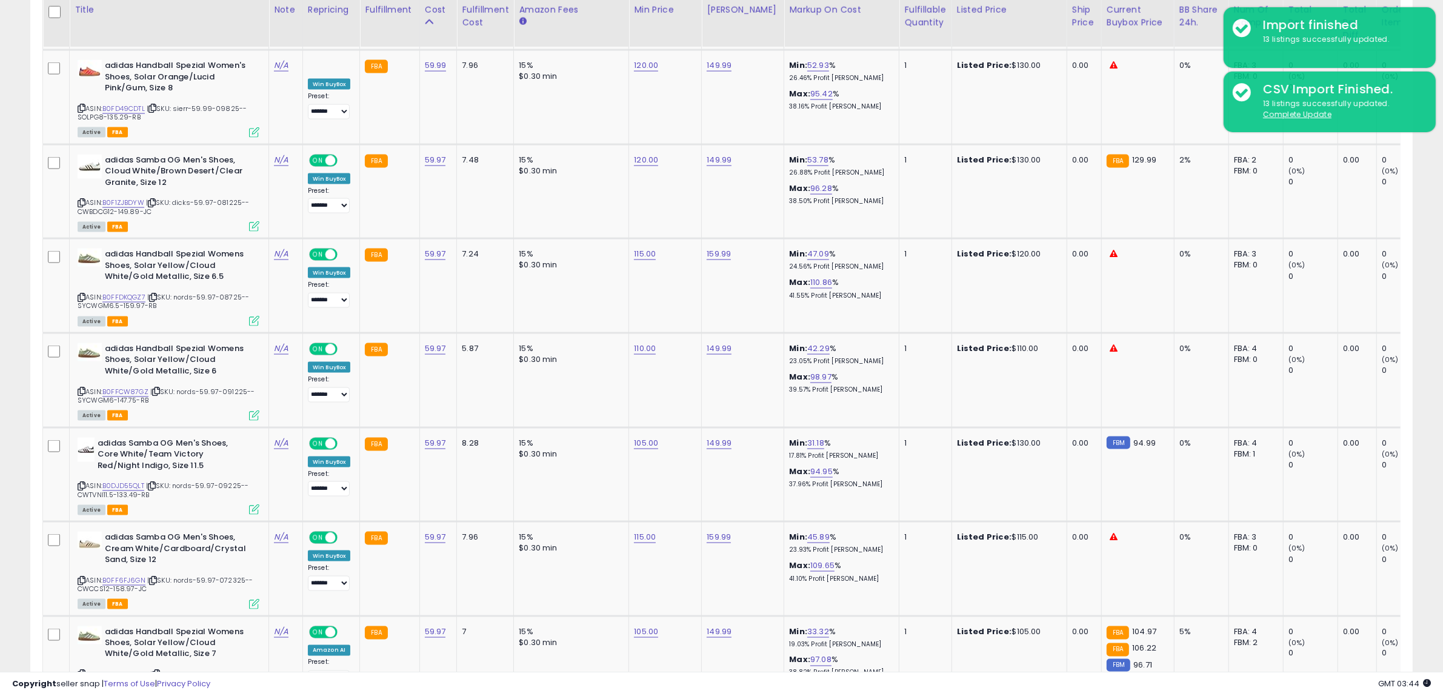
scroll to position [2389, 0]
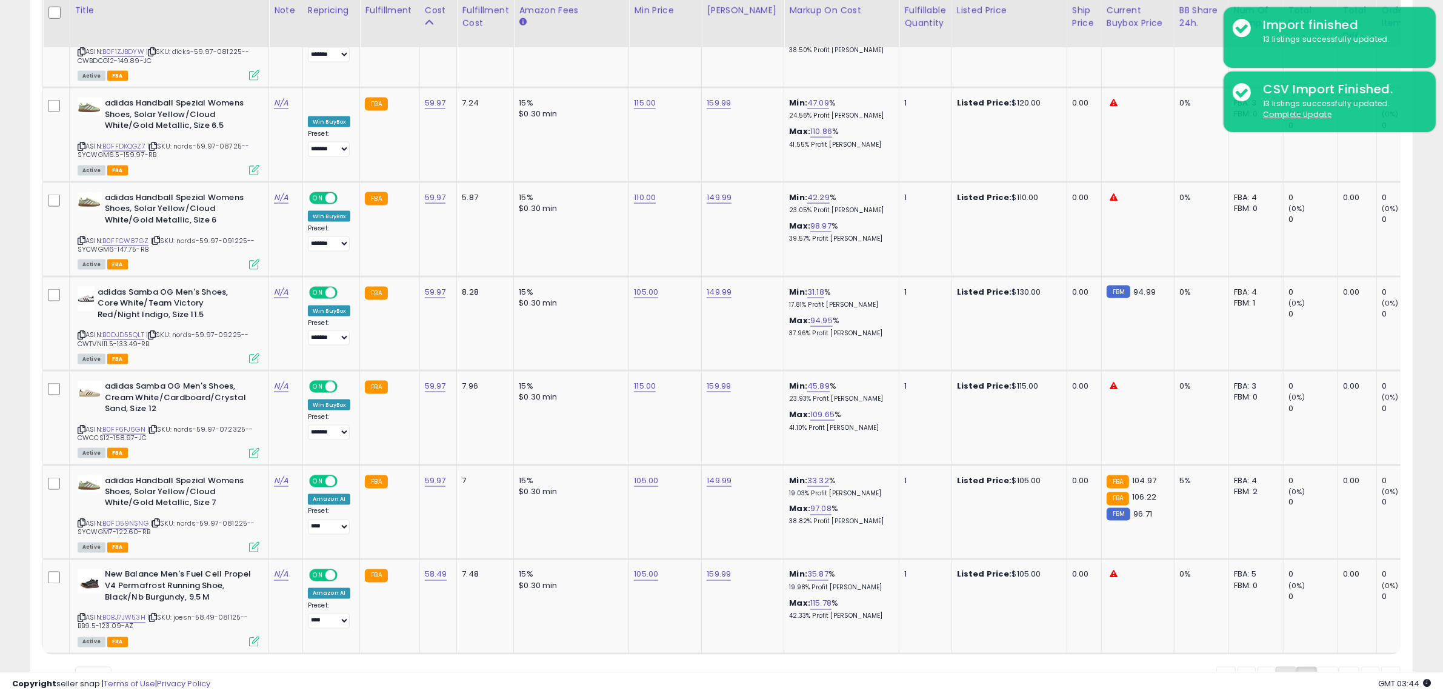
click at [1284, 667] on link "2" at bounding box center [1286, 677] width 21 height 21
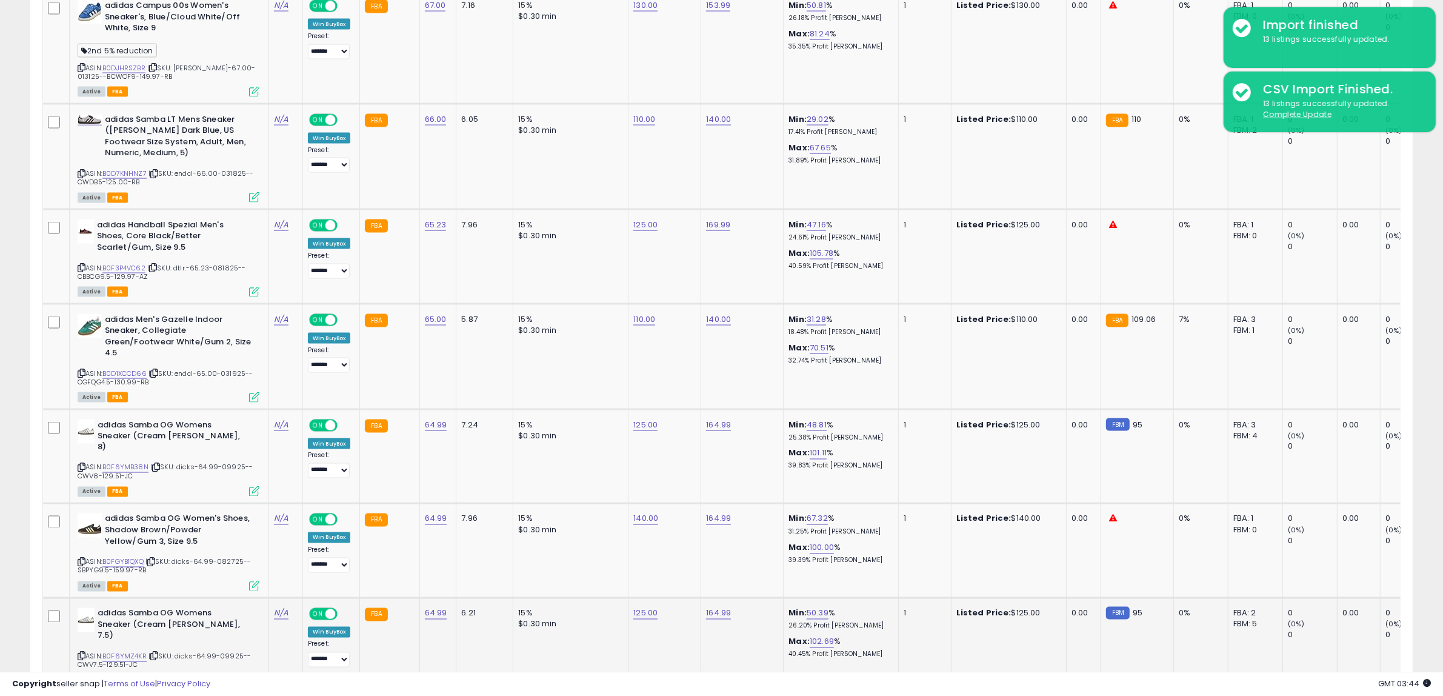
scroll to position [2500, 0]
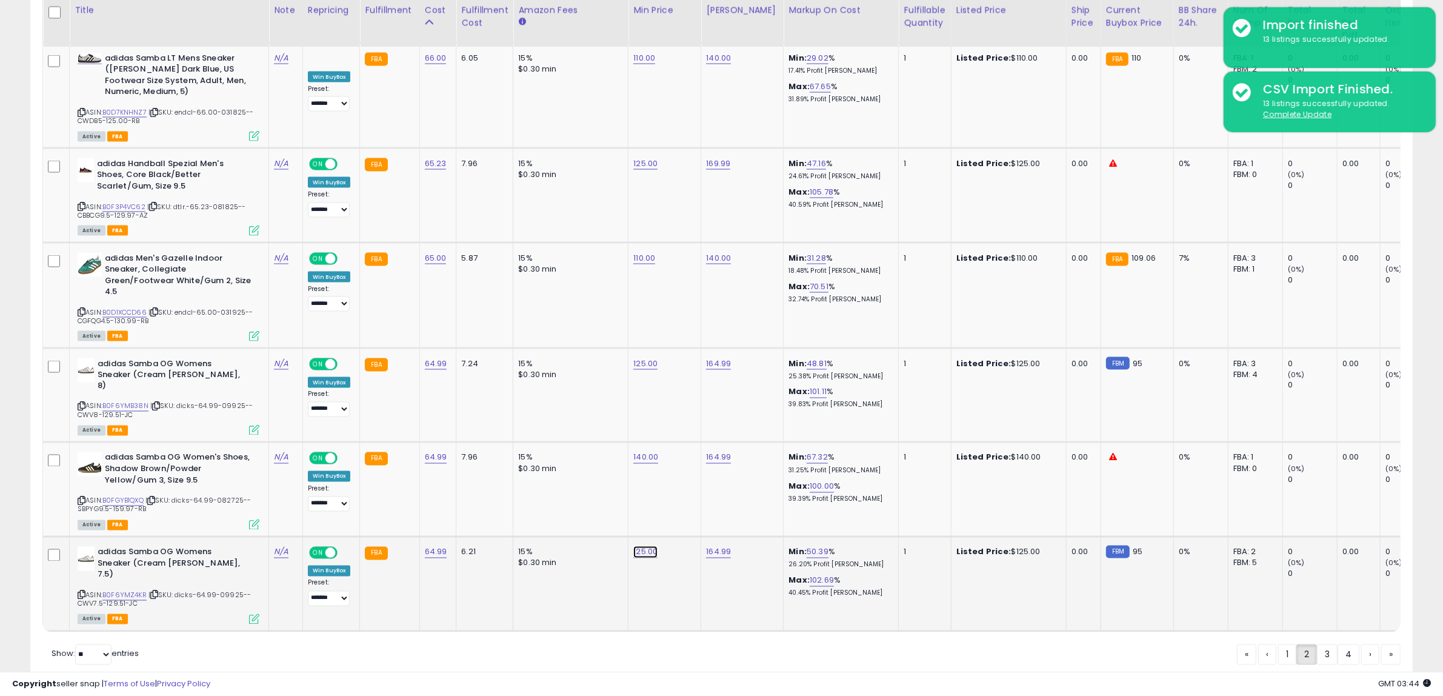
click at [647, 546] on link "125.00" at bounding box center [645, 552] width 24 height 12
drag, startPoint x: 516, startPoint y: 488, endPoint x: 419, endPoint y: 496, distance: 97.2
click at [419, 536] on tr "adidas Samba OG Womens Sneaker (Cream [PERSON_NAME], 7.5) ASIN: B0F6YMZ4KR | SK…" at bounding box center [991, 583] width 1896 height 95
type input "***"
click button "submit" at bounding box center [674, 479] width 21 height 18
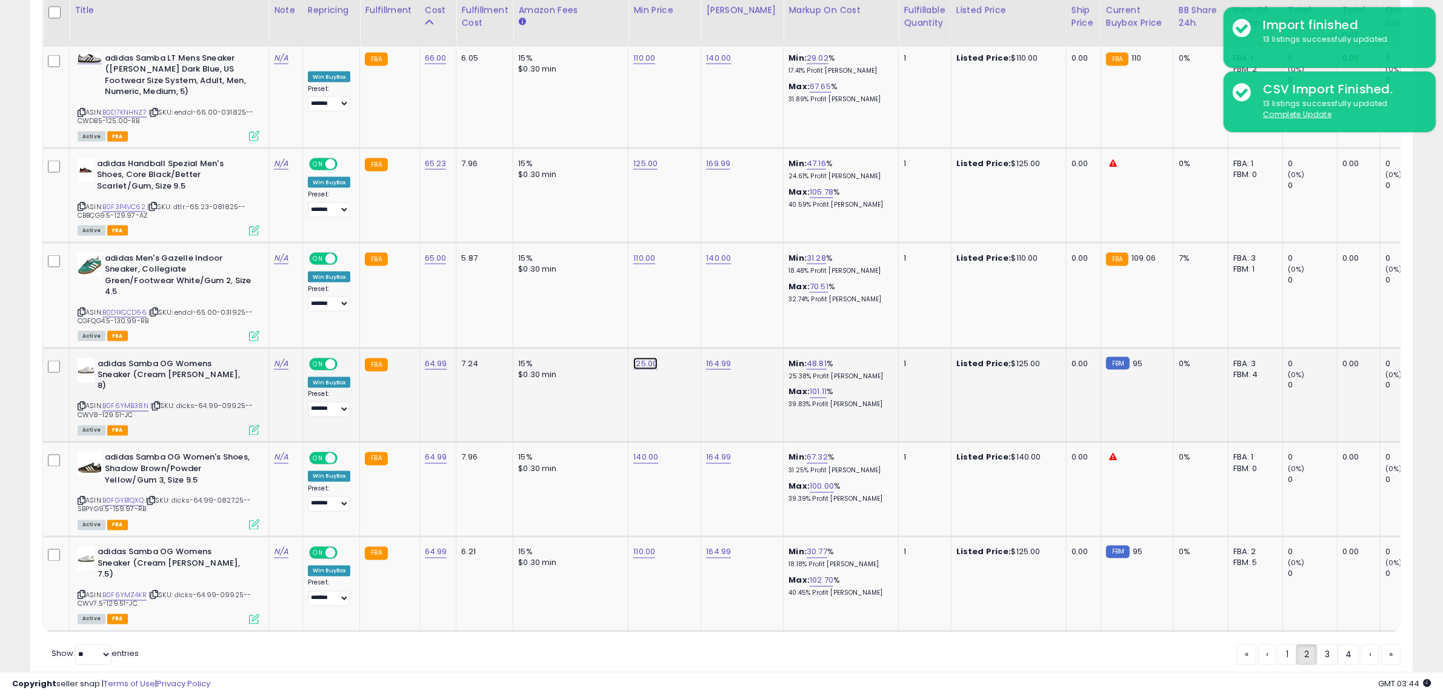
click at [634, 358] on link "125.00" at bounding box center [645, 364] width 24 height 12
drag, startPoint x: 610, startPoint y: 304, endPoint x: 219, endPoint y: 318, distance: 391.7
type input "***"
click button "submit" at bounding box center [674, 302] width 21 height 18
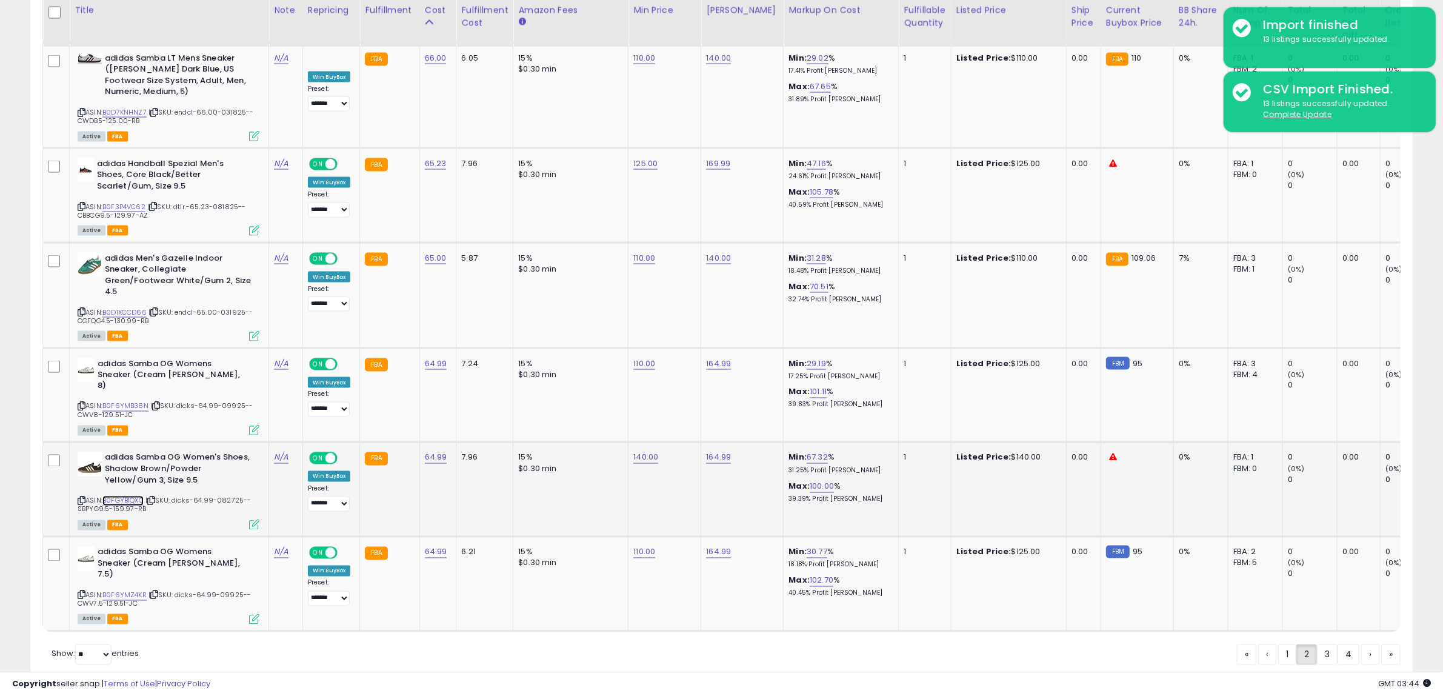
click at [132, 496] on link "B0FGYB1QXQ" at bounding box center [122, 501] width 41 height 10
click at [650, 451] on link "140.00" at bounding box center [645, 457] width 25 height 12
drag, startPoint x: 601, startPoint y: 383, endPoint x: 325, endPoint y: 383, distance: 276.3
type input "***"
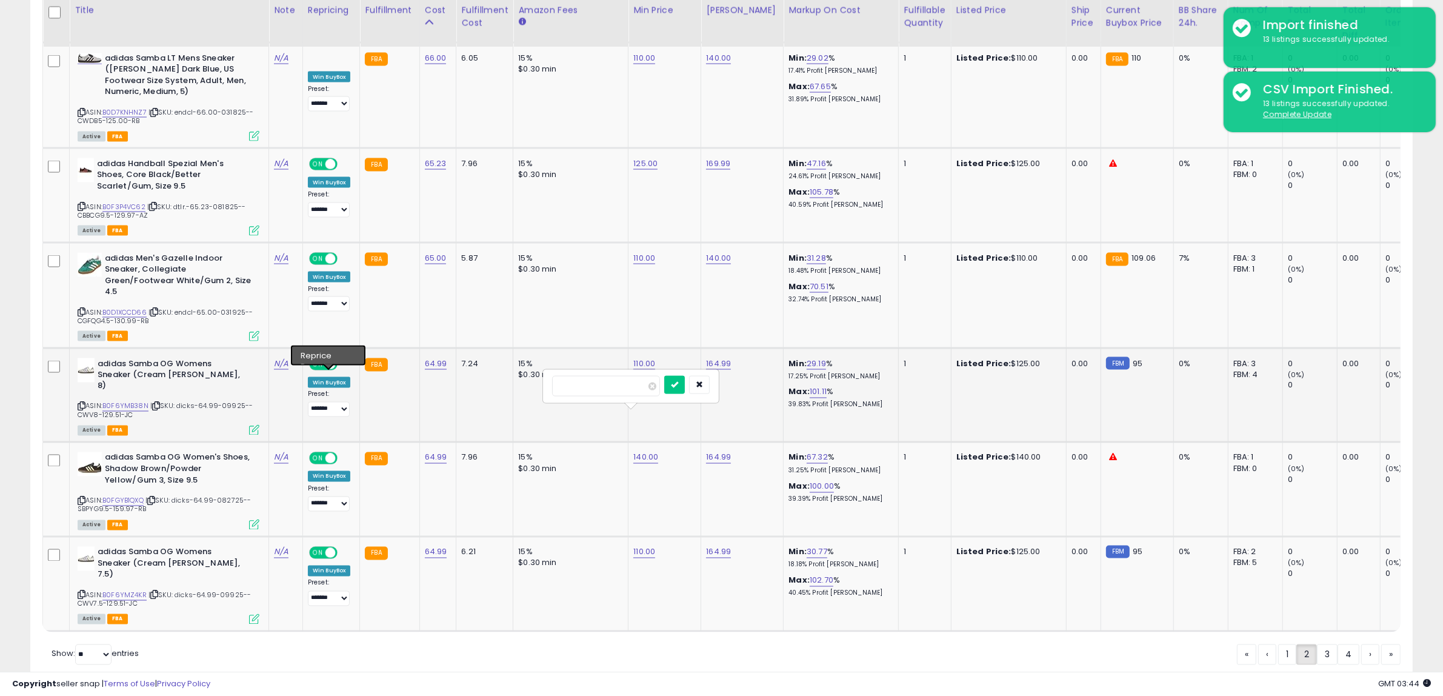
click button "submit" at bounding box center [674, 385] width 21 height 18
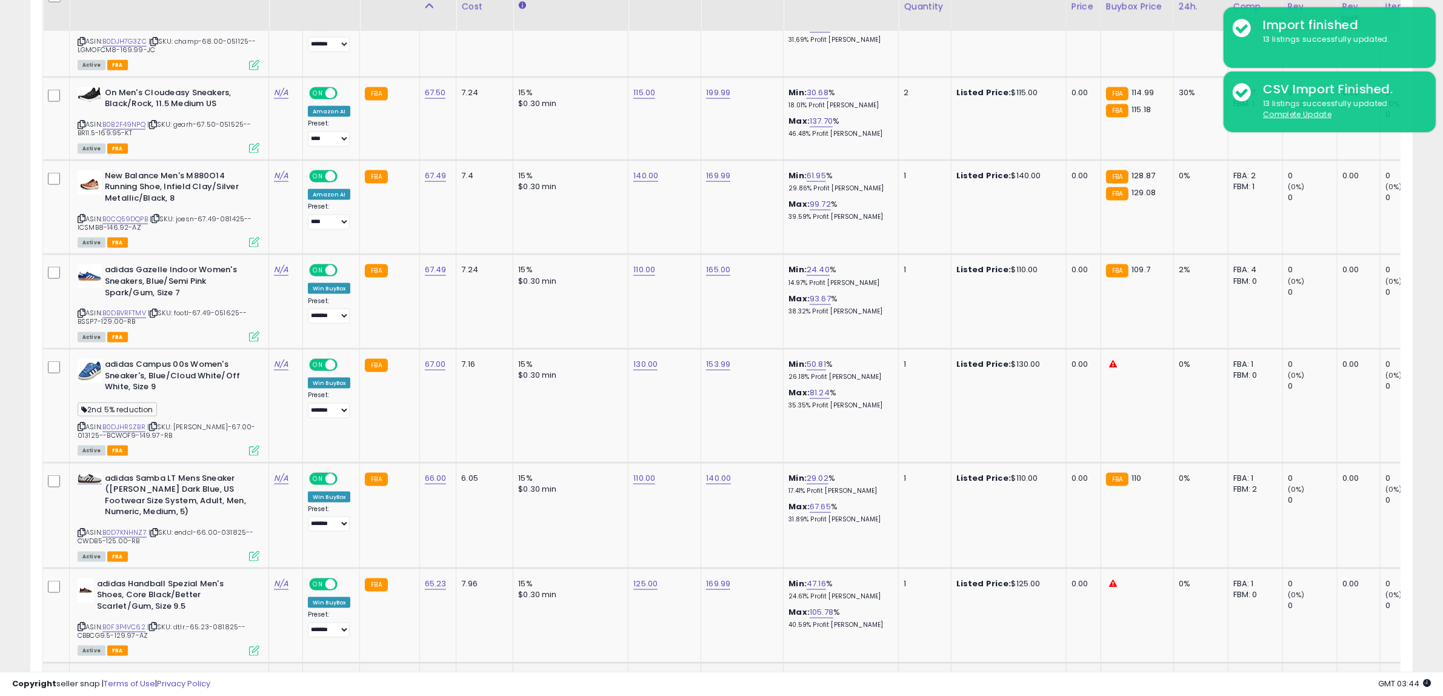
scroll to position [2122, 0]
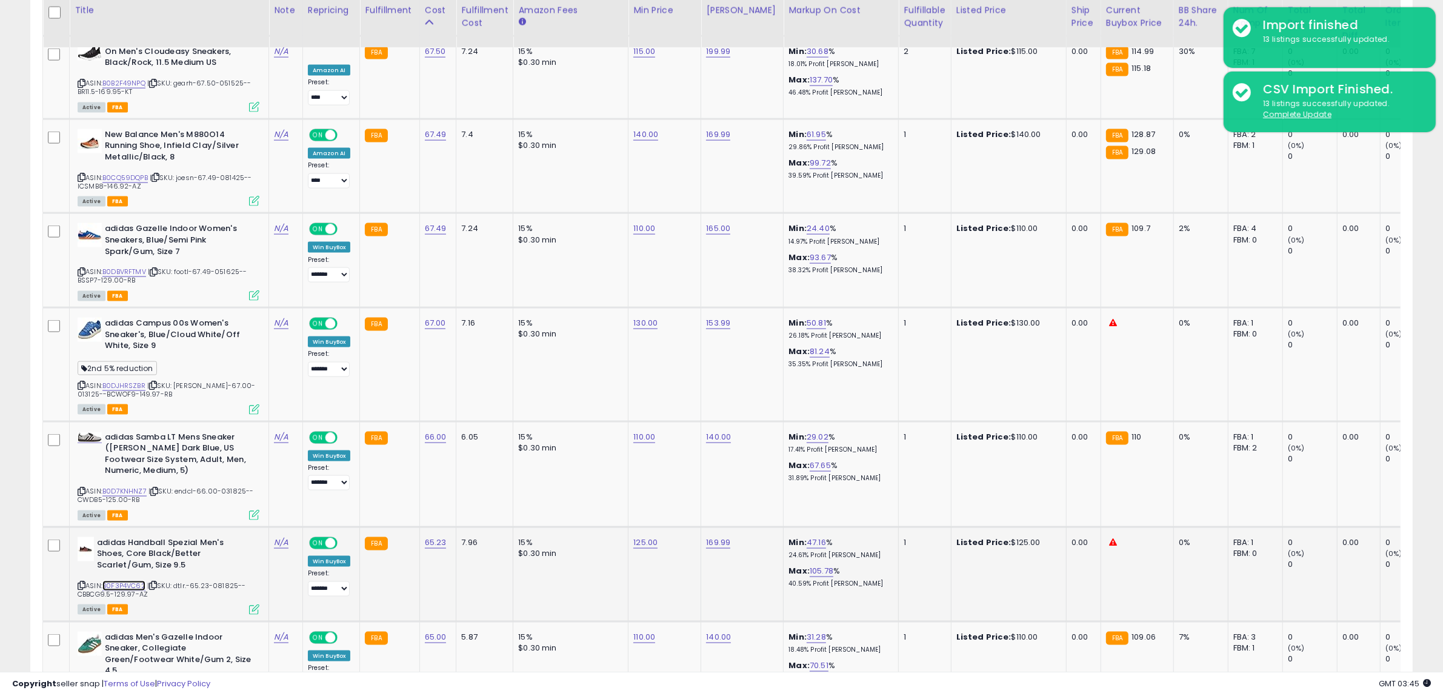
click at [138, 581] on link "B0F3P4VC62" at bounding box center [123, 586] width 43 height 10
click at [132, 351] on div "ASIN: B0DJHRSZBR | SKU: [PERSON_NAME]-67.00-013125--BCWOF9-149.97-RB Active FBA" at bounding box center [169, 366] width 182 height 96
click at [132, 381] on link "B0DJHRSZBR" at bounding box center [123, 386] width 43 height 10
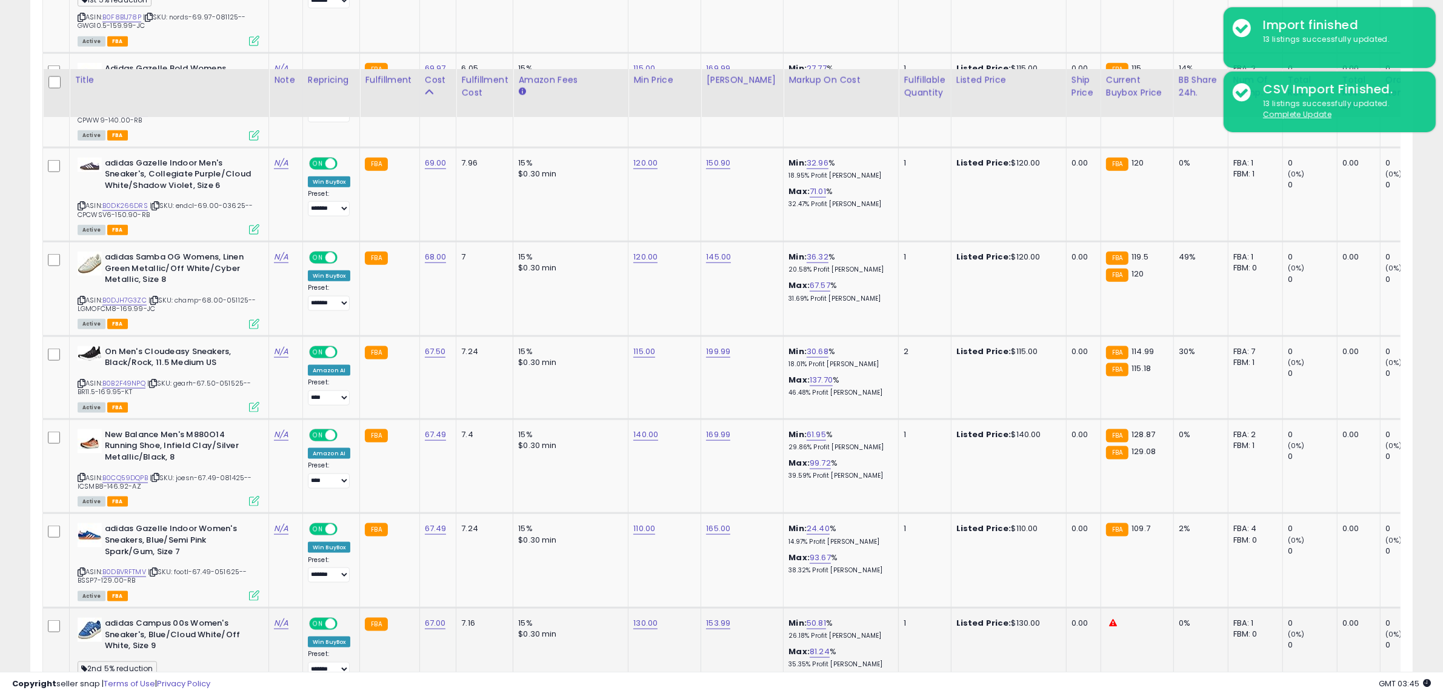
scroll to position [1819, 0]
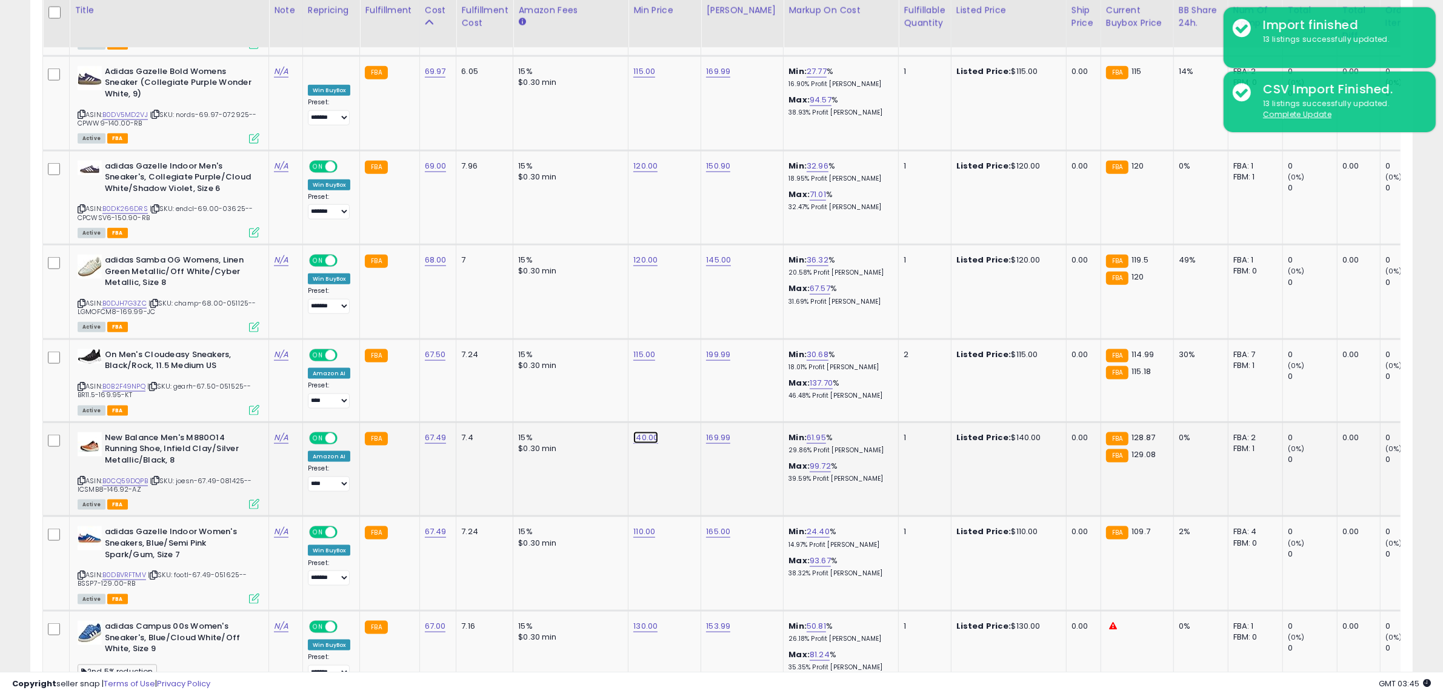
click at [639, 431] on link "140.00" at bounding box center [645, 437] width 25 height 12
drag, startPoint x: 629, startPoint y: 381, endPoint x: 267, endPoint y: 379, distance: 362.4
click at [267, 379] on tbody "adidas Samba OG Men's Shoes, Core Black/Cream White/Magic Beige, Size 10 ASIN: …" at bounding box center [991, 95] width 1896 height 2434
type input "***"
click button "submit" at bounding box center [674, 378] width 21 height 18
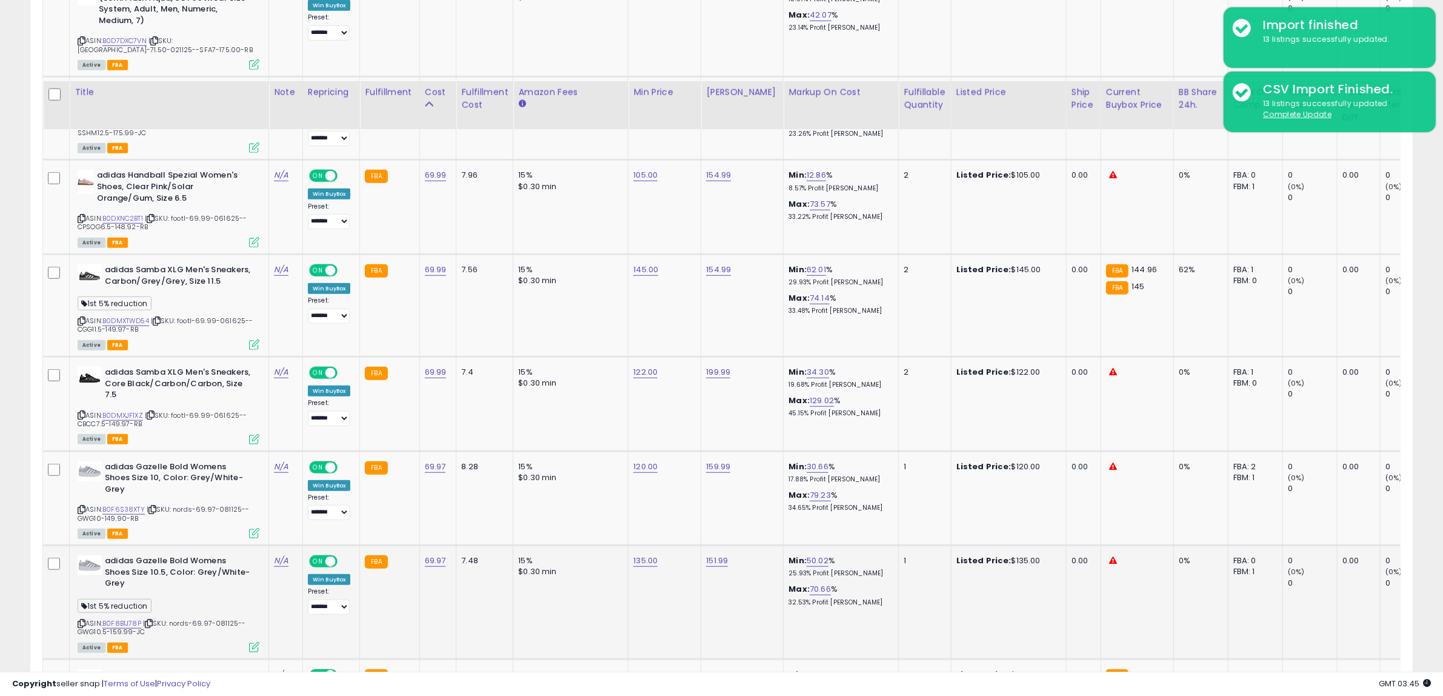
scroll to position [1213, 0]
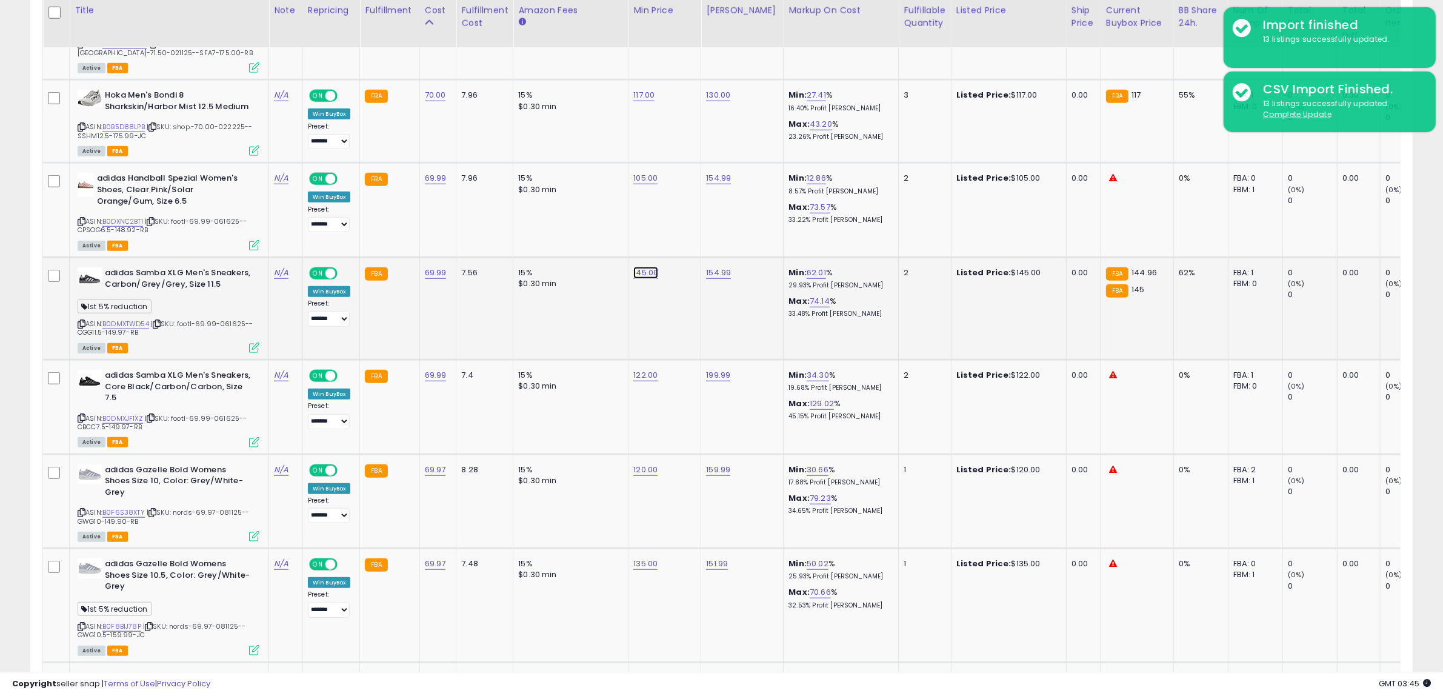
click at [642, 270] on link "145.00" at bounding box center [645, 273] width 25 height 12
drag, startPoint x: 631, startPoint y: 241, endPoint x: 391, endPoint y: 241, distance: 240.0
click at [391, 241] on tbody "adidas Samba OG Men's Shoes, Core Black/Cream White/Magic Beige, Size 10 ASIN: …" at bounding box center [991, 701] width 1896 height 2434
type input "***"
click button "submit" at bounding box center [674, 238] width 21 height 18
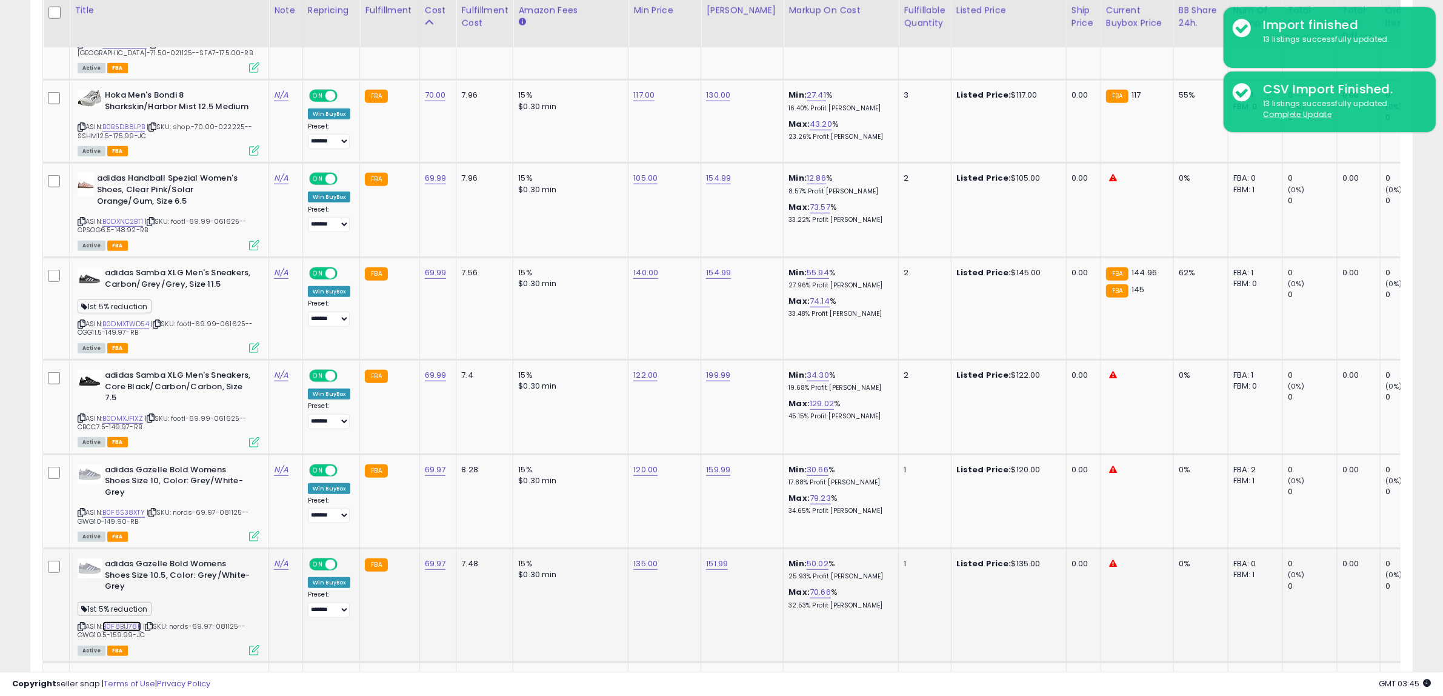
click at [133, 621] on link "B0F8B1J78P" at bounding box center [121, 626] width 39 height 10
click at [128, 507] on link "B0F6S38XTY" at bounding box center [123, 512] width 42 height 10
click at [126, 414] on link "B0DMXJF1XZ" at bounding box center [122, 418] width 41 height 10
click at [640, 376] on link "122.00" at bounding box center [645, 375] width 24 height 12
drag, startPoint x: 629, startPoint y: 347, endPoint x: 310, endPoint y: 340, distance: 319.4
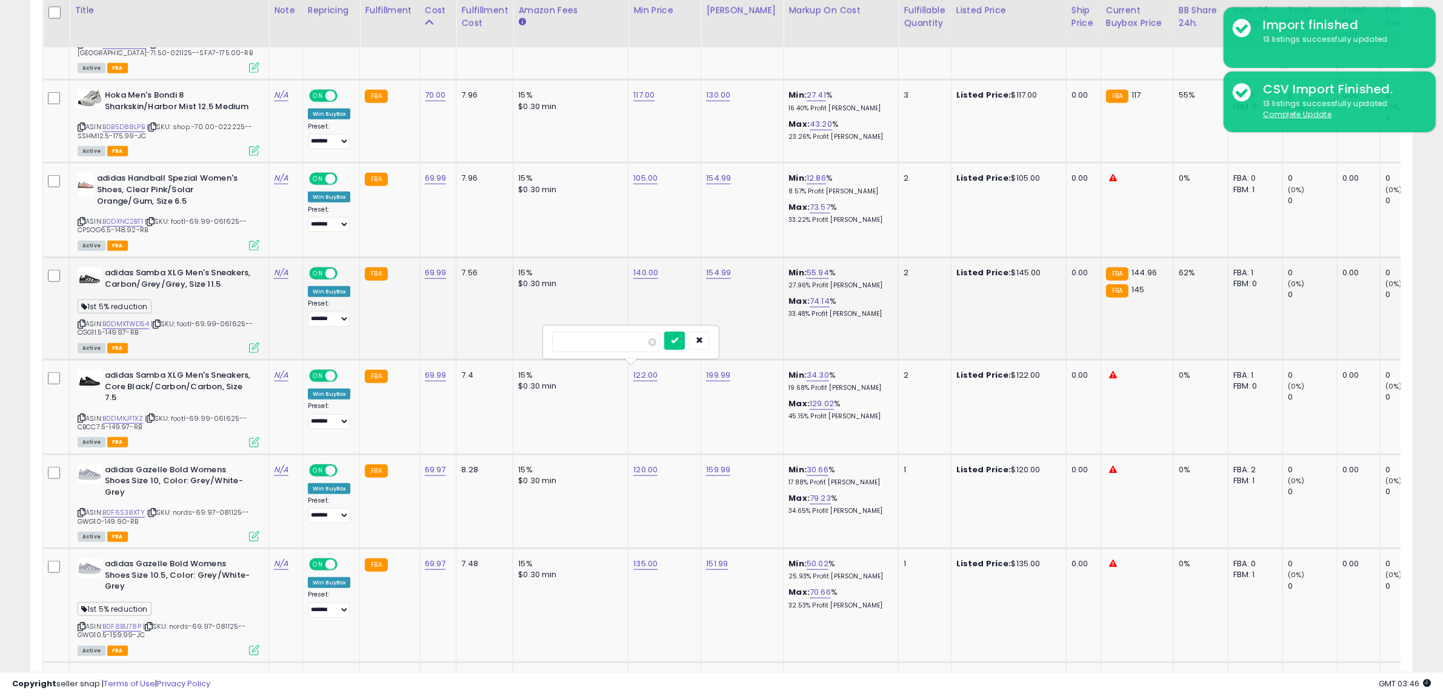
click at [310, 340] on tbody "adidas Samba OG Men's Shoes, Core Black/Cream White/Magic Beige, Size 10 ASIN: …" at bounding box center [991, 701] width 1896 height 2434
type input "***"
click button "submit" at bounding box center [674, 340] width 21 height 18
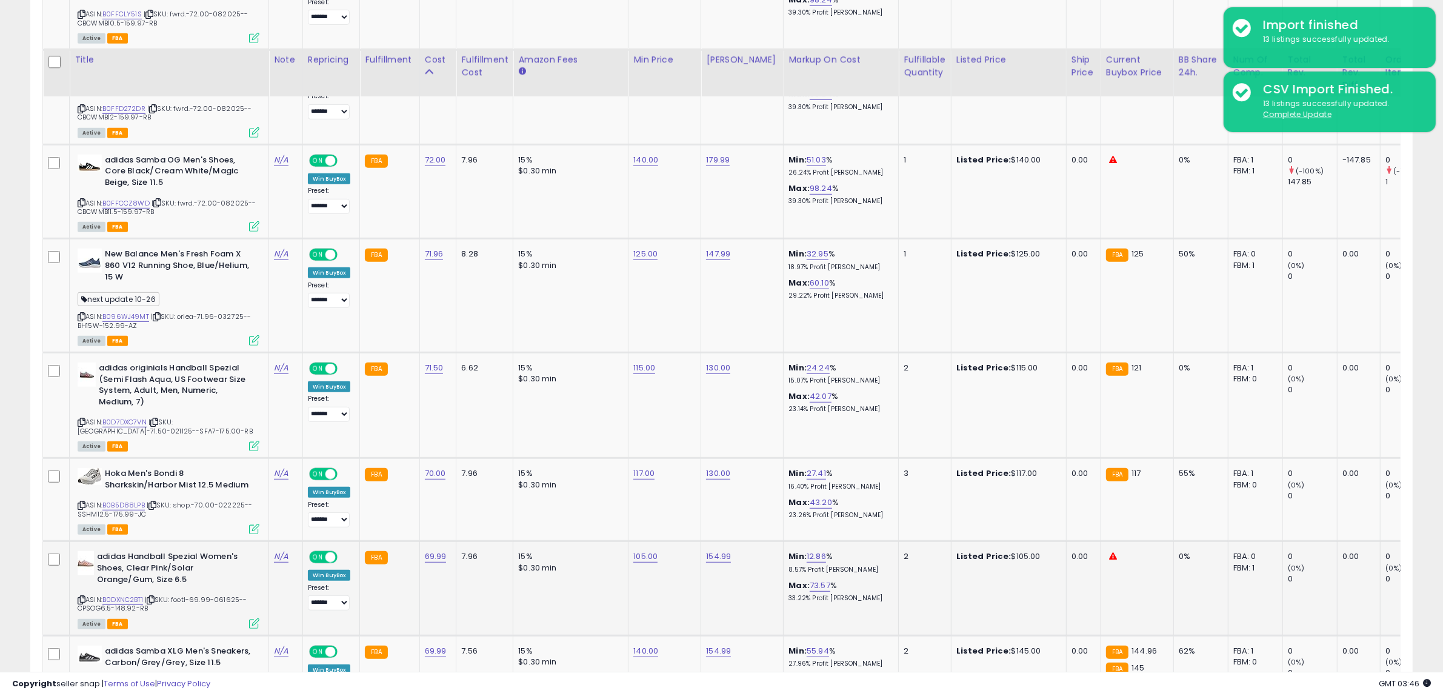
scroll to position [834, 0]
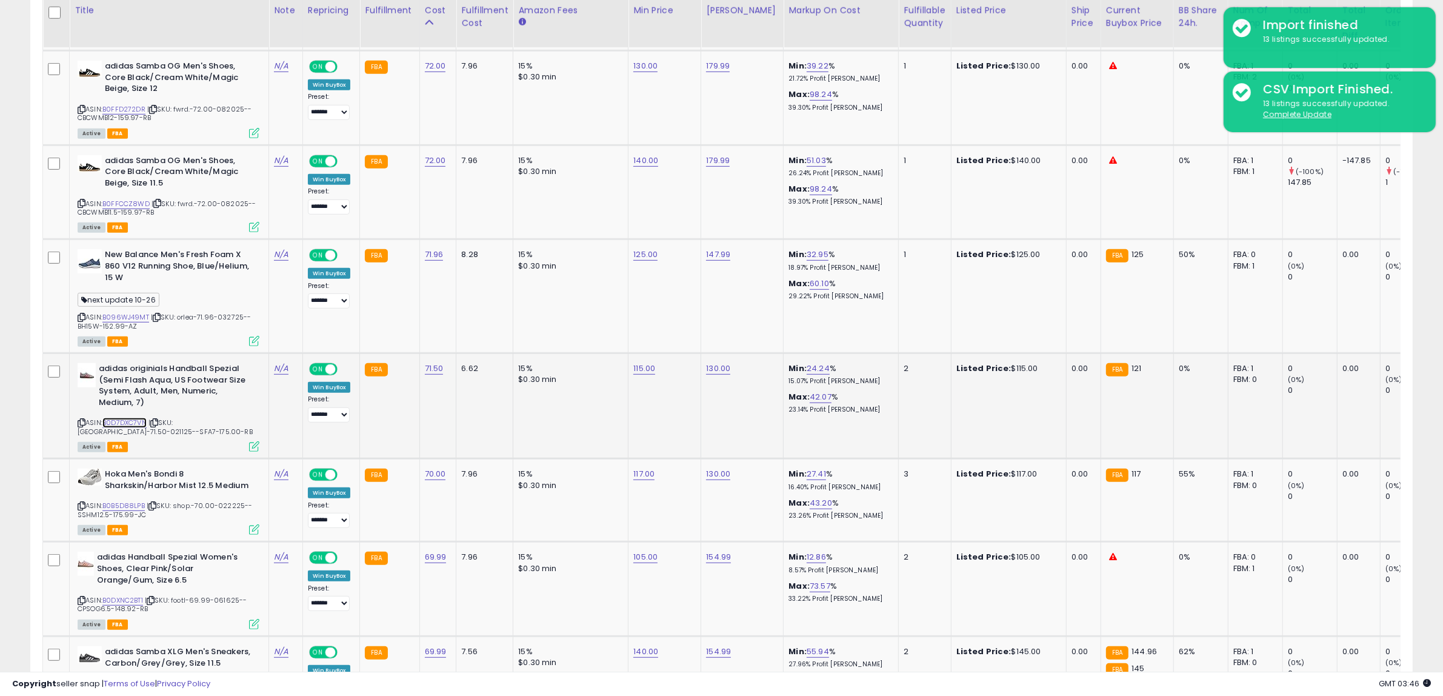
click at [118, 422] on link "B0D7DXC7VN" at bounding box center [124, 423] width 44 height 10
click at [129, 597] on link "B0DXNC2BT1" at bounding box center [122, 600] width 41 height 10
click at [644, 555] on link "105.00" at bounding box center [645, 557] width 24 height 12
drag, startPoint x: 634, startPoint y: 519, endPoint x: 422, endPoint y: 543, distance: 213.4
click at [422, 543] on tr "adidas Handball Spezial Women's Shoes, Clear Pink/Solar Orange/Gum, Size 6.5 AS…" at bounding box center [991, 589] width 1896 height 95
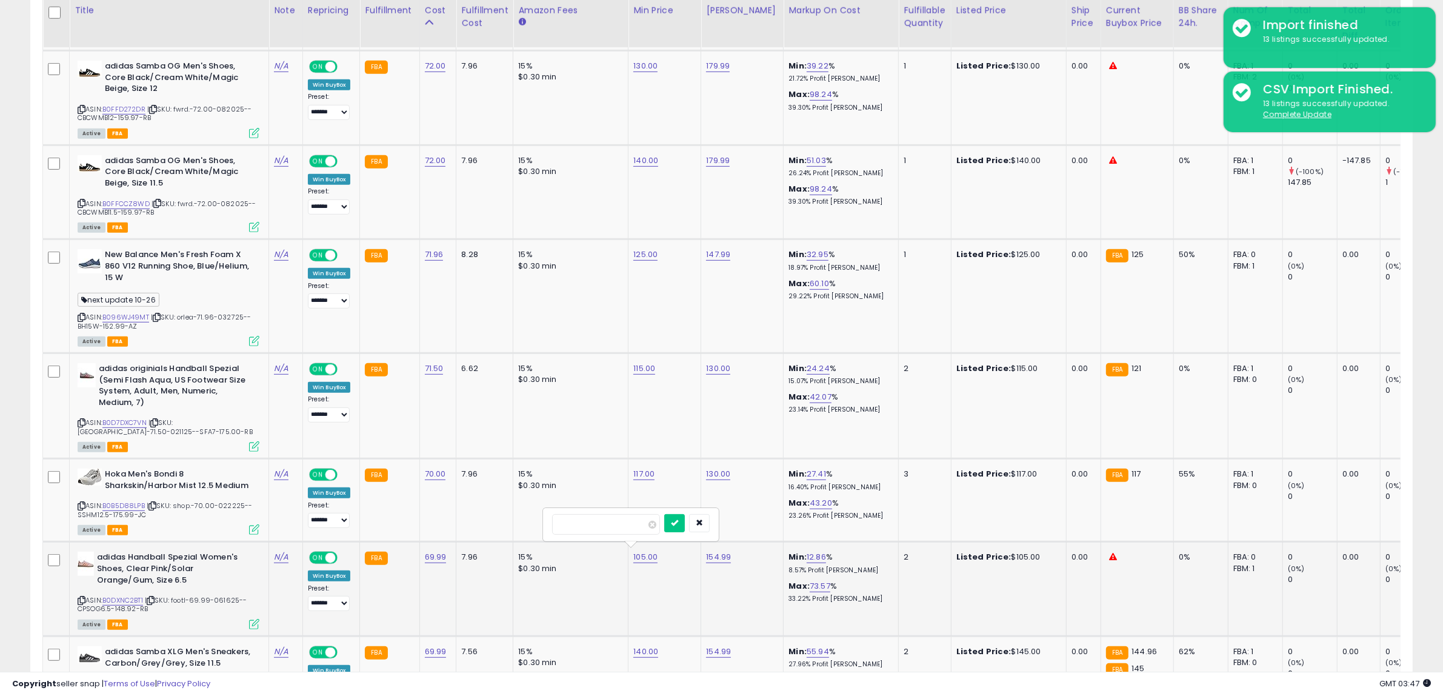
type input "***"
click button "submit" at bounding box center [674, 523] width 21 height 18
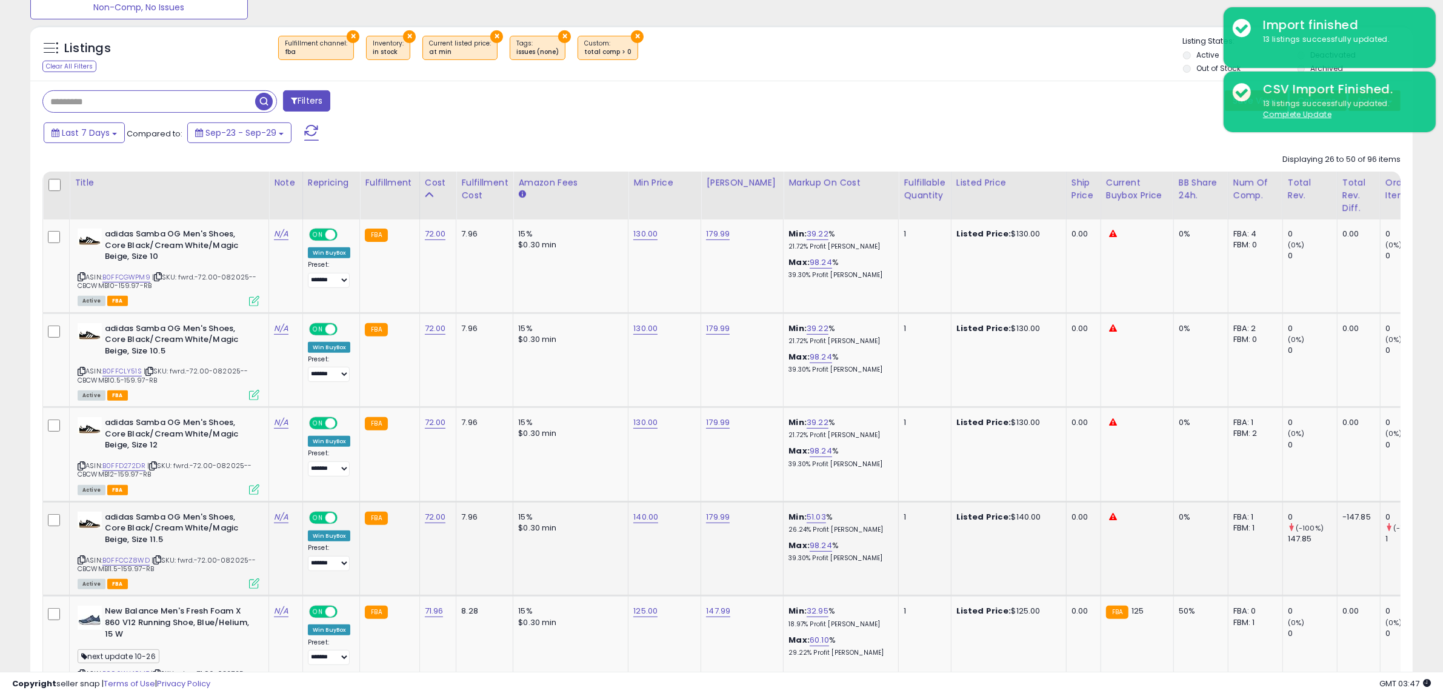
scroll to position [455, 0]
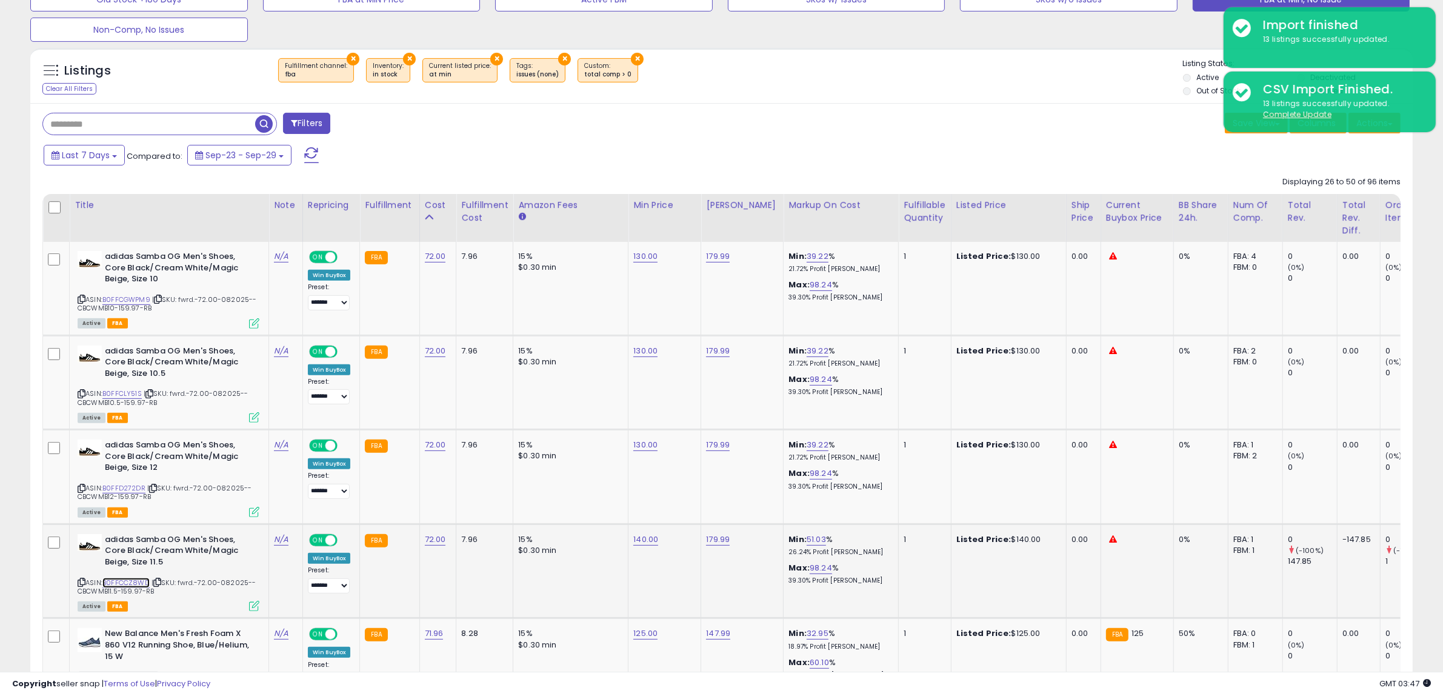
click at [121, 580] on link "B0FFCCZ8WD" at bounding box center [125, 583] width 47 height 10
click at [122, 485] on link "B0FFD272DR" at bounding box center [123, 488] width 43 height 10
click at [131, 394] on link "B0FFCLY51S" at bounding box center [121, 393] width 39 height 10
click at [126, 301] on link "B0FFCGWPM9" at bounding box center [126, 300] width 48 height 10
click at [635, 536] on link "140.00" at bounding box center [645, 539] width 25 height 12
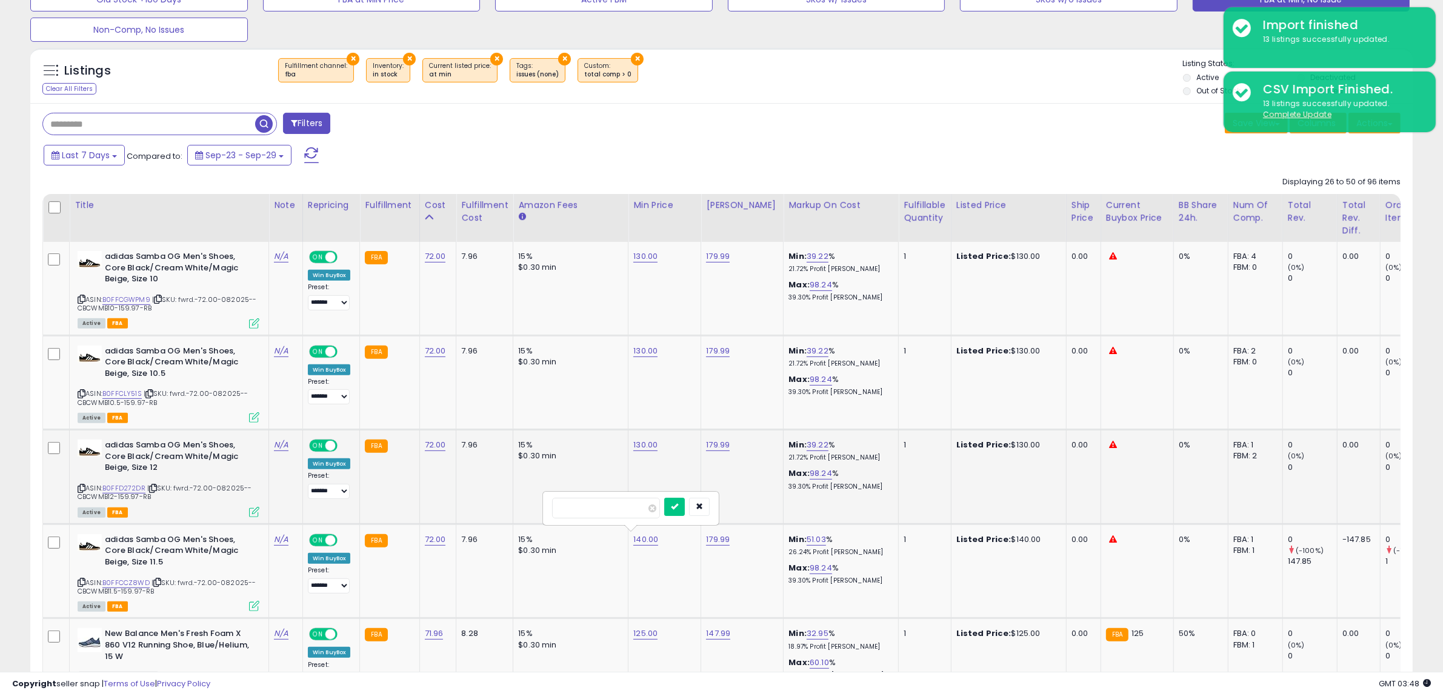
drag, startPoint x: 617, startPoint y: 501, endPoint x: 464, endPoint y: 504, distance: 152.7
type input "***"
click button "submit" at bounding box center [674, 507] width 21 height 18
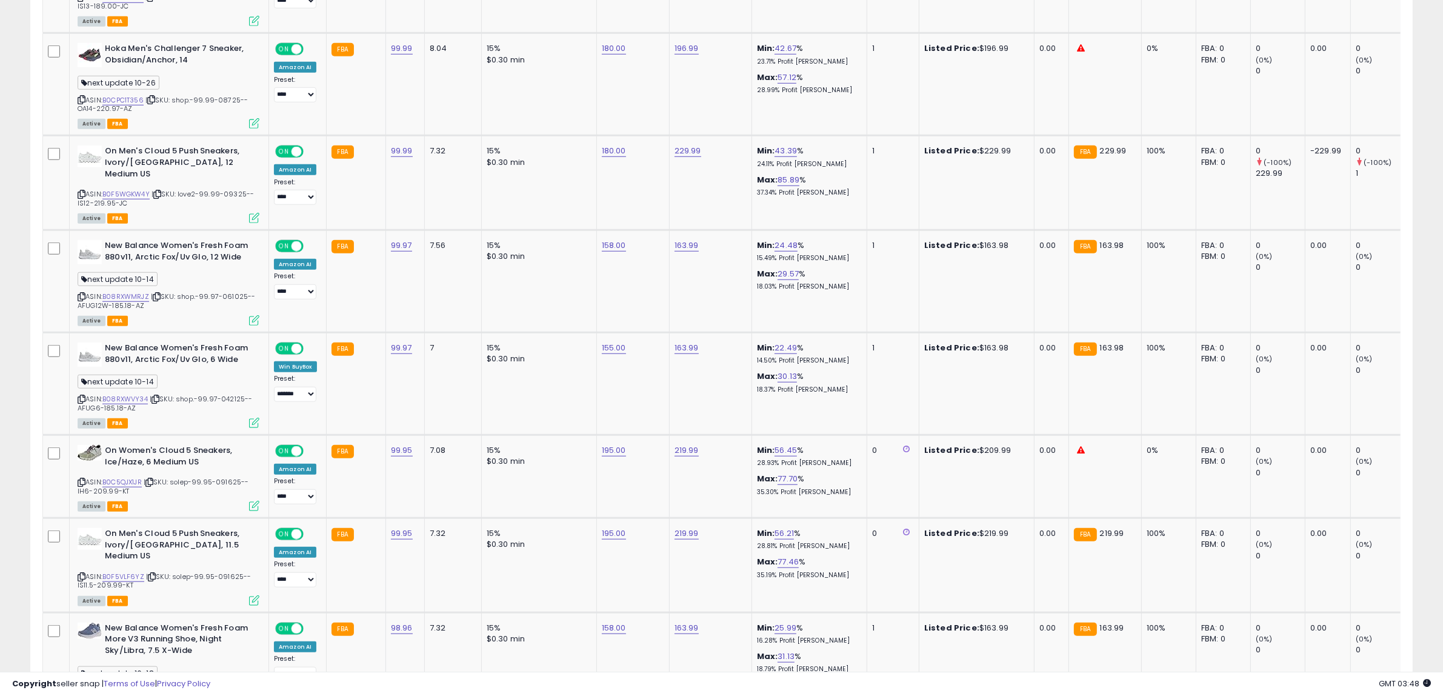
scroll to position [248, 803]
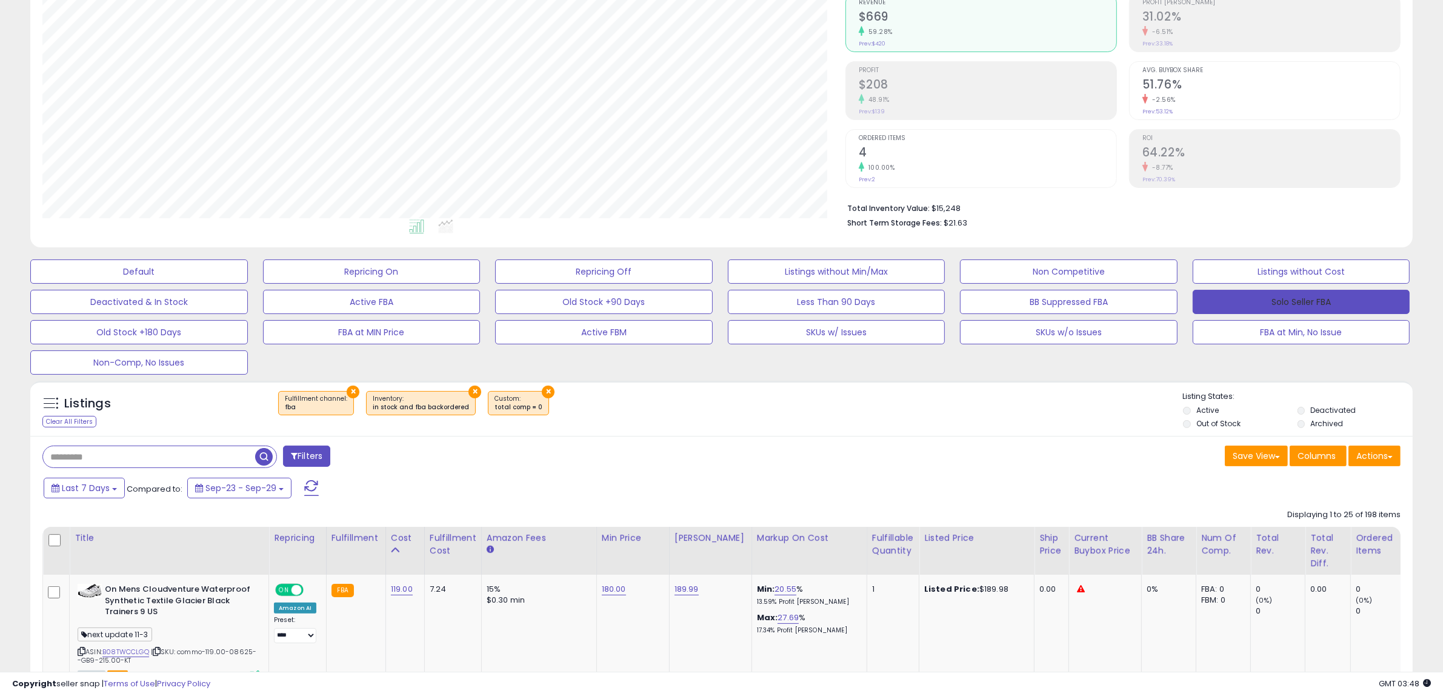
click at [1292, 302] on button "Solo Seller FBA" at bounding box center [1302, 302] width 218 height 24
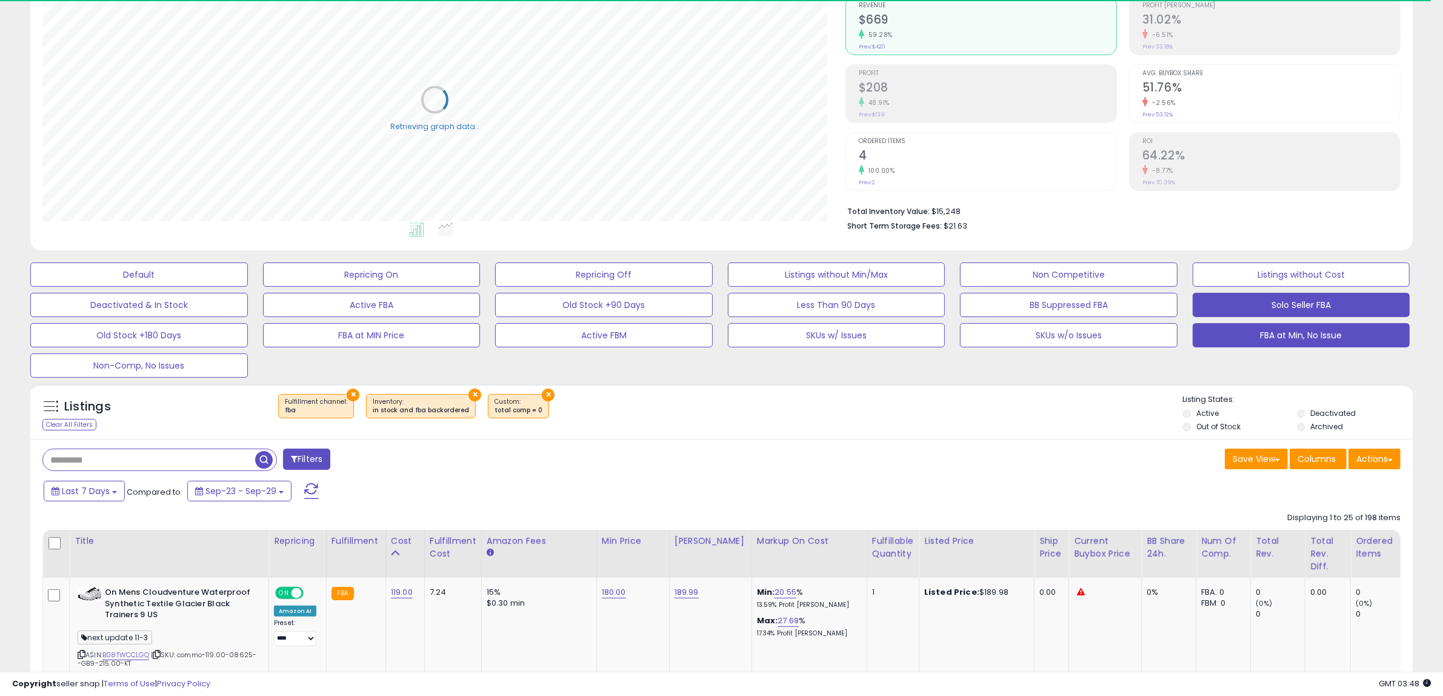
click at [1282, 334] on button "FBA at Min, No Issue" at bounding box center [1302, 335] width 218 height 24
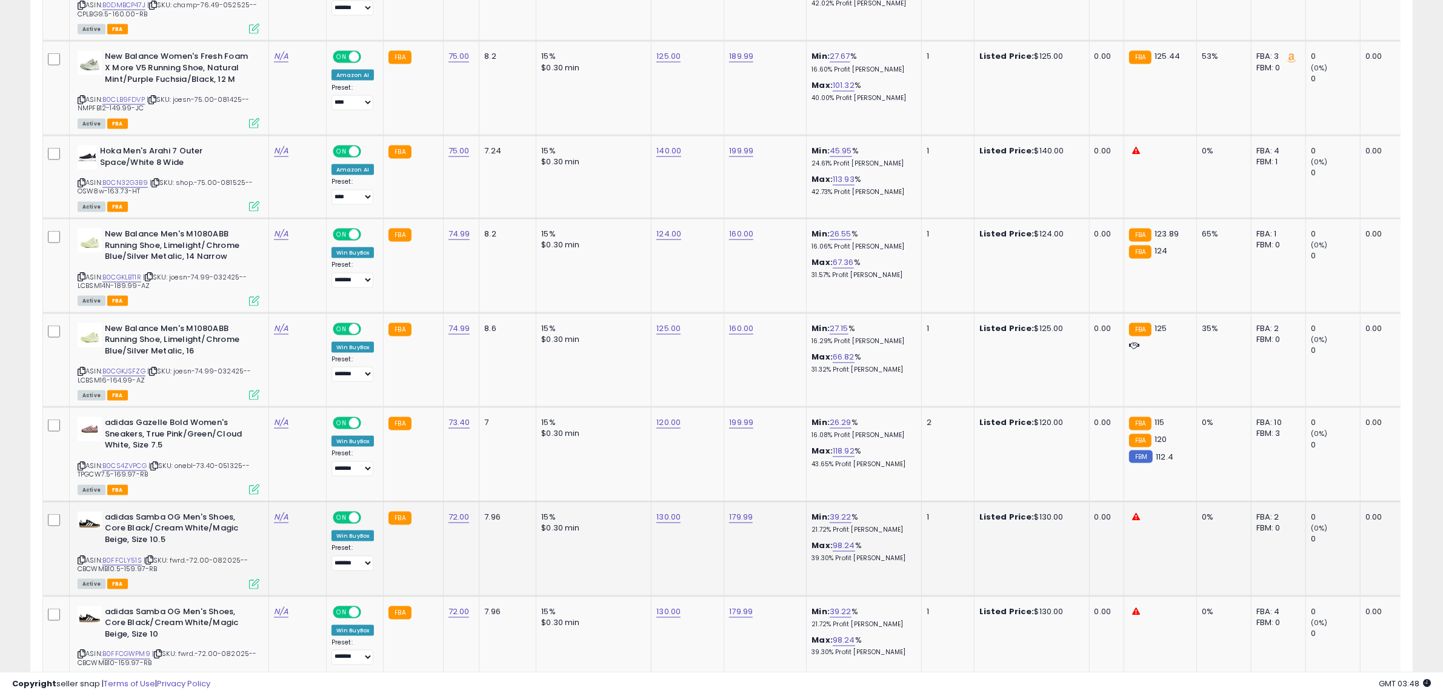
scroll to position [2342, 0]
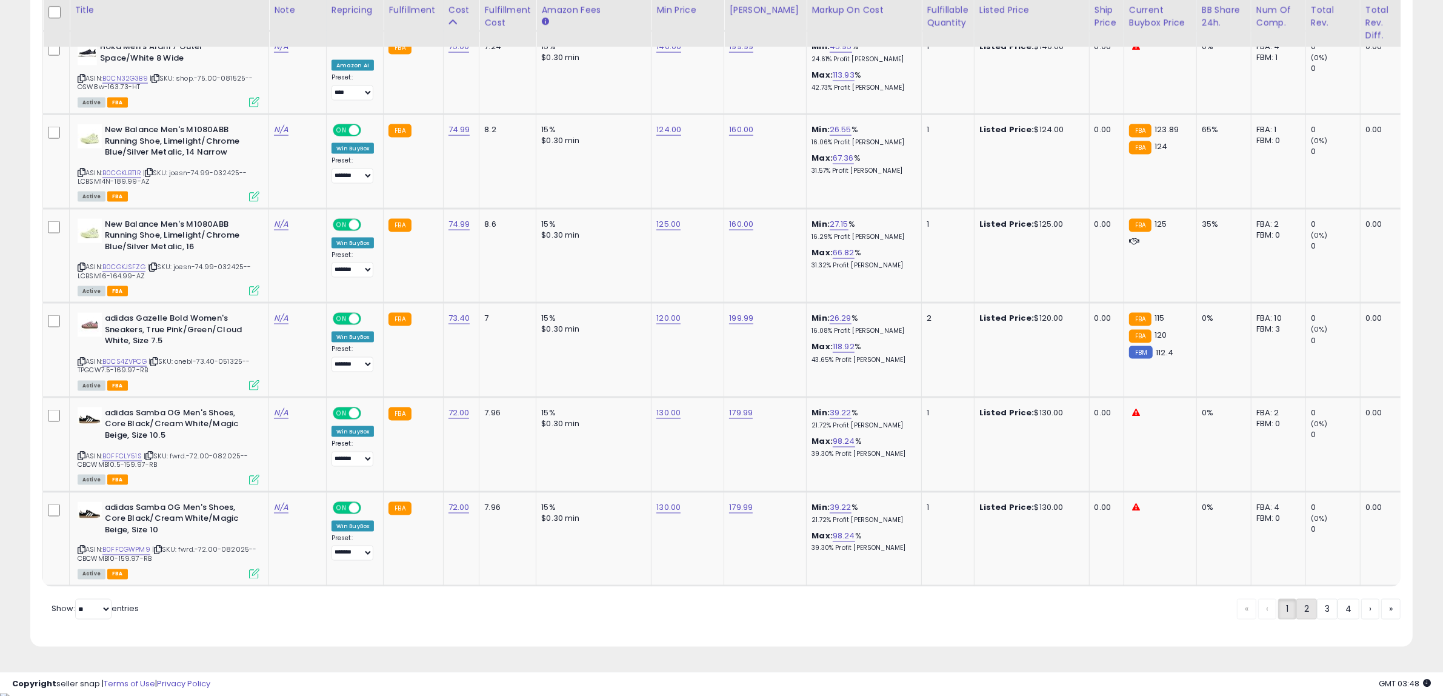
click at [1300, 613] on link "2" at bounding box center [1306, 609] width 21 height 21
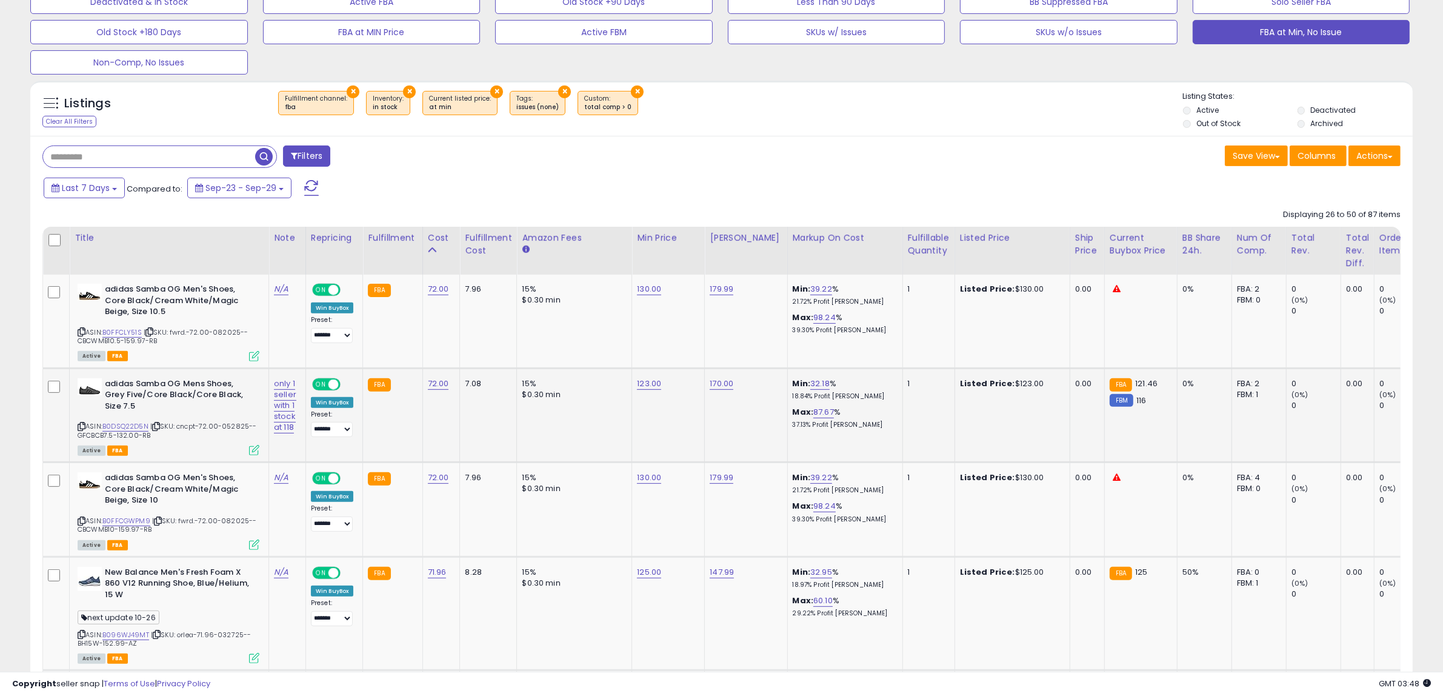
scroll to position [347, 0]
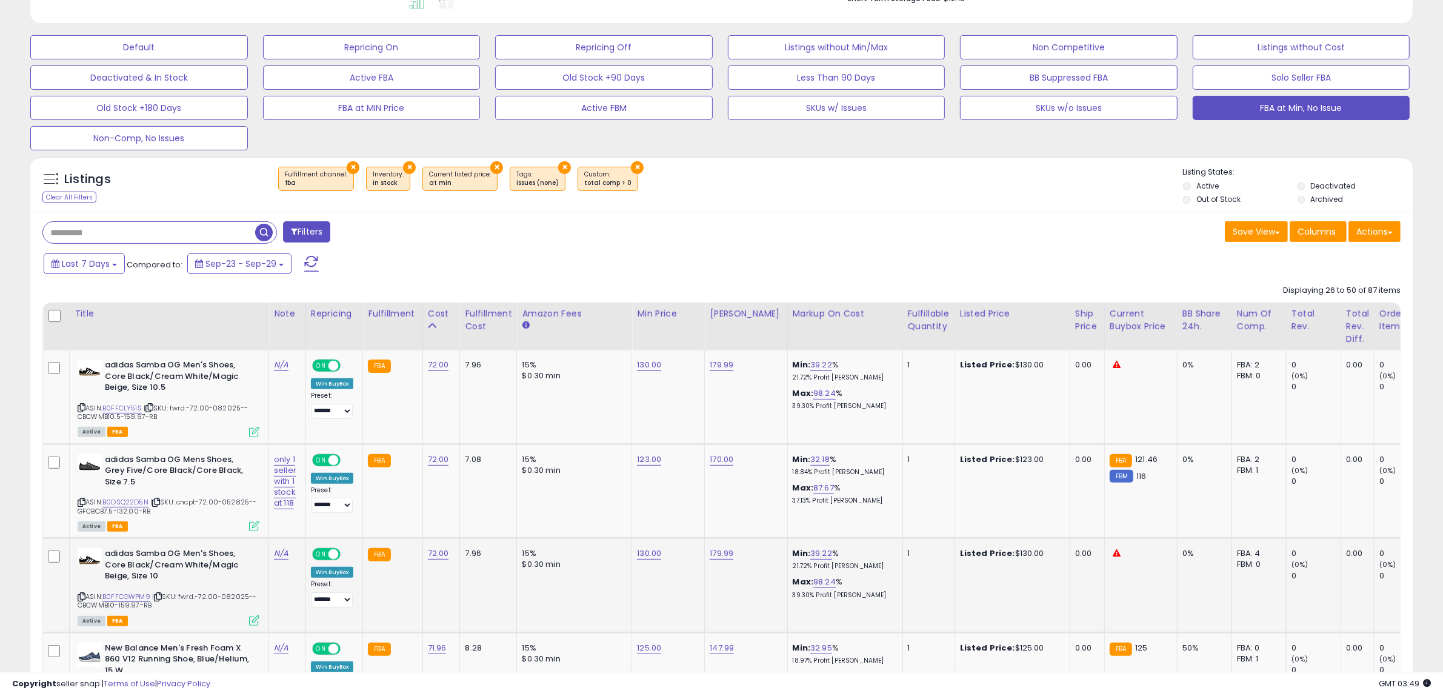
click at [659, 555] on div "130.00" at bounding box center [666, 553] width 58 height 11
click at [646, 553] on link "130.00" at bounding box center [649, 553] width 24 height 12
drag, startPoint x: 644, startPoint y: 526, endPoint x: 361, endPoint y: 541, distance: 283.4
click at [361, 541] on tr "adidas Samba OG Men's Shoes, Core Black/Cream White/Magic Beige, Size 10 ASIN: …" at bounding box center [985, 585] width 1884 height 95
type input "***"
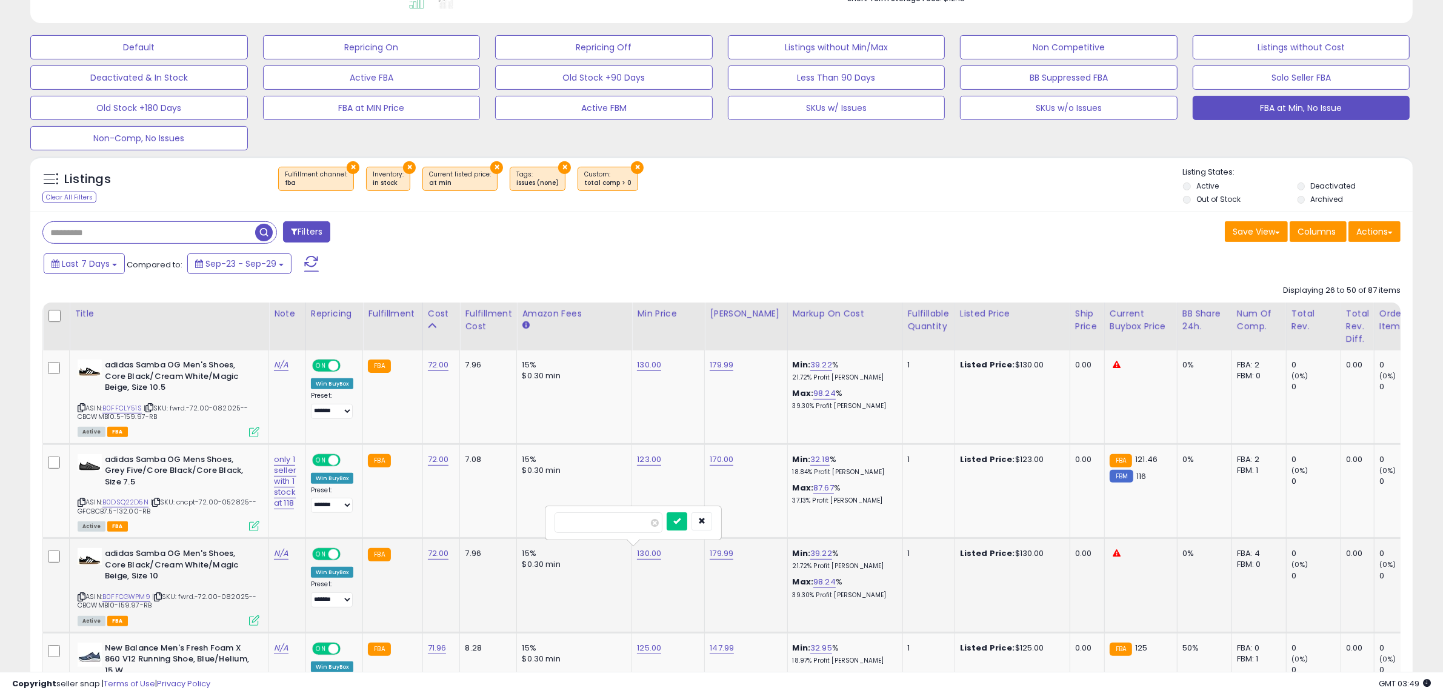
click button "submit" at bounding box center [677, 521] width 21 height 18
click at [652, 365] on link "130.00" at bounding box center [649, 365] width 24 height 12
drag, startPoint x: 625, startPoint y: 335, endPoint x: 356, endPoint y: 365, distance: 270.8
click at [356, 365] on tr "adidas Samba OG Men's Shoes, Core Black/Cream White/Magic Beige, Size 10.5 ASIN…" at bounding box center [985, 396] width 1884 height 93
type input "***"
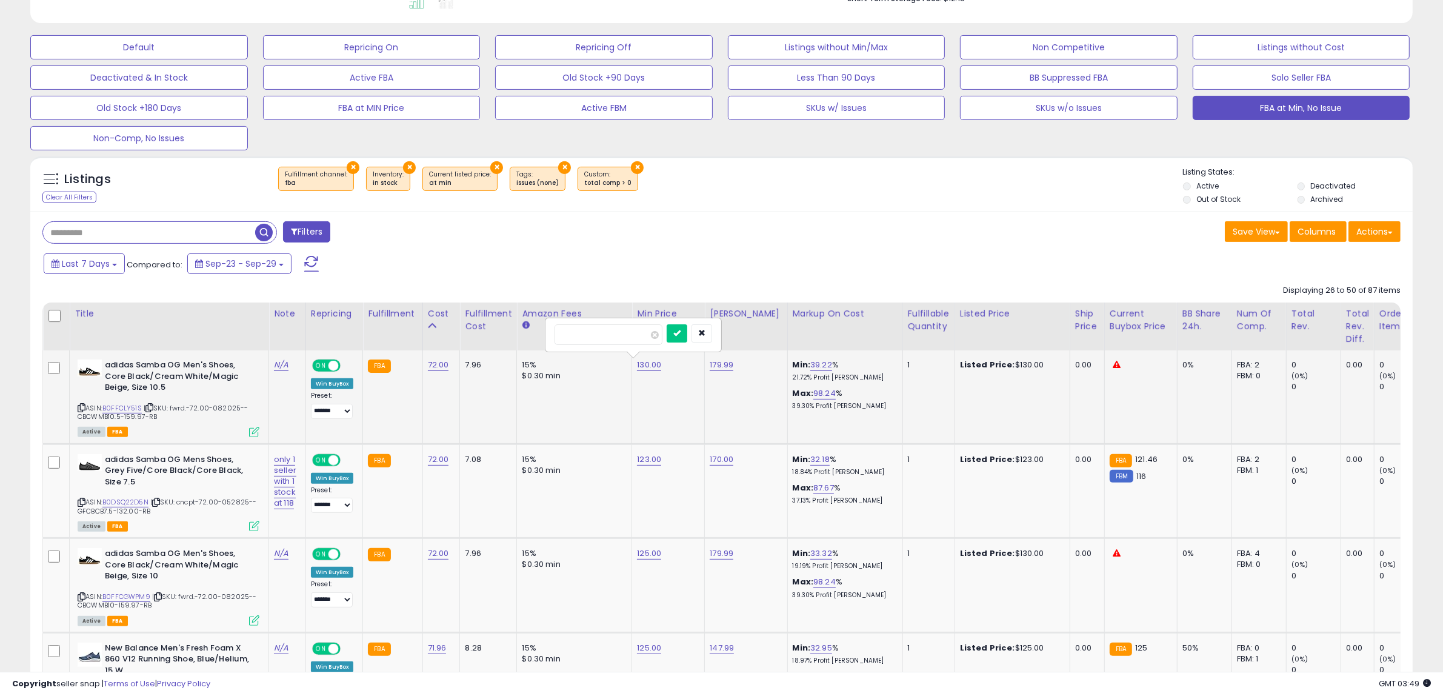
click button "submit" at bounding box center [677, 333] width 21 height 18
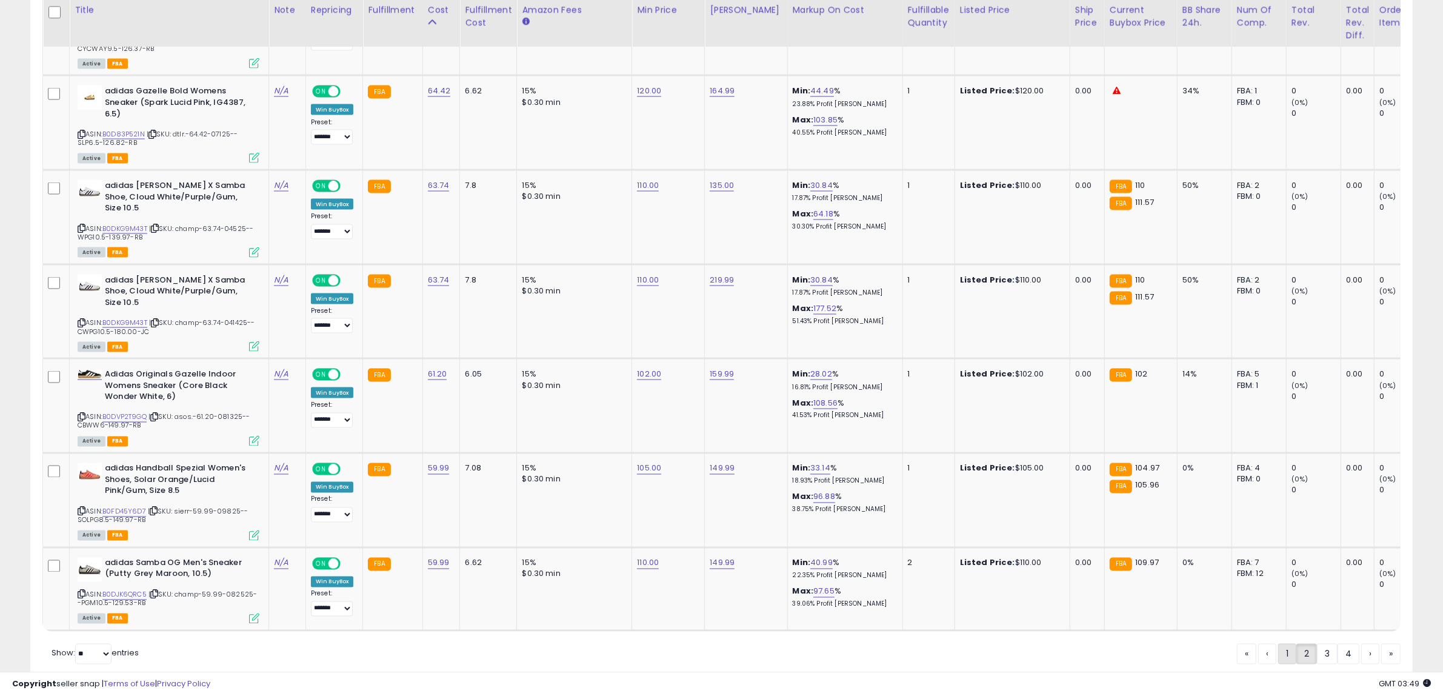
click at [1291, 644] on link "1" at bounding box center [1287, 654] width 18 height 21
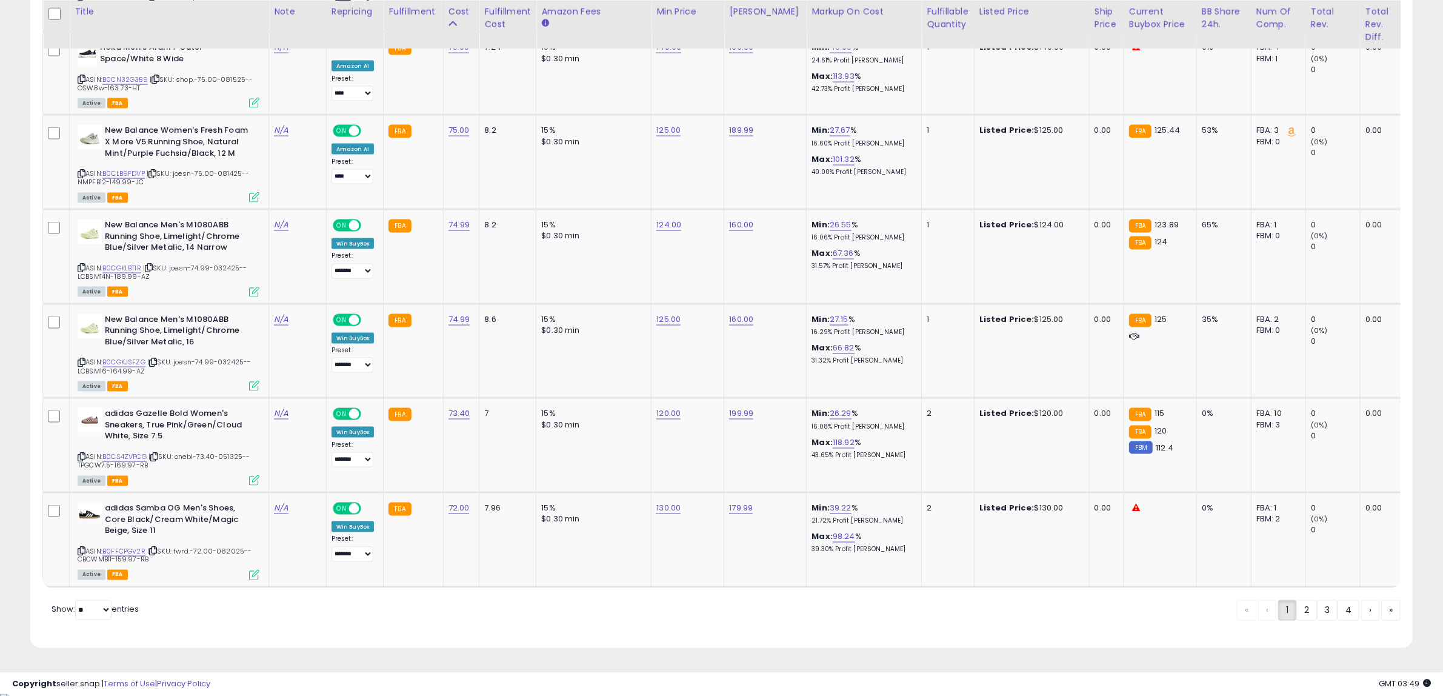
scroll to position [2331, 0]
click at [674, 501] on link "130.00" at bounding box center [668, 507] width 24 height 12
drag, startPoint x: 664, startPoint y: 476, endPoint x: 474, endPoint y: 475, distance: 189.7
type input "***"
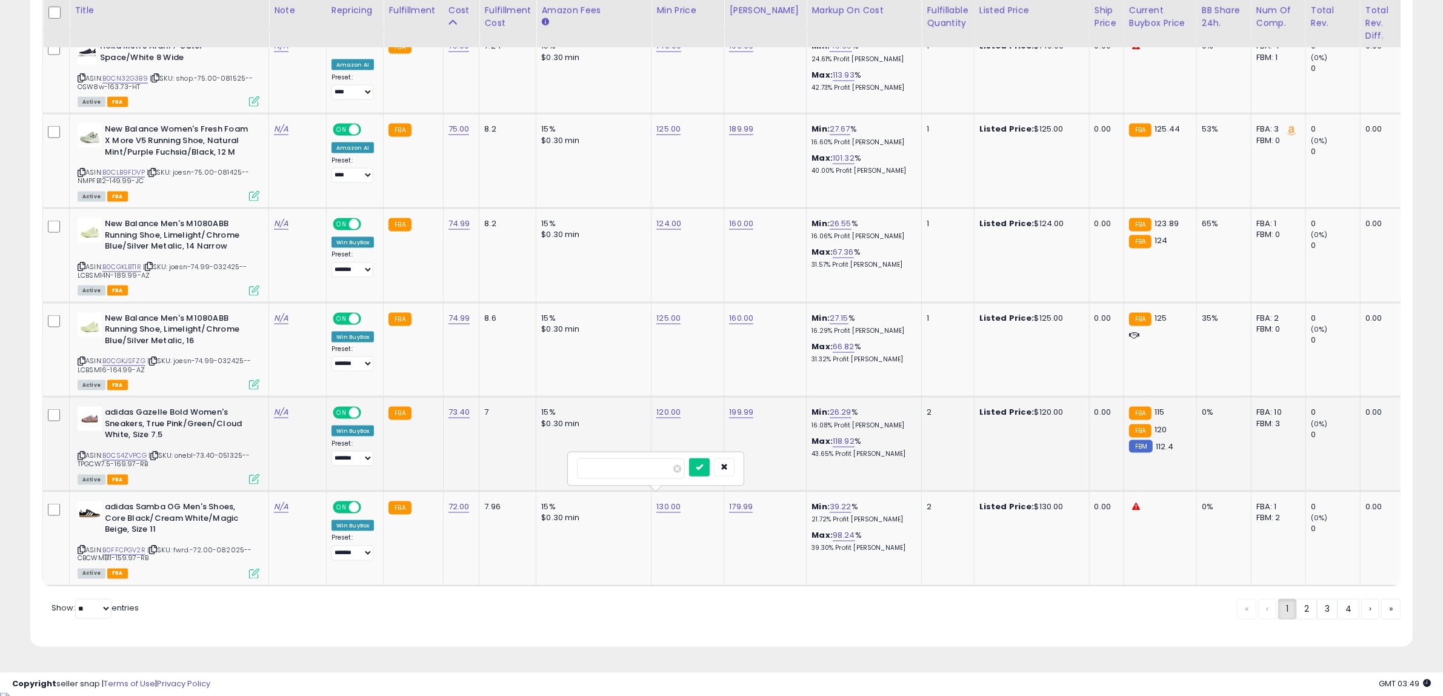
click button "submit" at bounding box center [699, 467] width 21 height 18
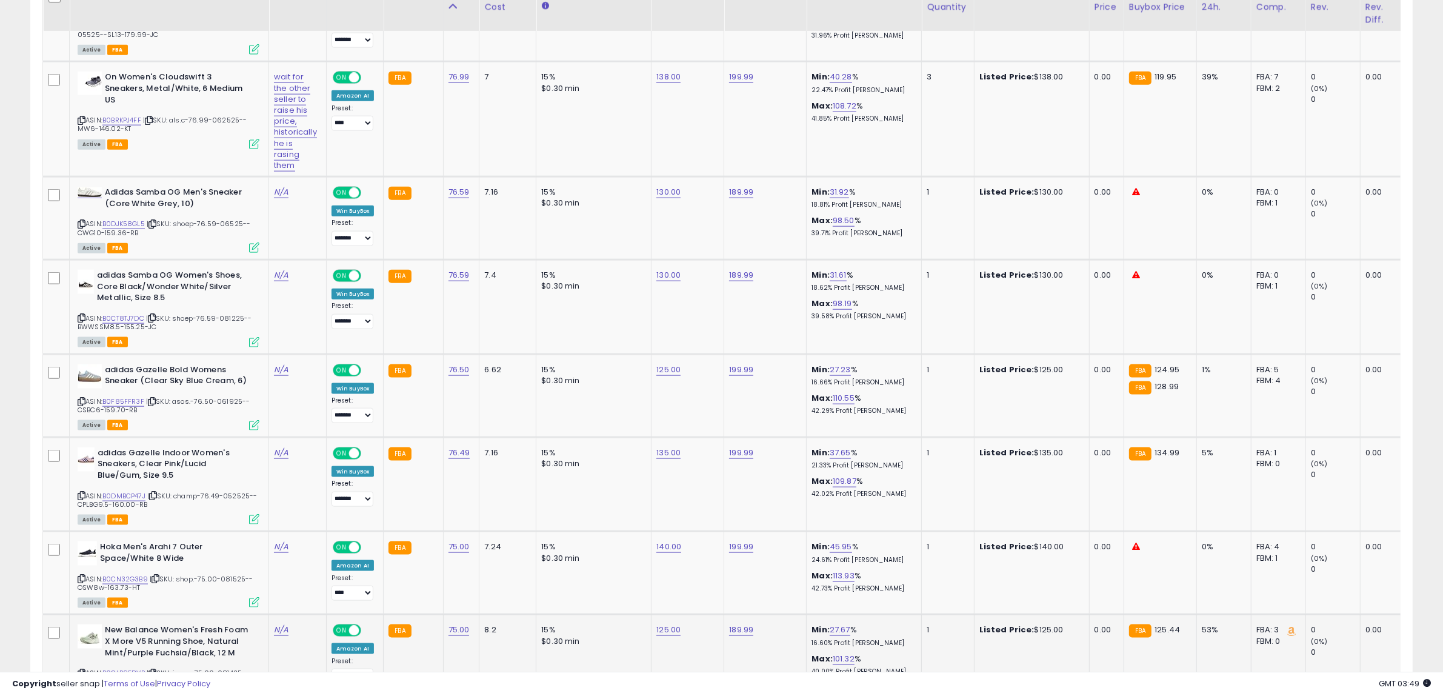
scroll to position [1801, 0]
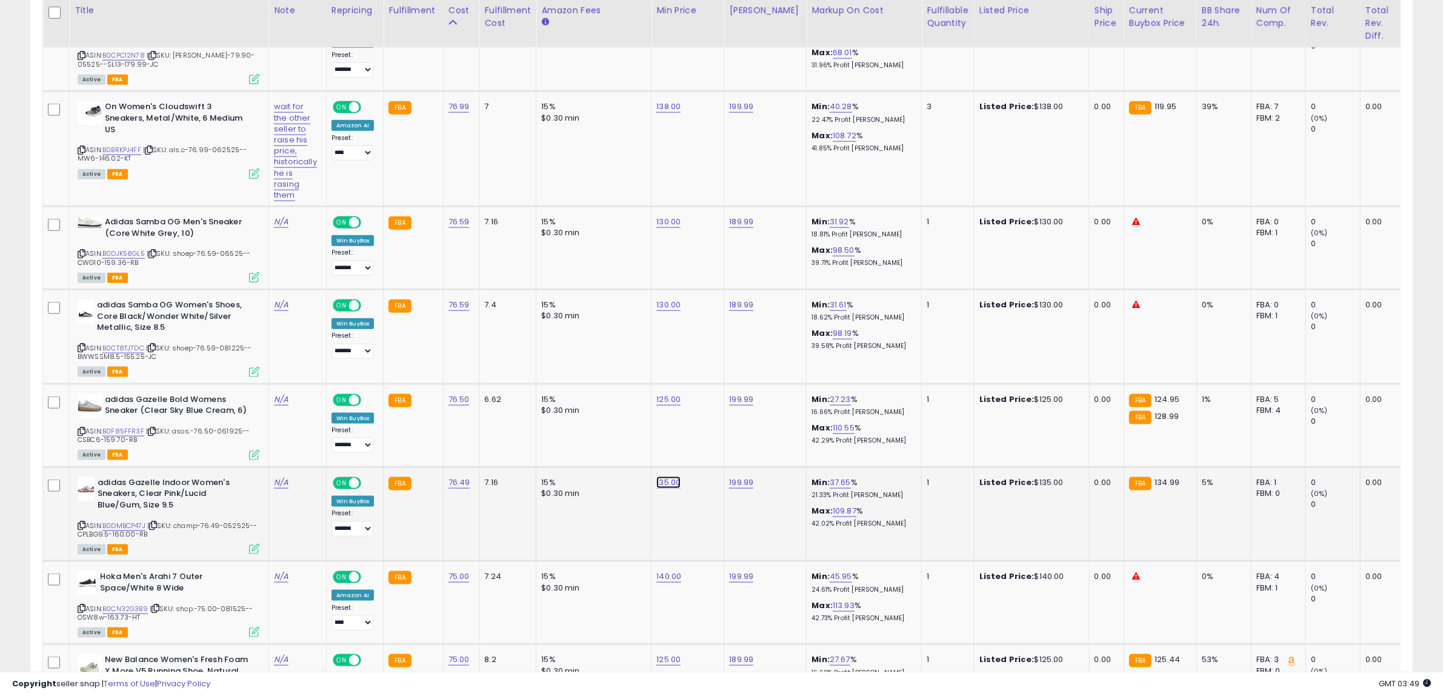
click at [665, 477] on link "135.00" at bounding box center [668, 482] width 24 height 12
drag, startPoint x: 664, startPoint y: 453, endPoint x: 341, endPoint y: 442, distance: 323.2
click at [341, 442] on tbody "On Womens, Cloud 5 Push Endive/Ice 10 Medium ASIN: B0CN94XLS3 | SKU: metro-99.9…" at bounding box center [1003, 6] width 1920 height 2220
type input "***"
click button "submit" at bounding box center [699, 445] width 21 height 18
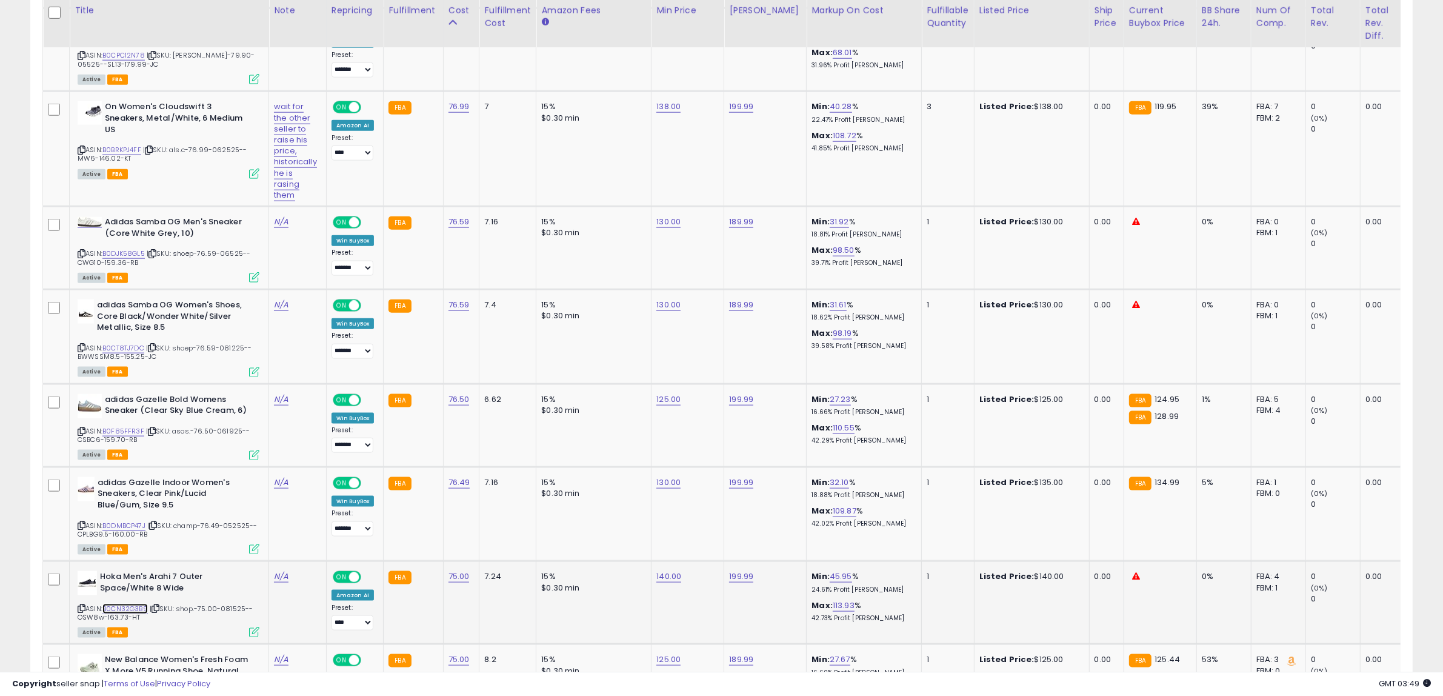
click at [119, 604] on link "B0CN32G3B9" at bounding box center [124, 609] width 45 height 10
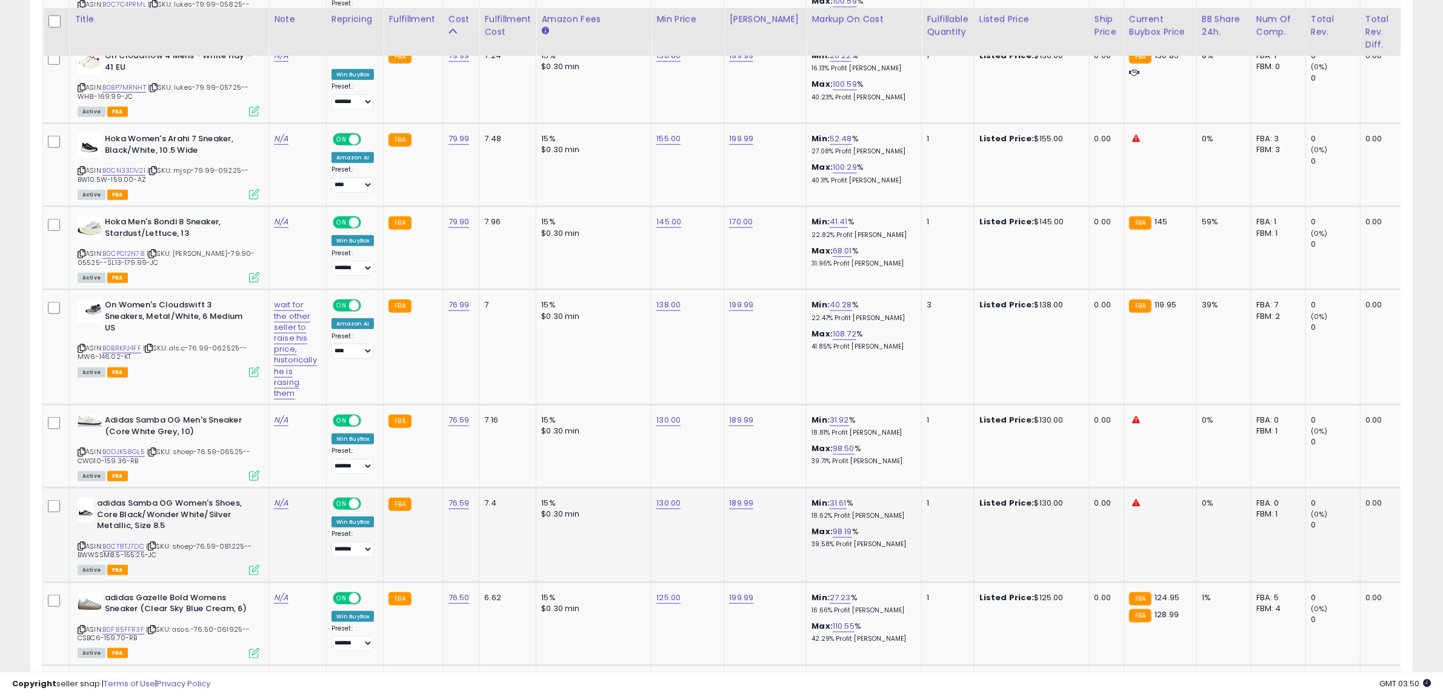
scroll to position [1574, 0]
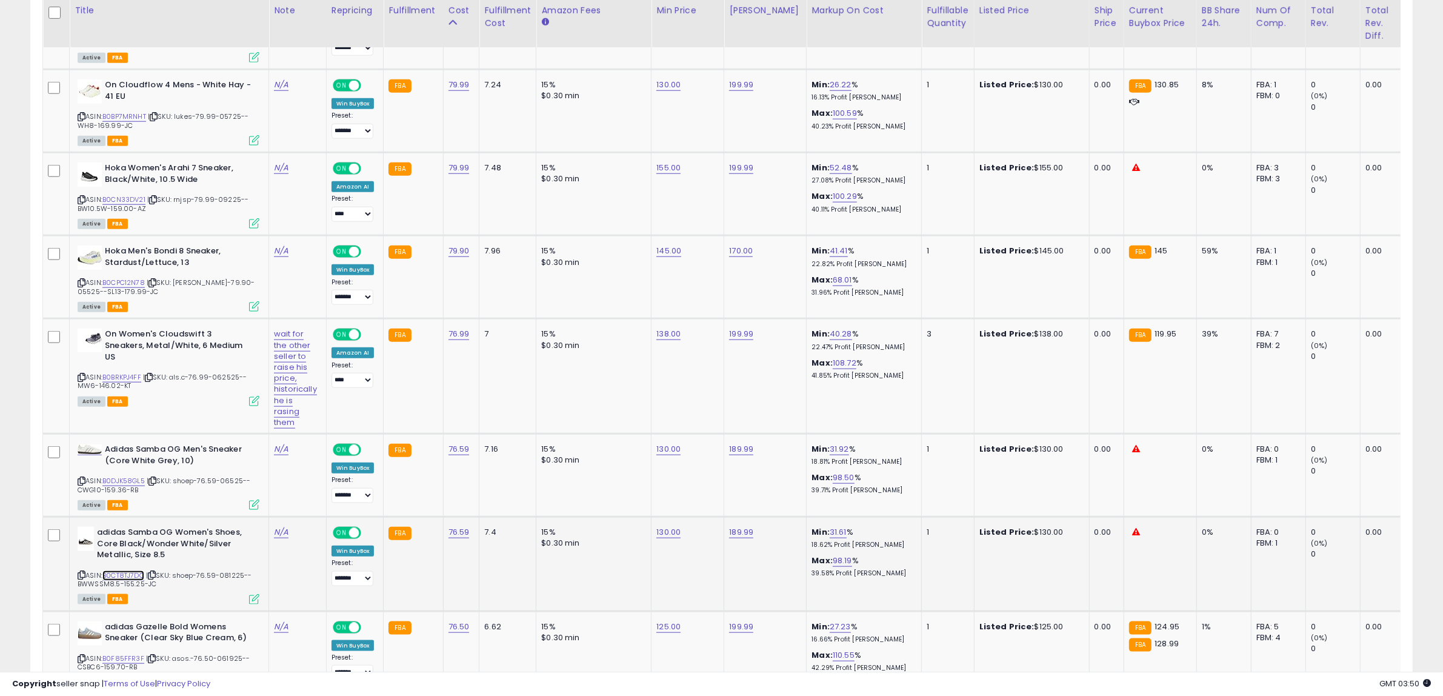
click at [140, 570] on link "B0CT8TJ7DC" at bounding box center [123, 575] width 42 height 10
click at [133, 477] on link "B0DJK58GL5" at bounding box center [123, 481] width 42 height 10
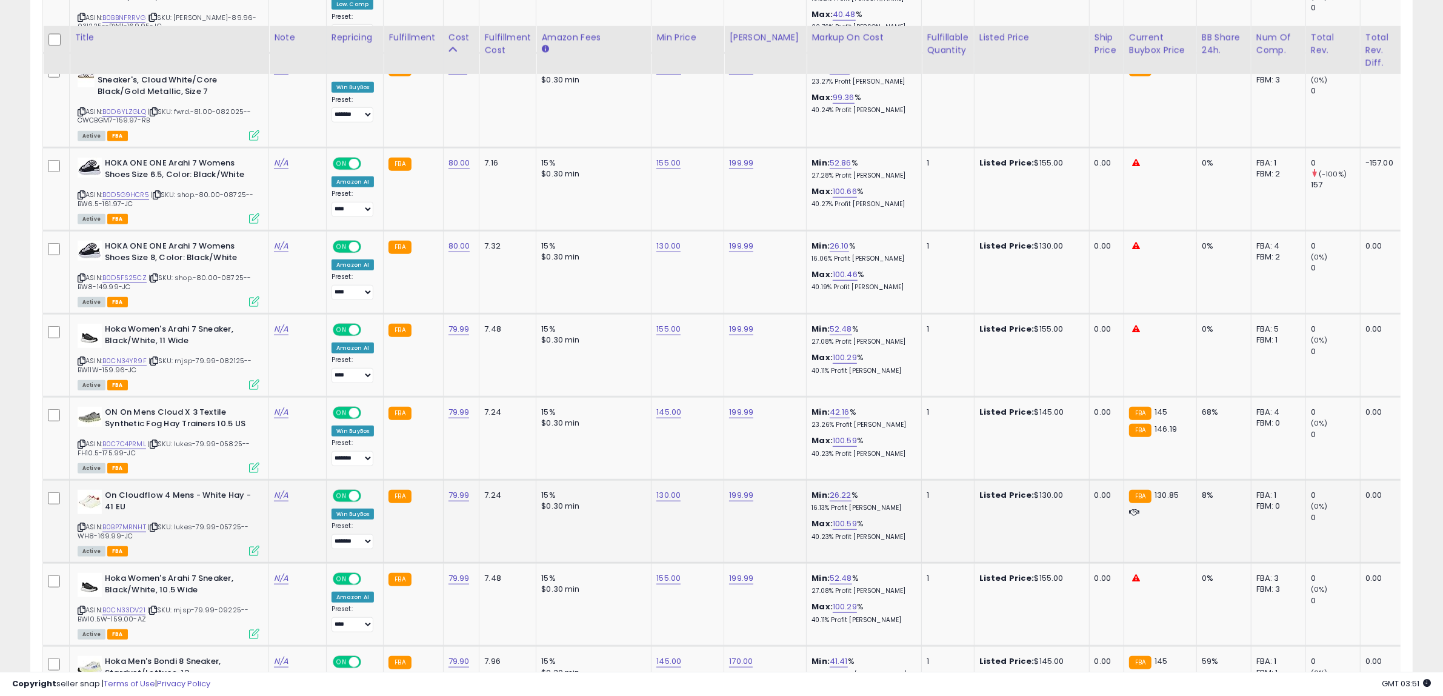
scroll to position [1195, 0]
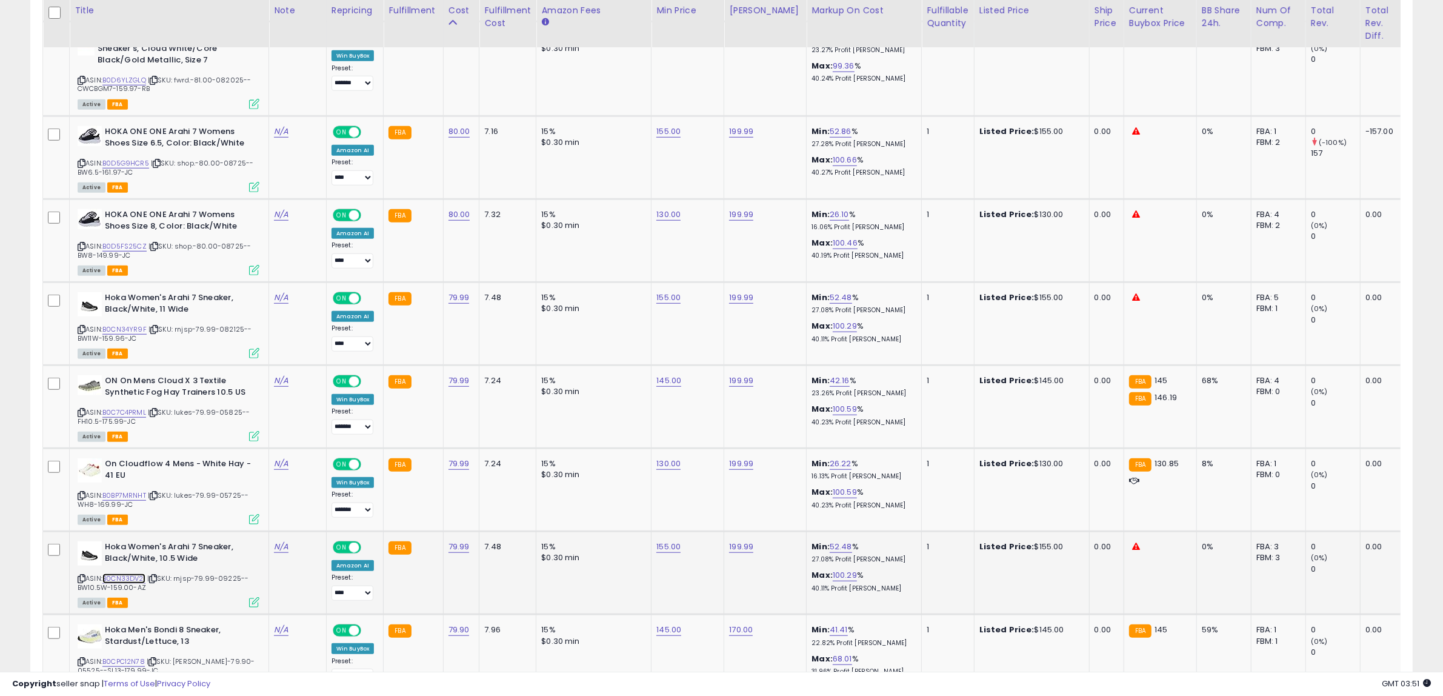
click at [134, 575] on link "B0CN33DV21" at bounding box center [123, 578] width 43 height 10
click at [665, 545] on link "155.00" at bounding box center [668, 547] width 24 height 12
drag, startPoint x: 641, startPoint y: 513, endPoint x: 455, endPoint y: 523, distance: 186.3
click at [455, 523] on tbody "On Womens, Cloud 5 Push Endive/Ice 10 Medium ASIN: B0CN94XLS3 | SKU: metro-99.9…" at bounding box center [1003, 612] width 1920 height 2220
type input "***"
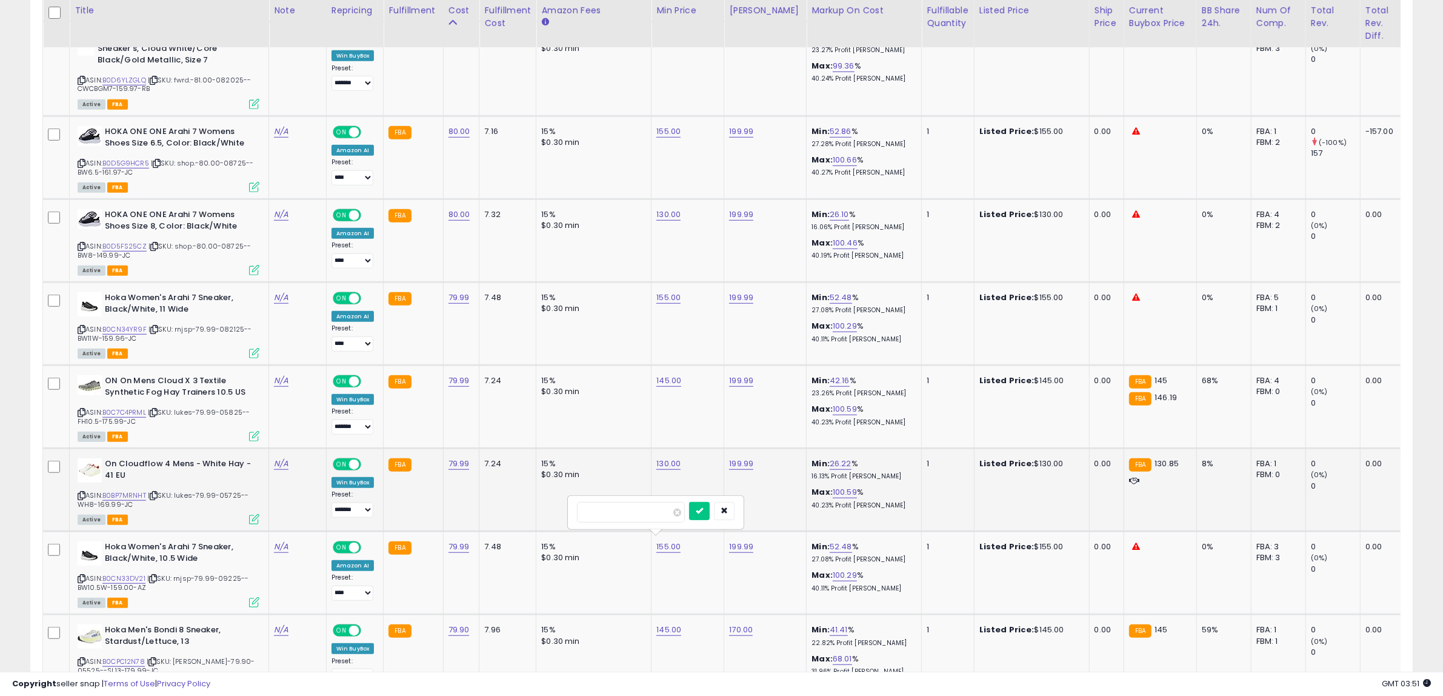
click button "submit" at bounding box center [699, 511] width 21 height 18
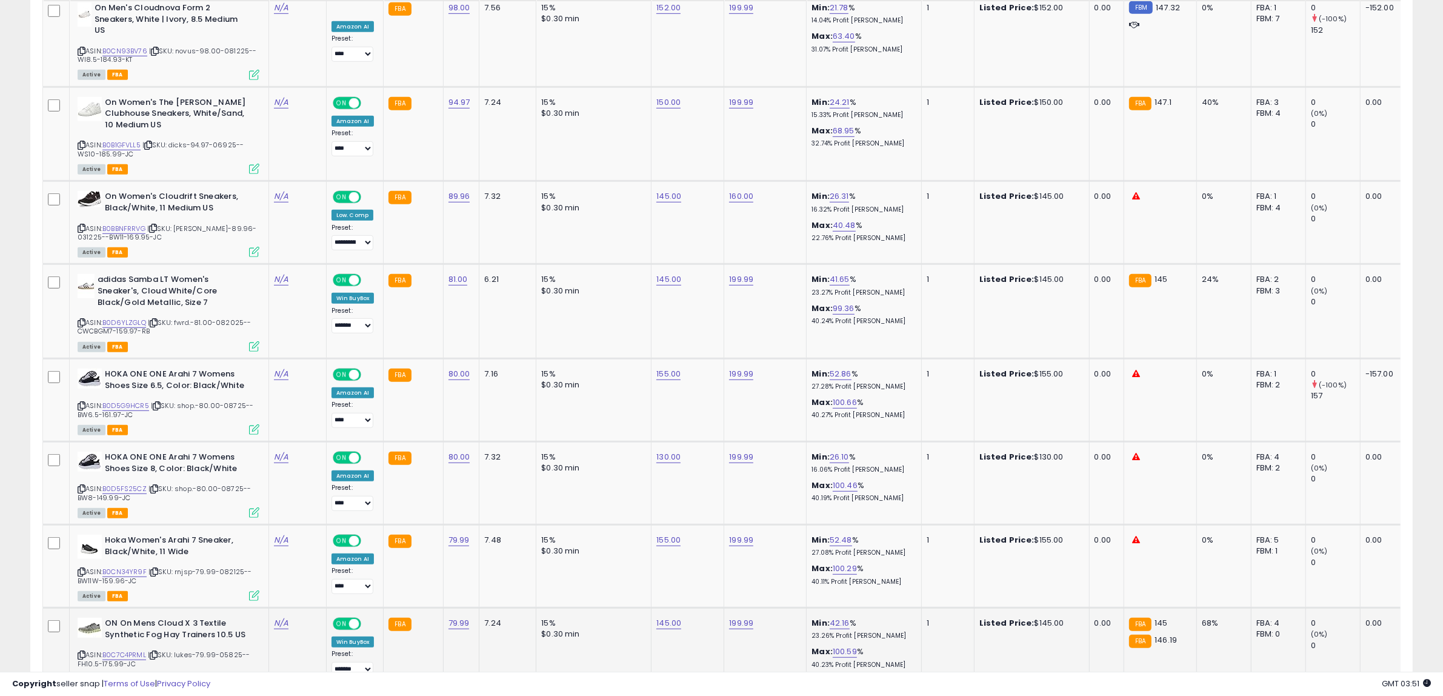
scroll to position [892, 0]
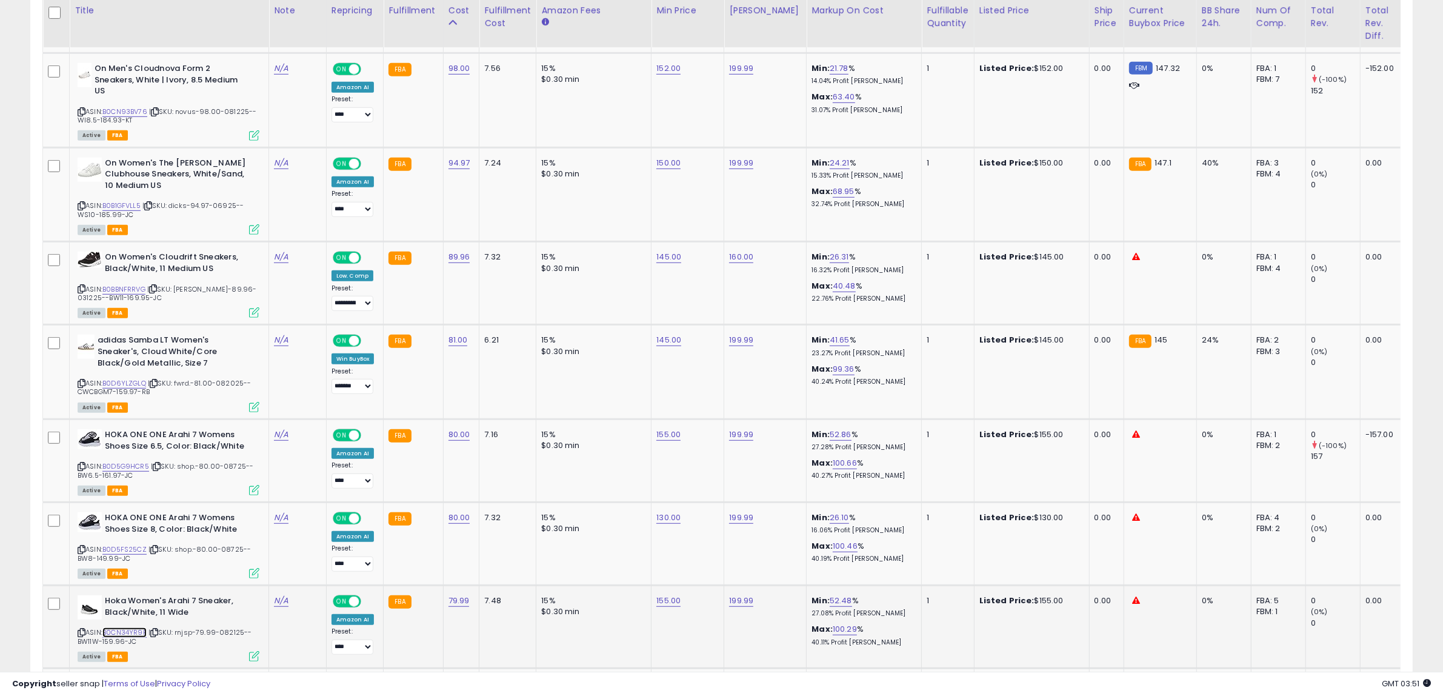
click at [140, 630] on link "B0CN34YR9F" at bounding box center [124, 632] width 44 height 10
click at [119, 546] on link "B0D5FS25CZ" at bounding box center [124, 549] width 44 height 10
click at [121, 465] on link "B0D5G9HCR5" at bounding box center [125, 466] width 47 height 10
click at [668, 601] on link "155.00" at bounding box center [668, 600] width 24 height 12
drag, startPoint x: 370, startPoint y: 577, endPoint x: 356, endPoint y: 578, distance: 14.0
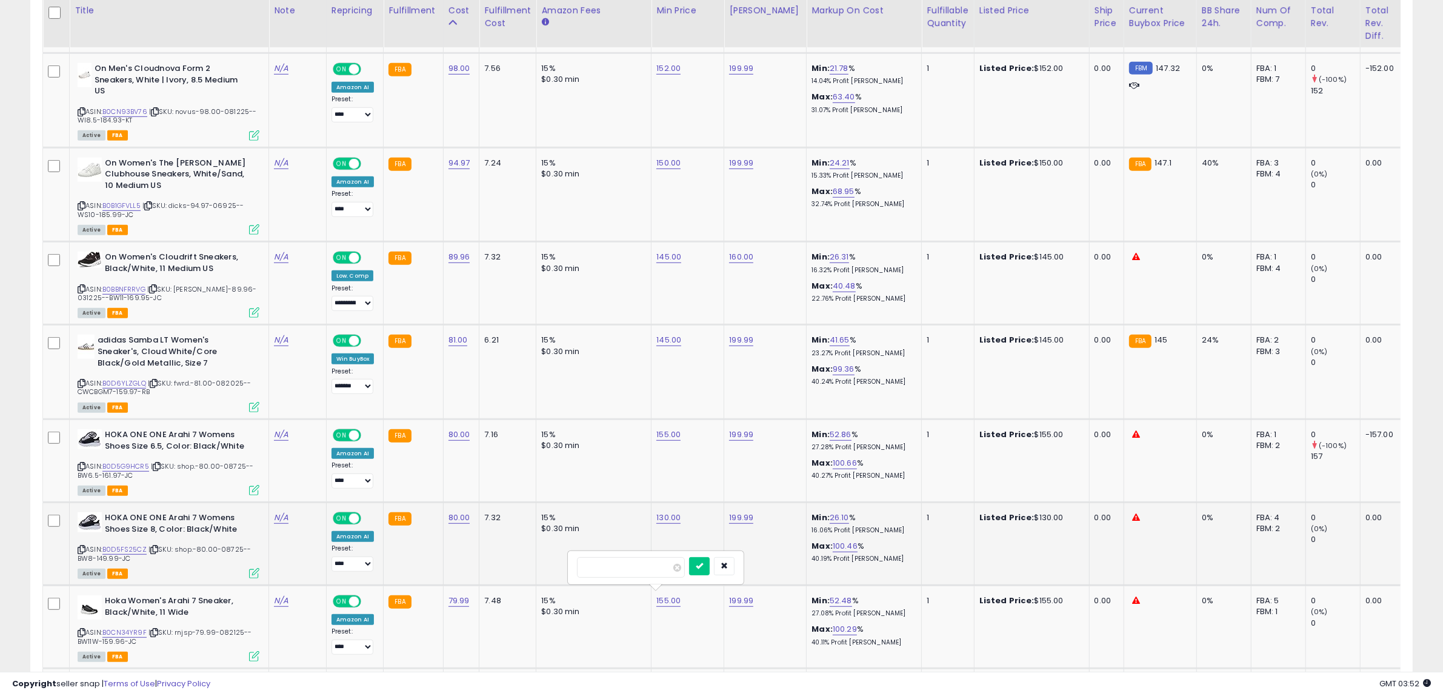
type input "***"
click button "submit" at bounding box center [699, 566] width 21 height 18
click at [665, 438] on td "155.00" at bounding box center [687, 460] width 73 height 83
click at [670, 430] on link "155.00" at bounding box center [668, 434] width 24 height 12
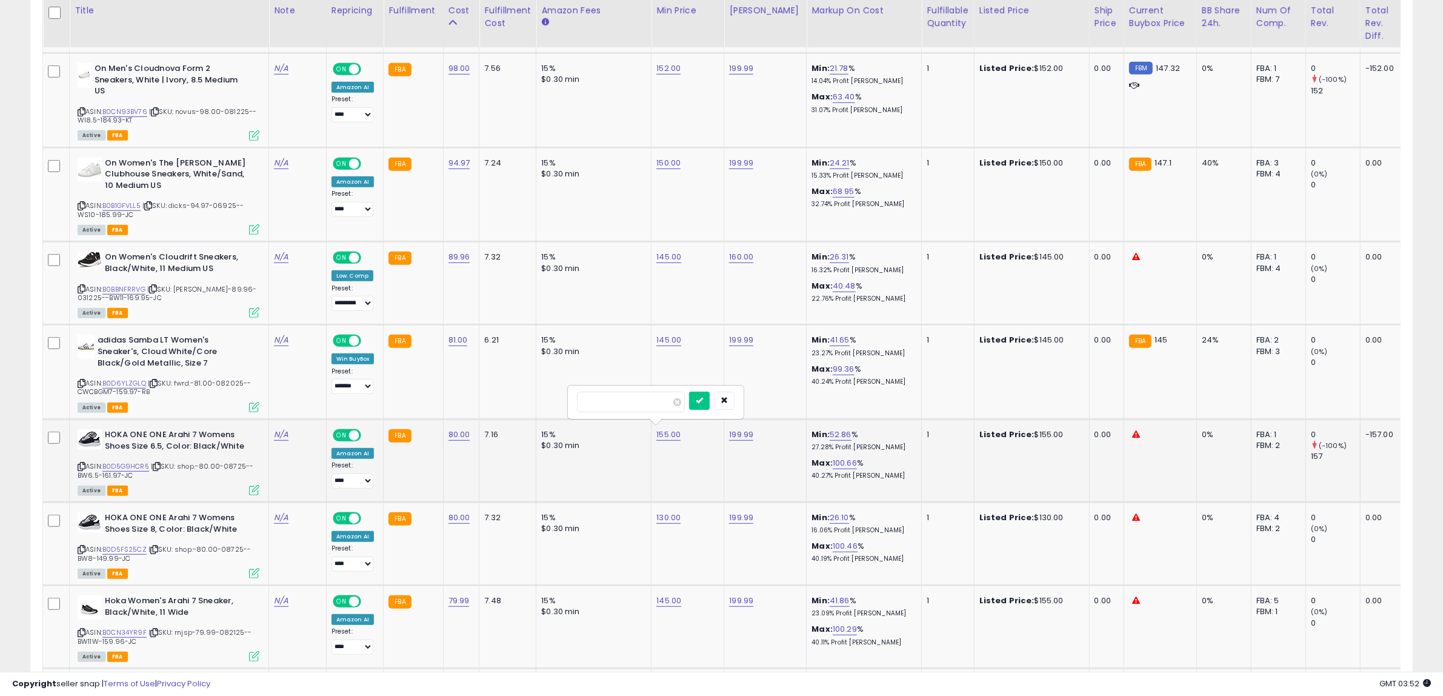
drag, startPoint x: 468, startPoint y: 423, endPoint x: 442, endPoint y: 425, distance: 25.6
click at [442, 425] on tr "HOKA ONE ONE Arahi 7 Womens Shoes Size 6.5, Color: Black/White ASIN: B0D5G9HCR5…" at bounding box center [1003, 460] width 1920 height 83
type input "*"
type input "***"
click at [703, 404] on icon "submit" at bounding box center [699, 399] width 7 height 7
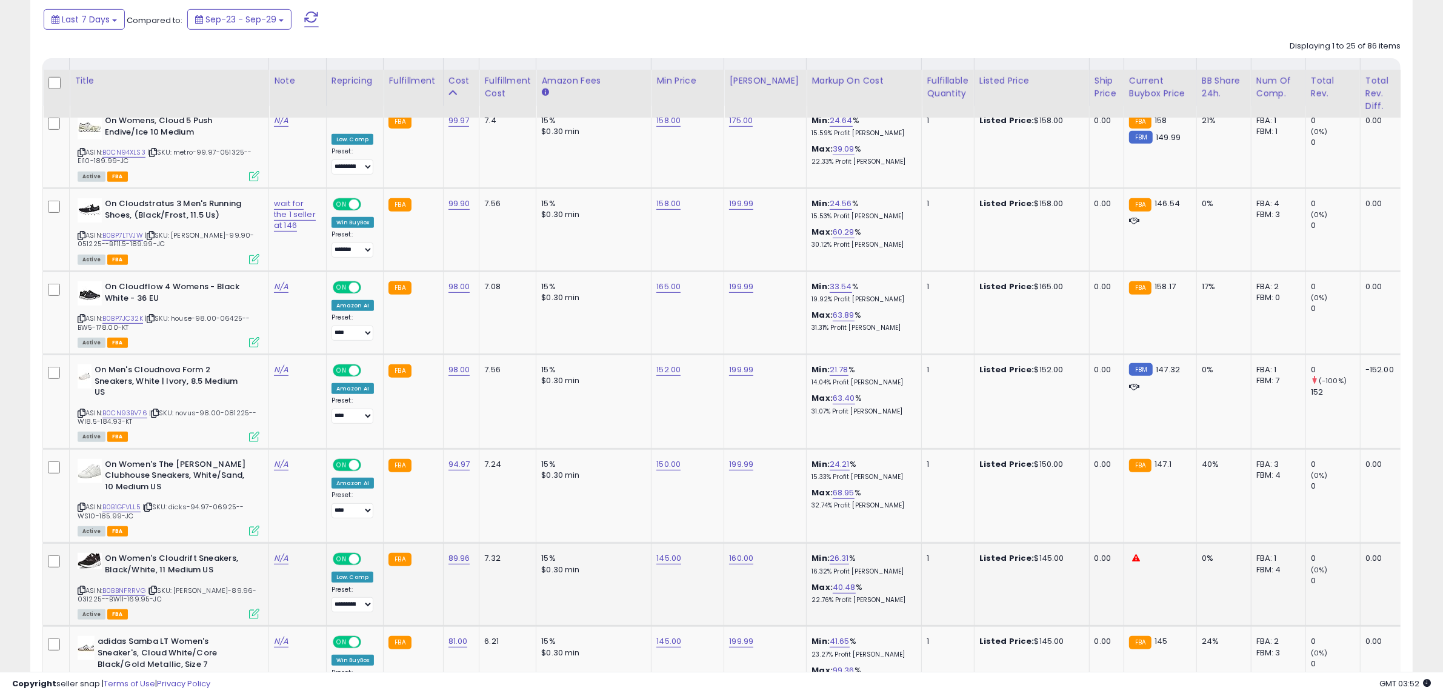
scroll to position [589, 0]
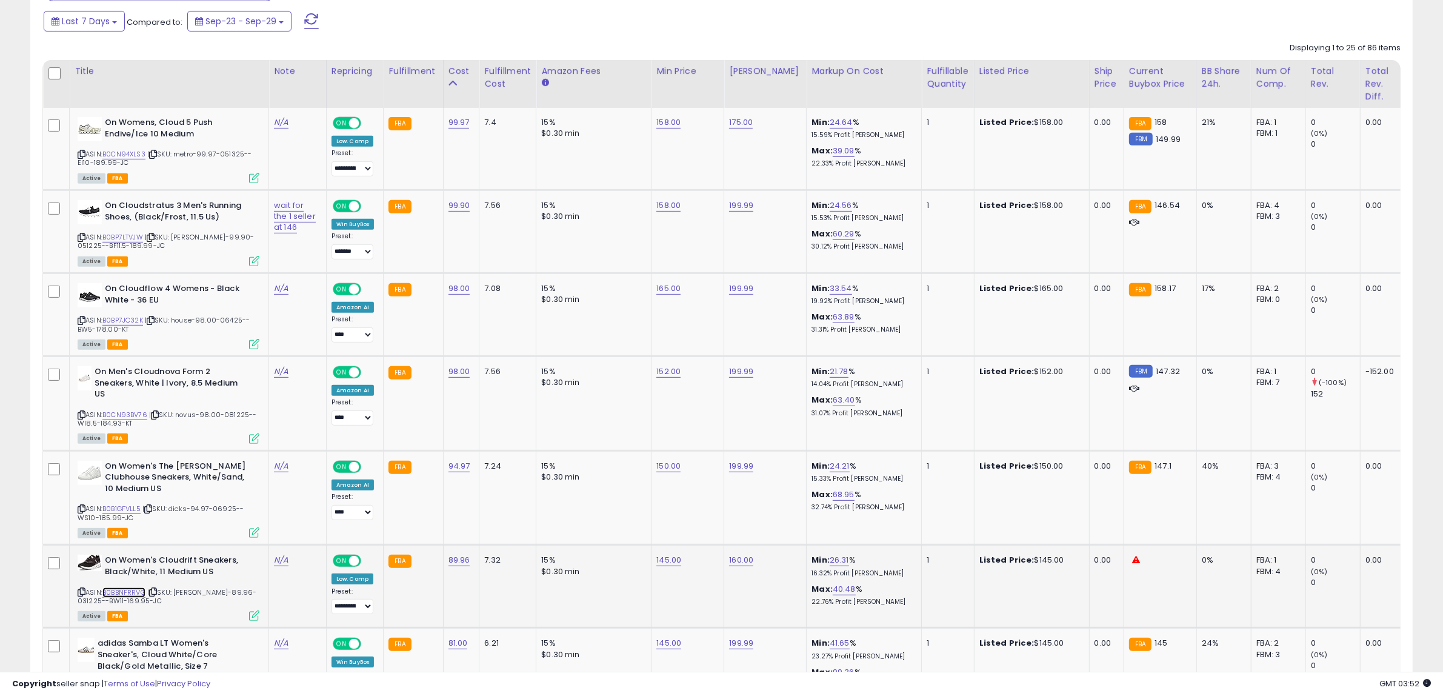
click at [129, 591] on link "B0BBNFRRVG" at bounding box center [123, 592] width 43 height 10
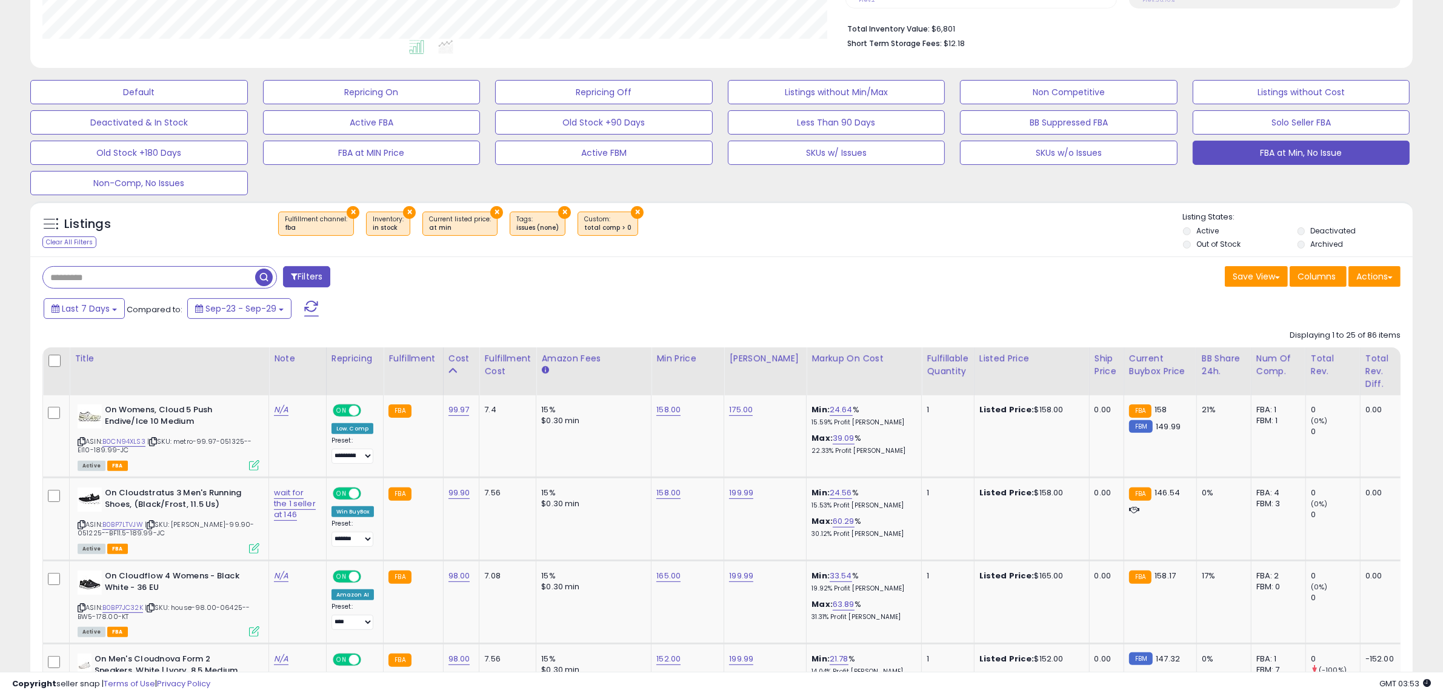
scroll to position [286, 0]
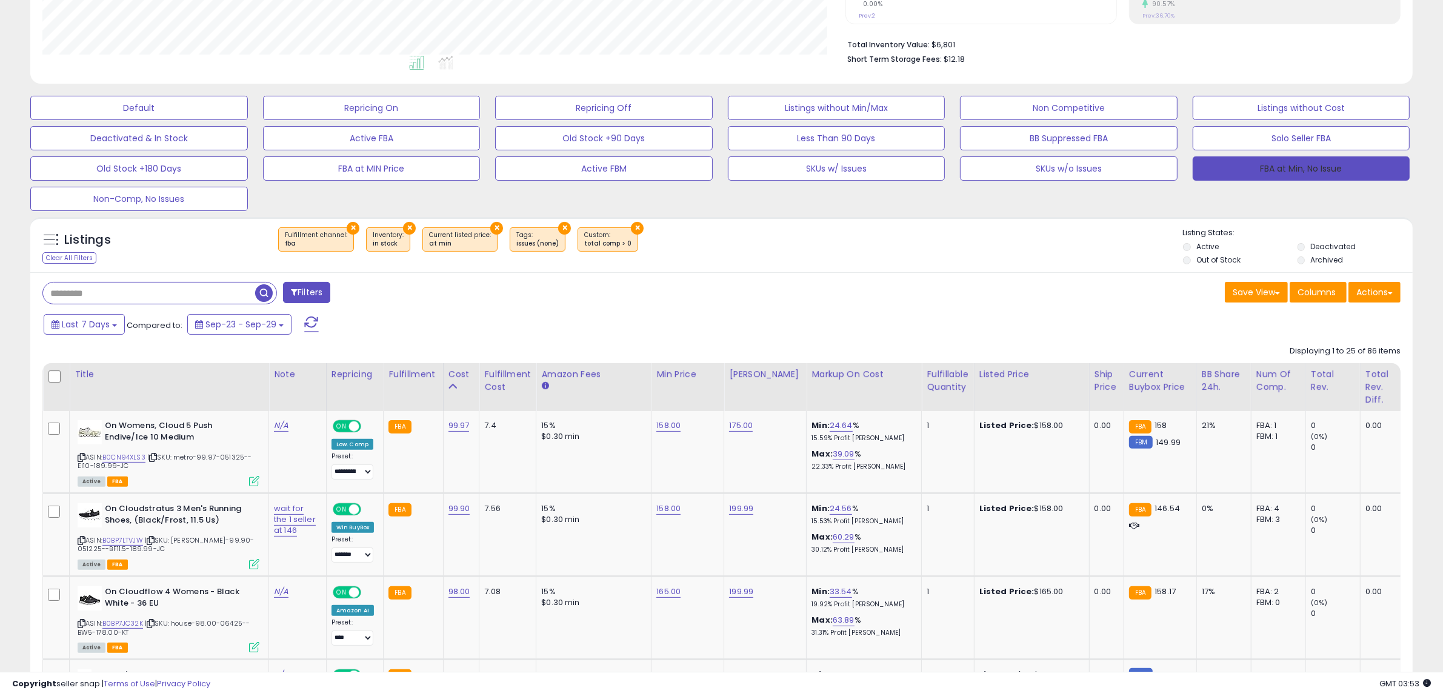
click at [1296, 167] on button "FBA at Min, No Issue" at bounding box center [1302, 168] width 218 height 24
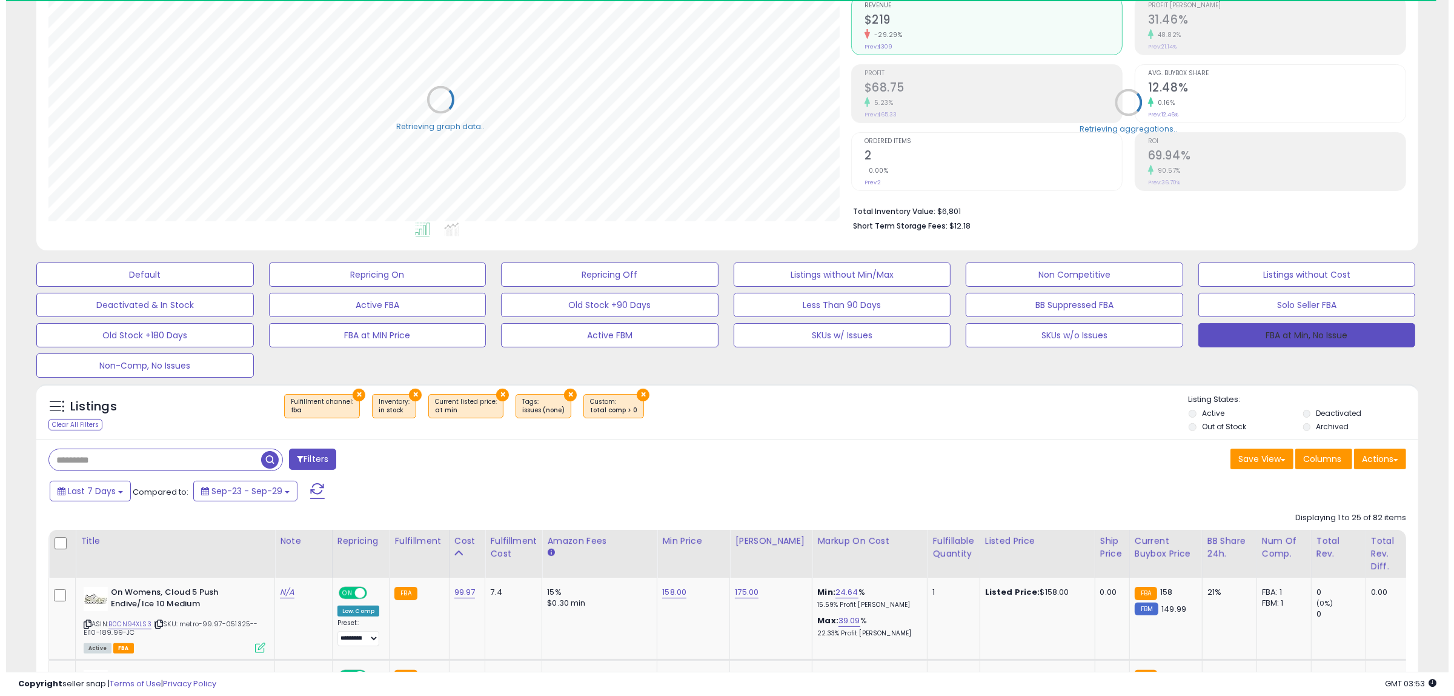
scroll to position [605765, 605211]
click at [1279, 341] on button "FBA at Min, No Issue" at bounding box center [1302, 335] width 218 height 24
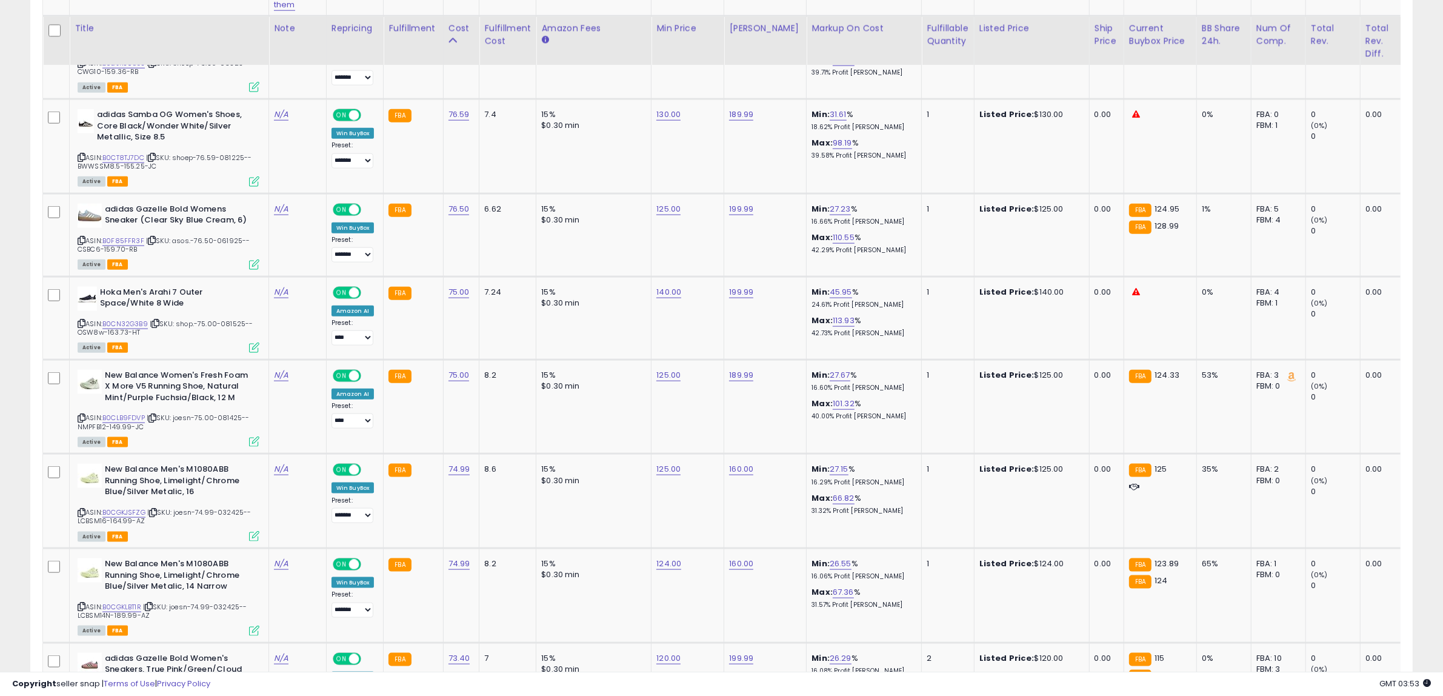
scroll to position [2045, 0]
